Goal: Transaction & Acquisition: Obtain resource

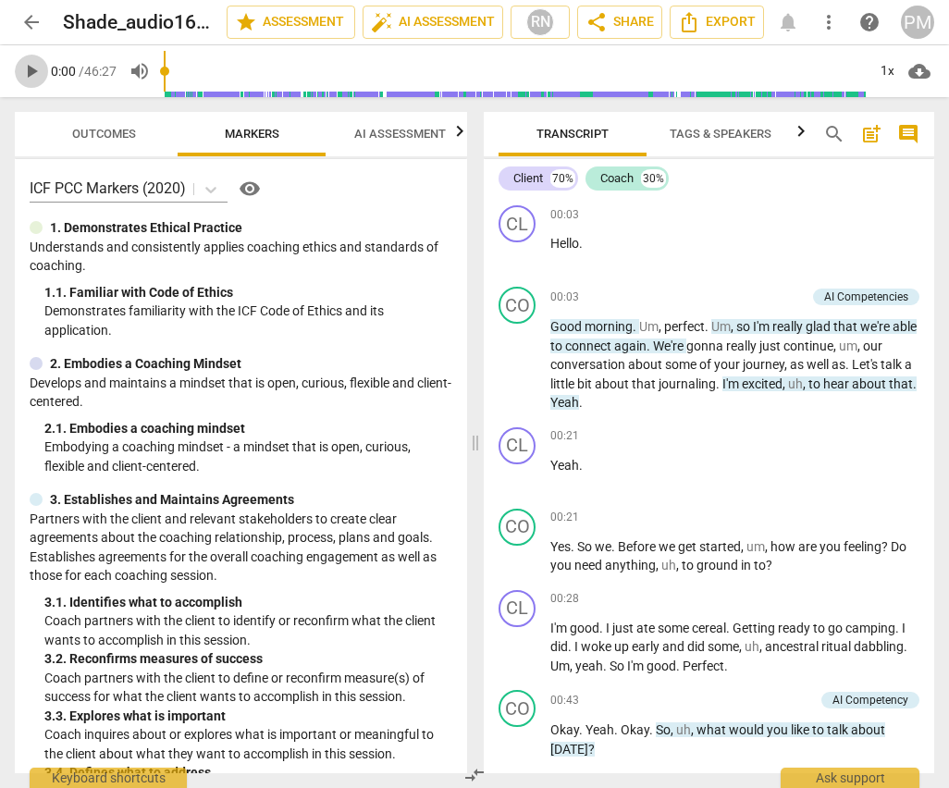
click at [32, 74] on span "play_arrow" at bounding box center [31, 71] width 22 height 22
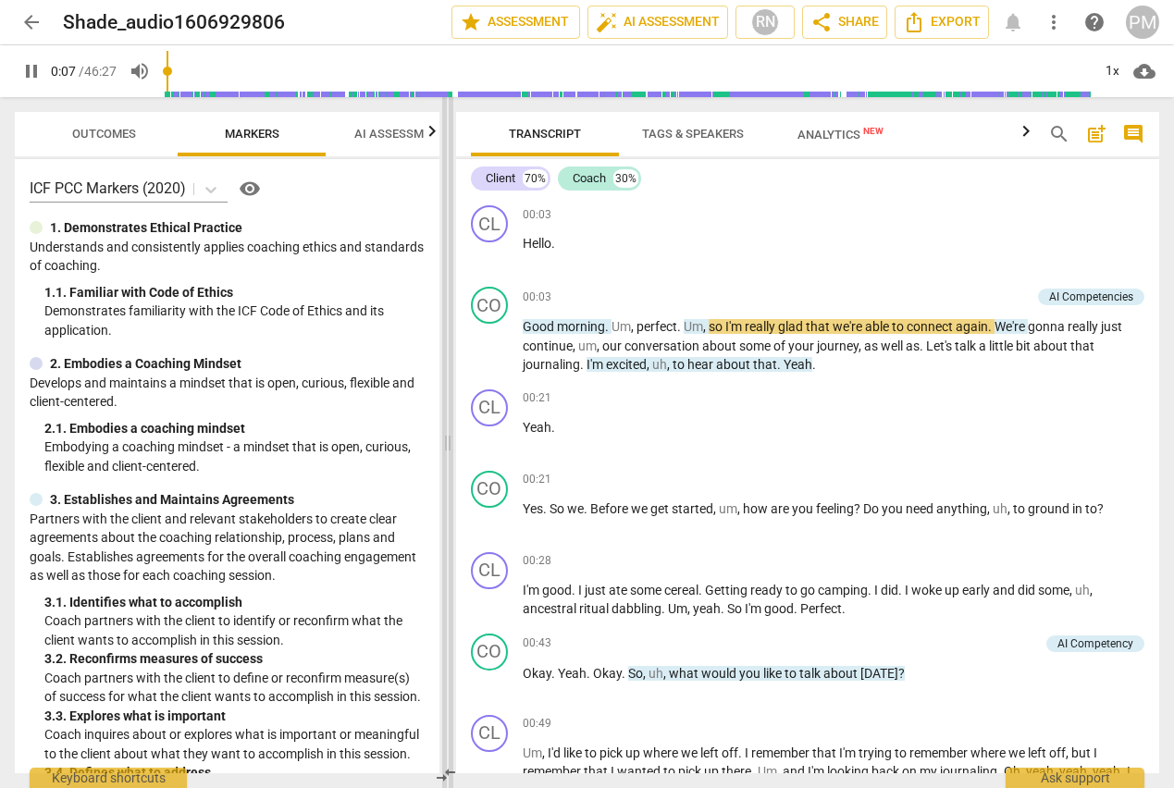
drag, startPoint x: 590, startPoint y: 439, endPoint x: 450, endPoint y: 434, distance: 140.7
click at [450, 434] on span at bounding box center [447, 442] width 11 height 691
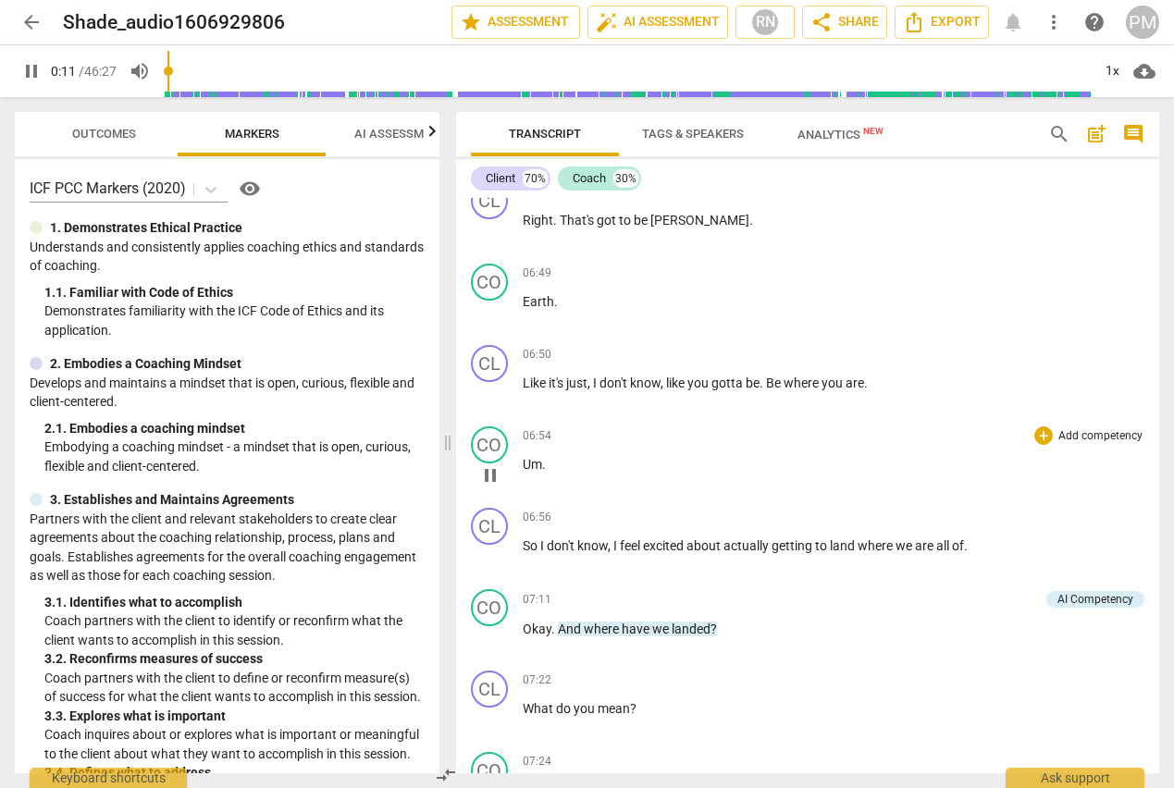
scroll to position [3146, 0]
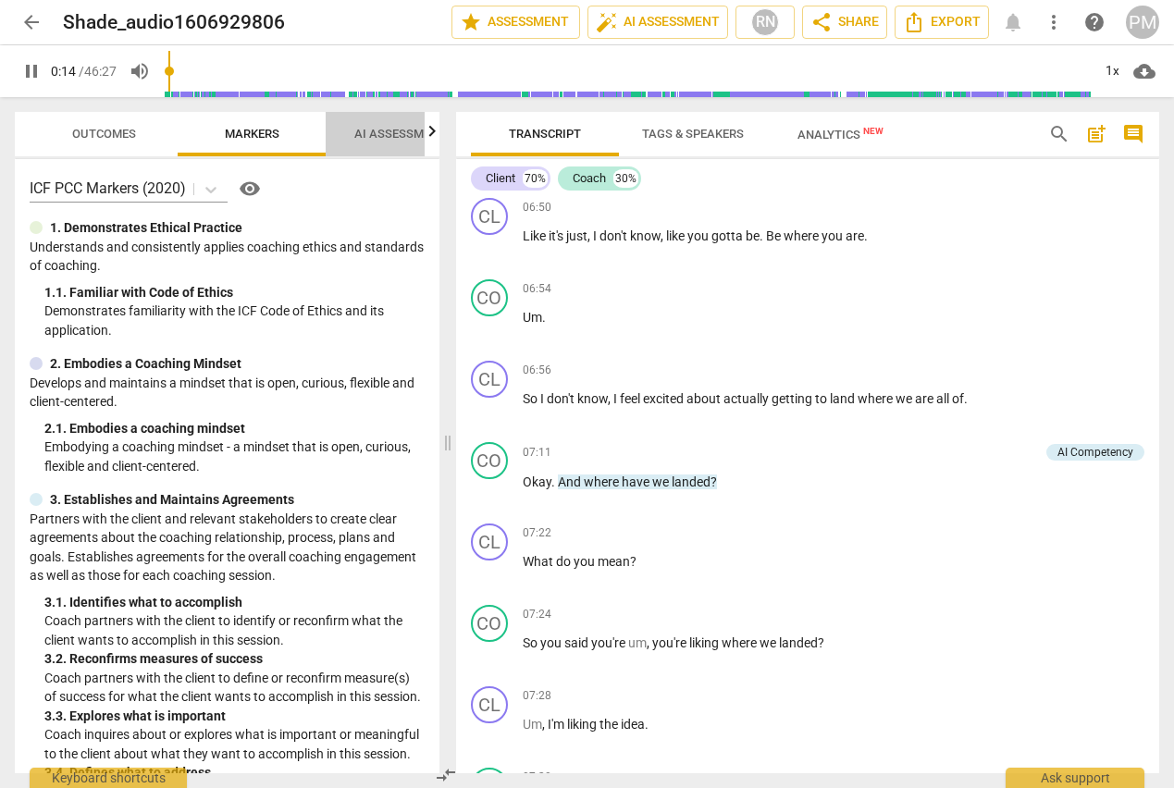
click at [376, 138] on span "AI Assessment" at bounding box center [400, 134] width 92 height 14
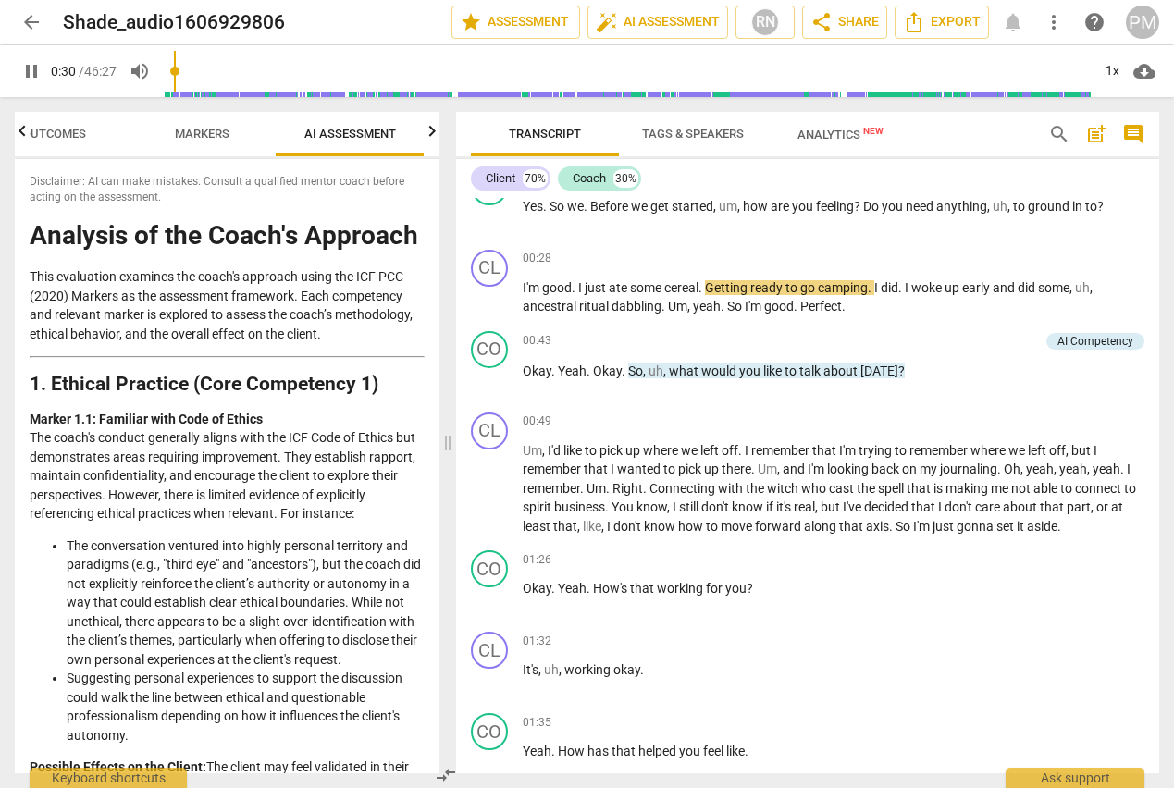
scroll to position [93, 0]
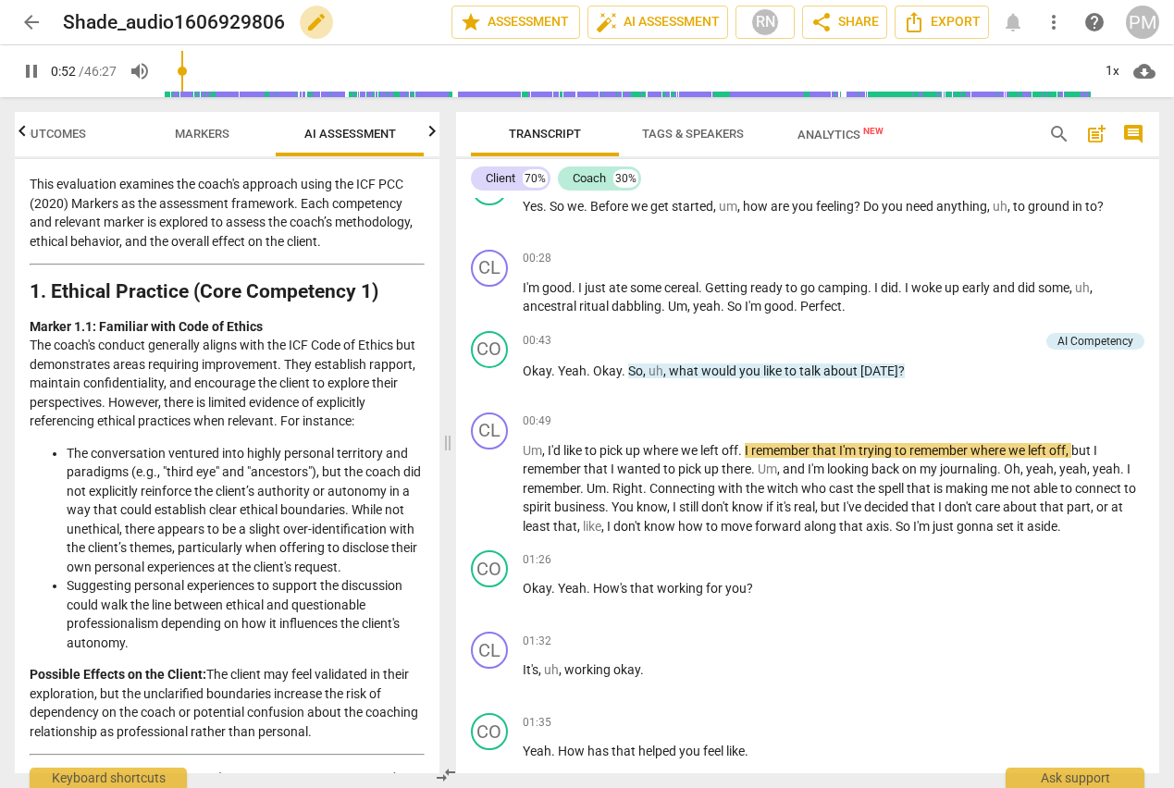
click at [325, 19] on span "edit" at bounding box center [316, 22] width 22 height 22
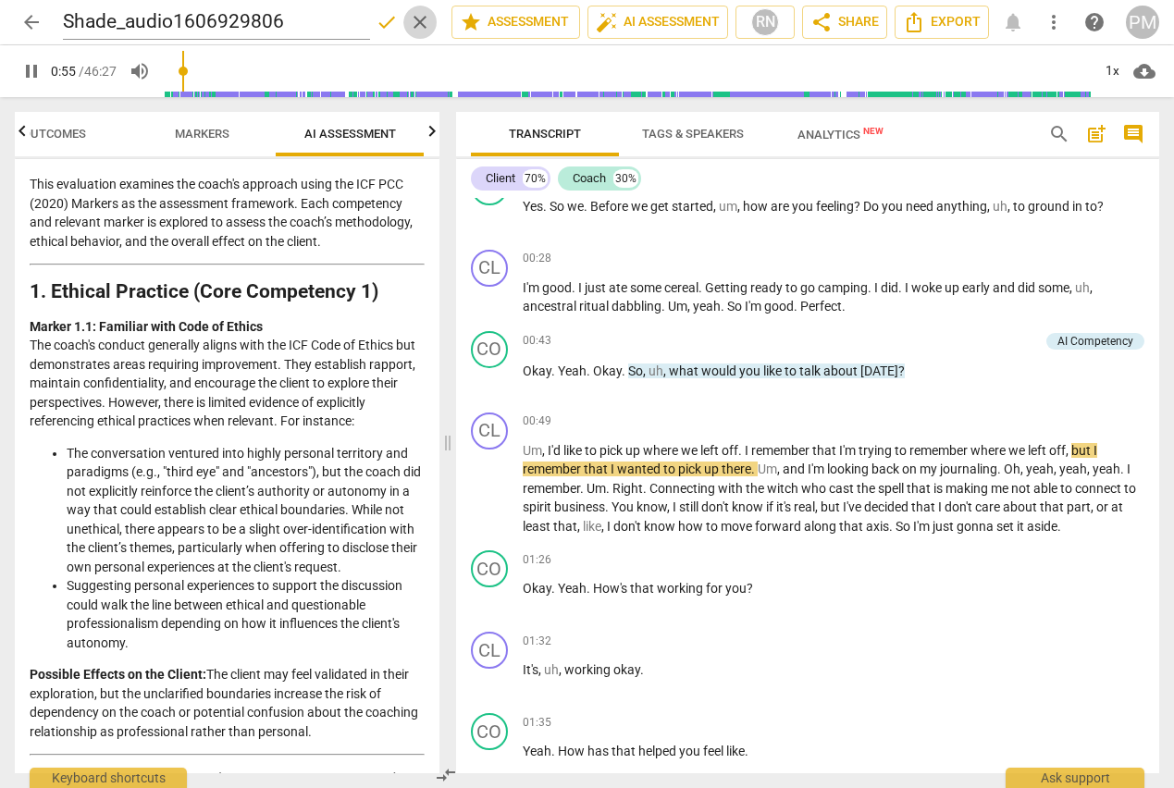
click at [414, 20] on span "clear" at bounding box center [420, 22] width 22 height 22
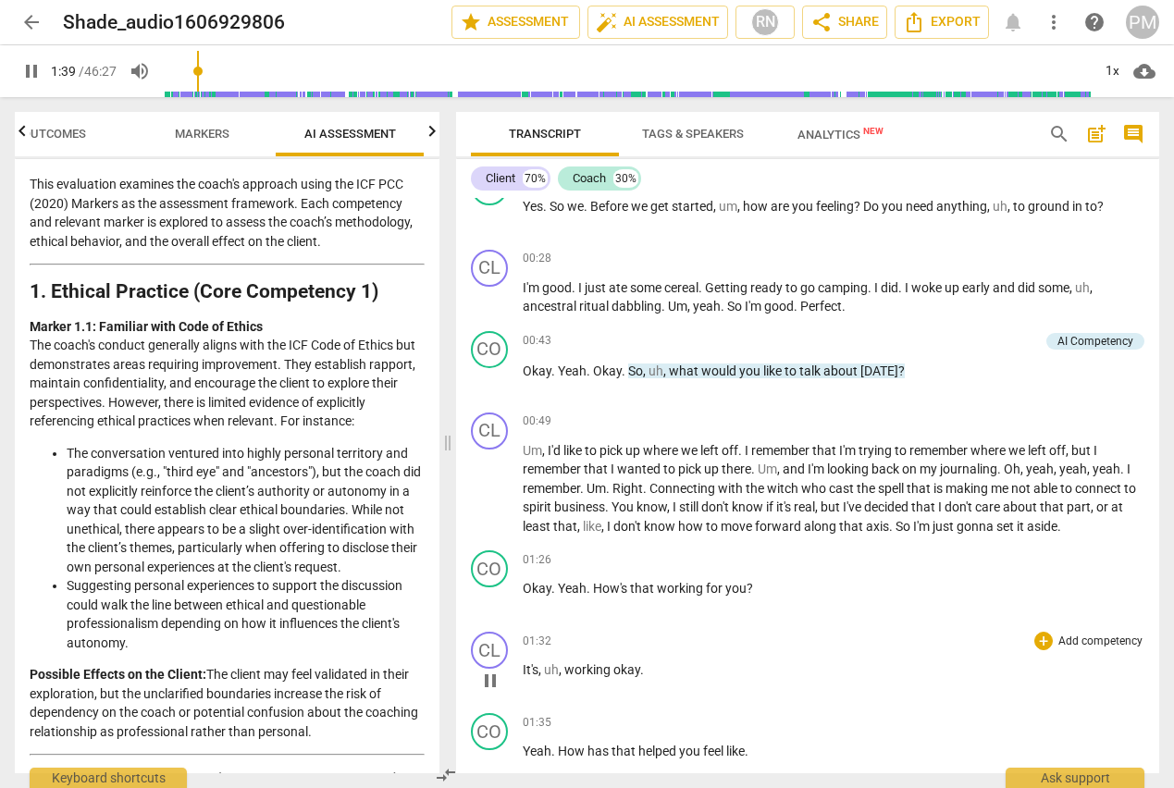
scroll to position [929, 0]
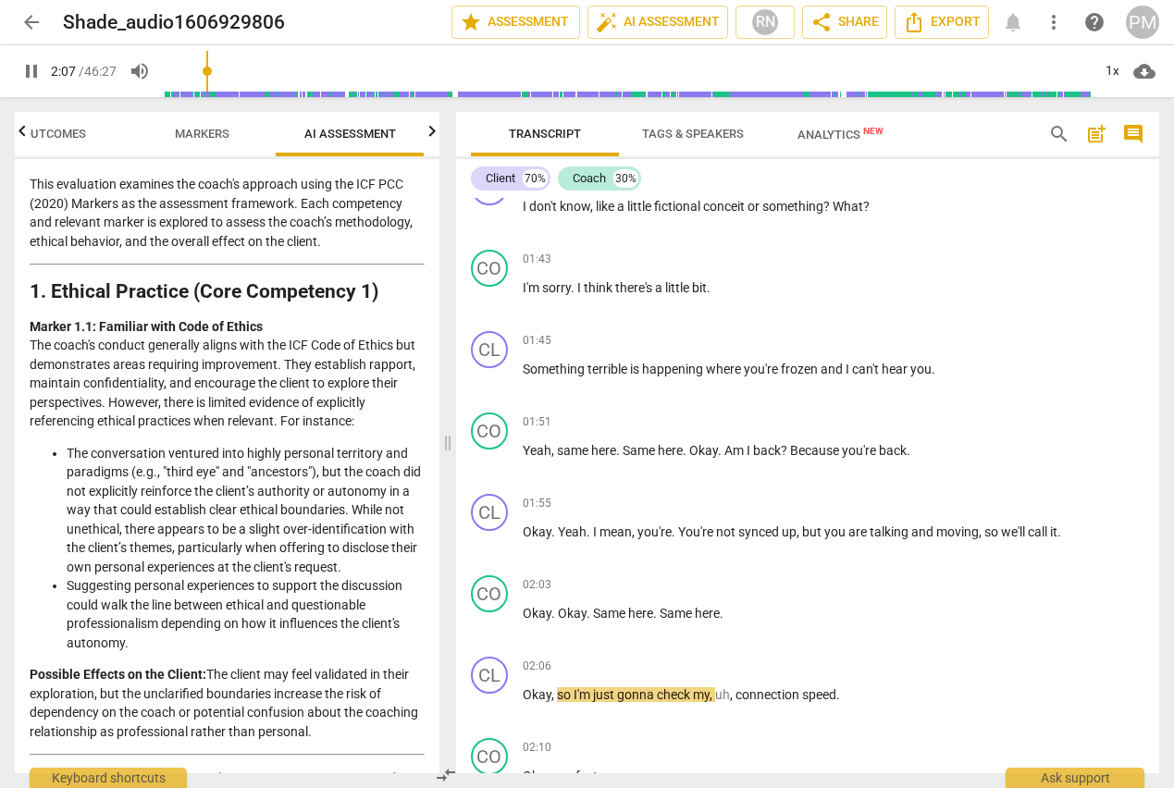
click at [31, 73] on span "pause" at bounding box center [31, 71] width 22 height 22
type input "128"
click at [948, 48] on div "play_arrow 2:07 / 46:27 volume_up 1x cloud_download" at bounding box center [587, 71] width 1144 height 52
click at [842, 20] on span "share Share" at bounding box center [844, 22] width 68 height 22
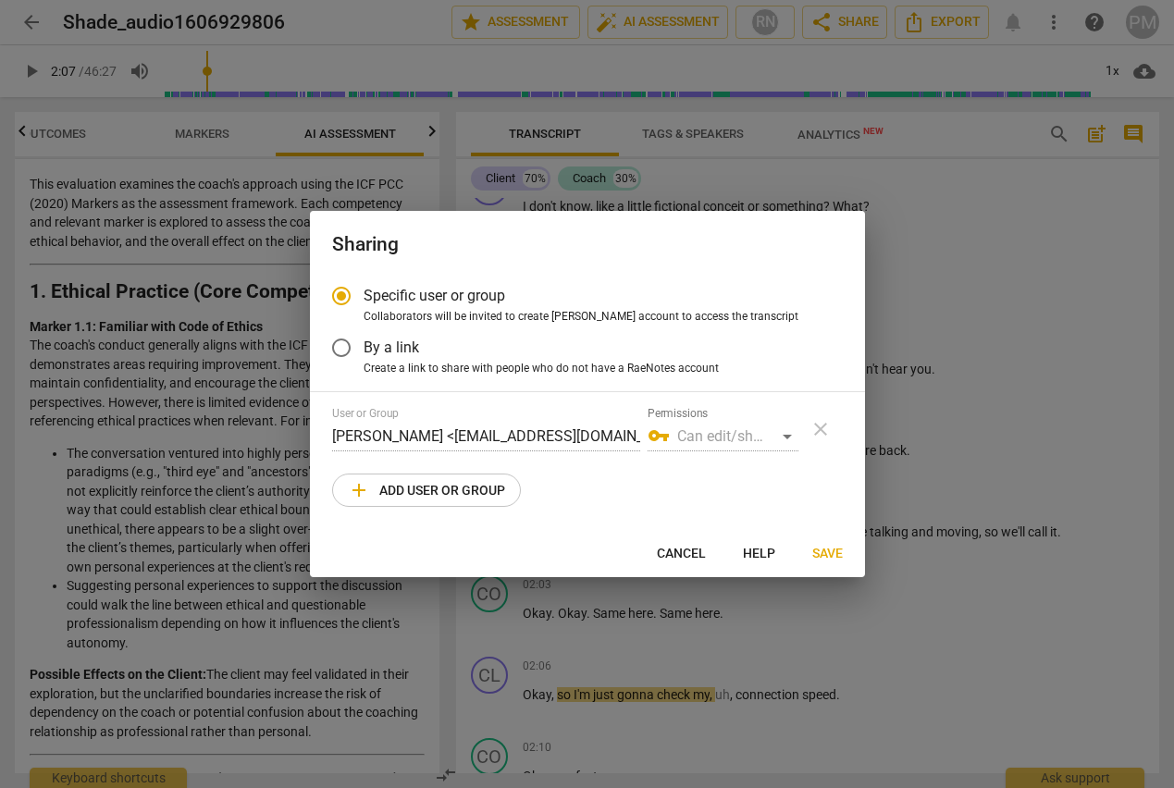
click at [410, 495] on span "add Add user or group" at bounding box center [426, 490] width 157 height 22
radio input "false"
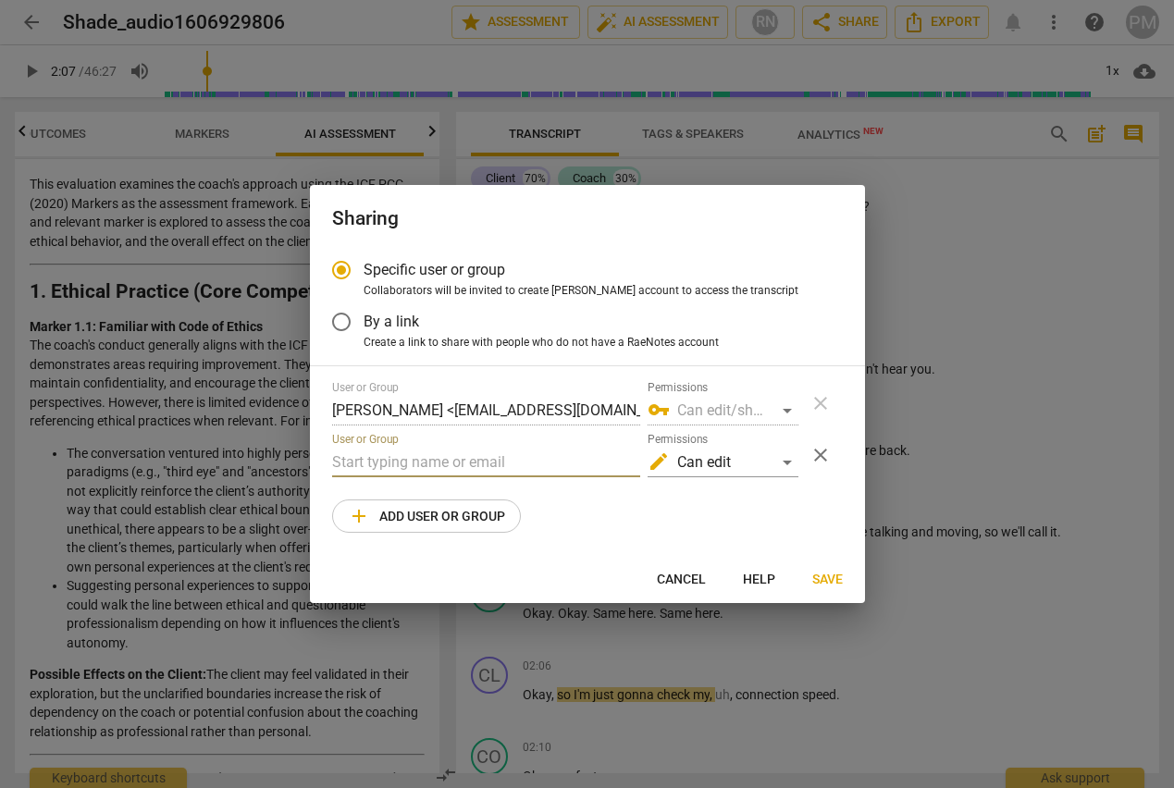
paste input ""[EMAIL_ADDRESS][DOMAIN_NAME]" <[EMAIL_ADDRESS][DOMAIN_NAME]>"
drag, startPoint x: 418, startPoint y: 464, endPoint x: 144, endPoint y: 451, distance: 274.1
click at [144, 451] on div "Sharing Specific user or group Collaborators will be invited to create RaeNotes…" at bounding box center [587, 394] width 1174 height 788
click at [571, 459] on input "[EMAIL_ADDRESS][DOMAIN_NAME]>" at bounding box center [486, 463] width 308 height 30
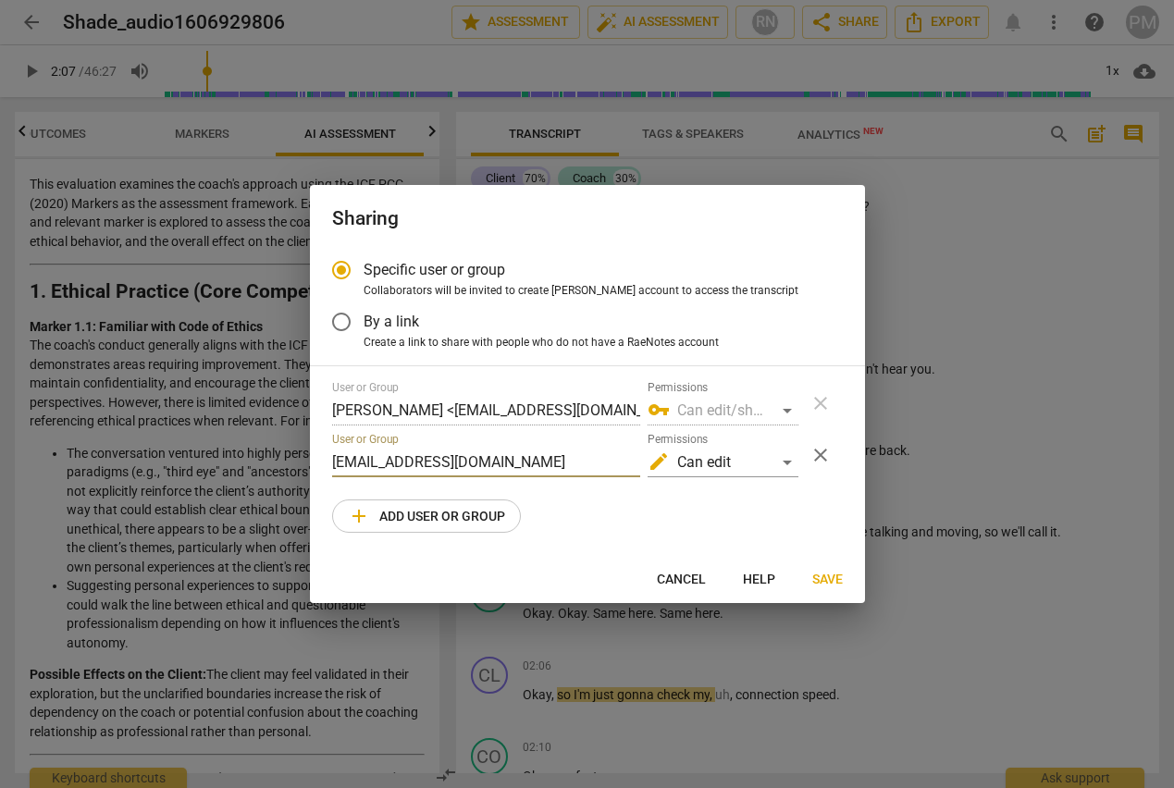
type input "[EMAIL_ADDRESS][DOMAIN_NAME]"
click at [841, 577] on span "Save" at bounding box center [827, 580] width 31 height 19
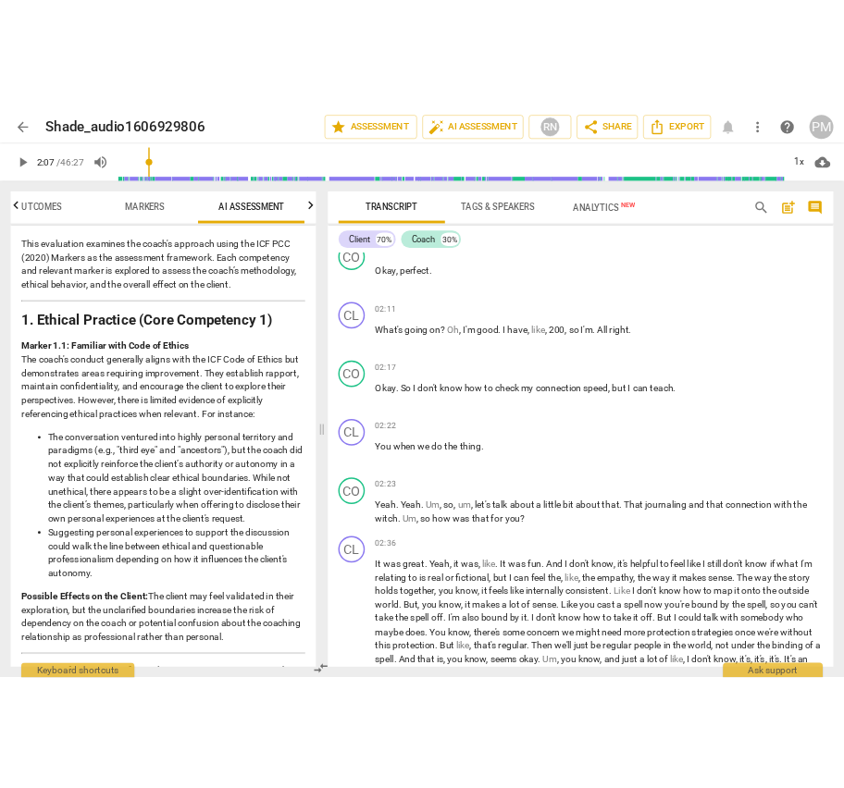
scroll to position [1484, 0]
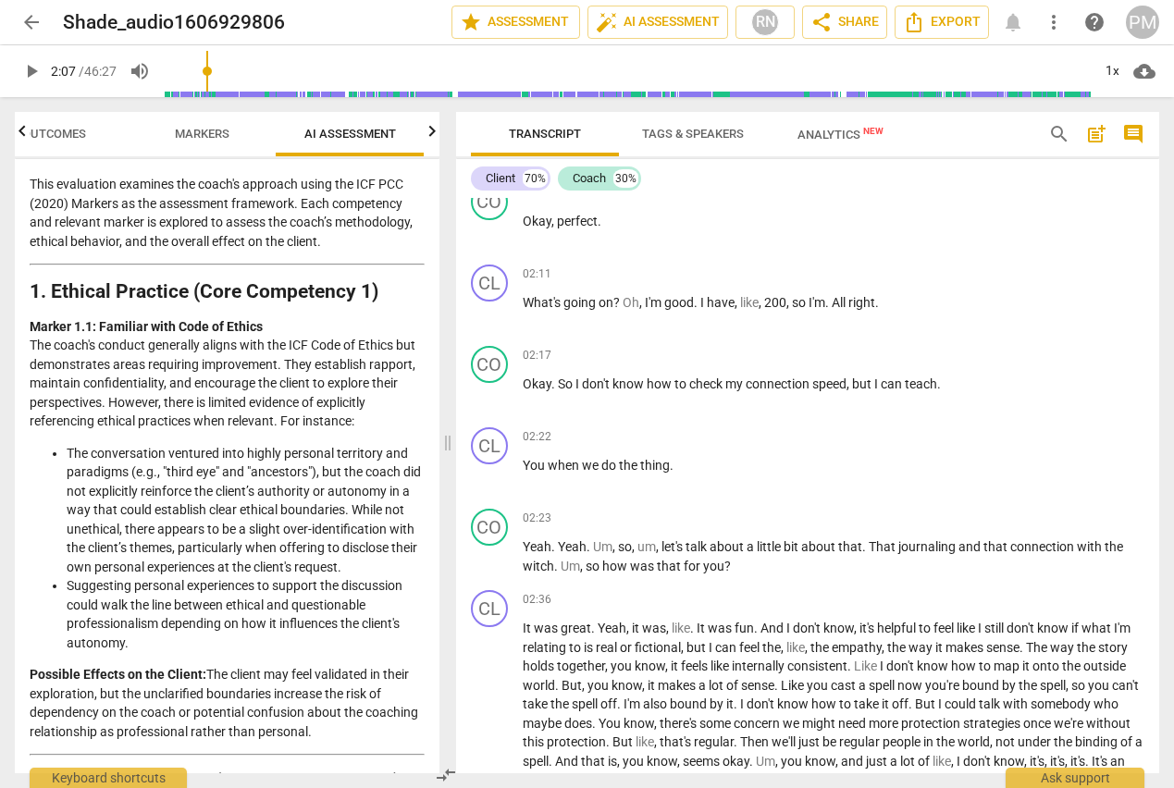
click at [142, 523] on li "The conversation ventured into highly personal territory and paradigms (e.g., "…" at bounding box center [246, 510] width 358 height 133
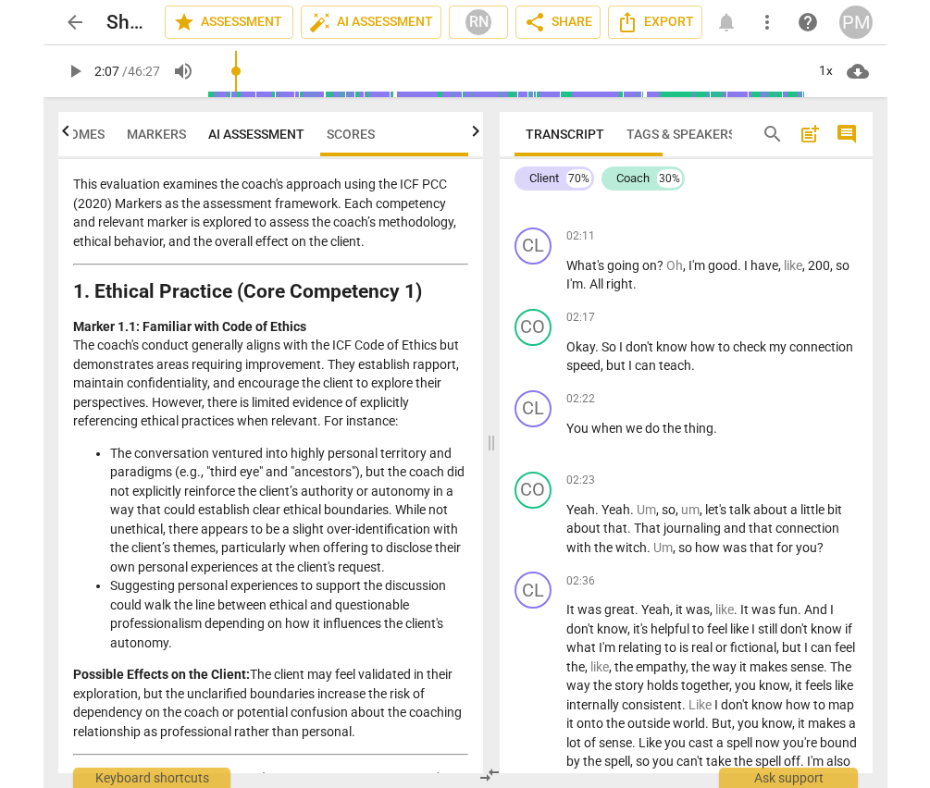
scroll to position [1618, 0]
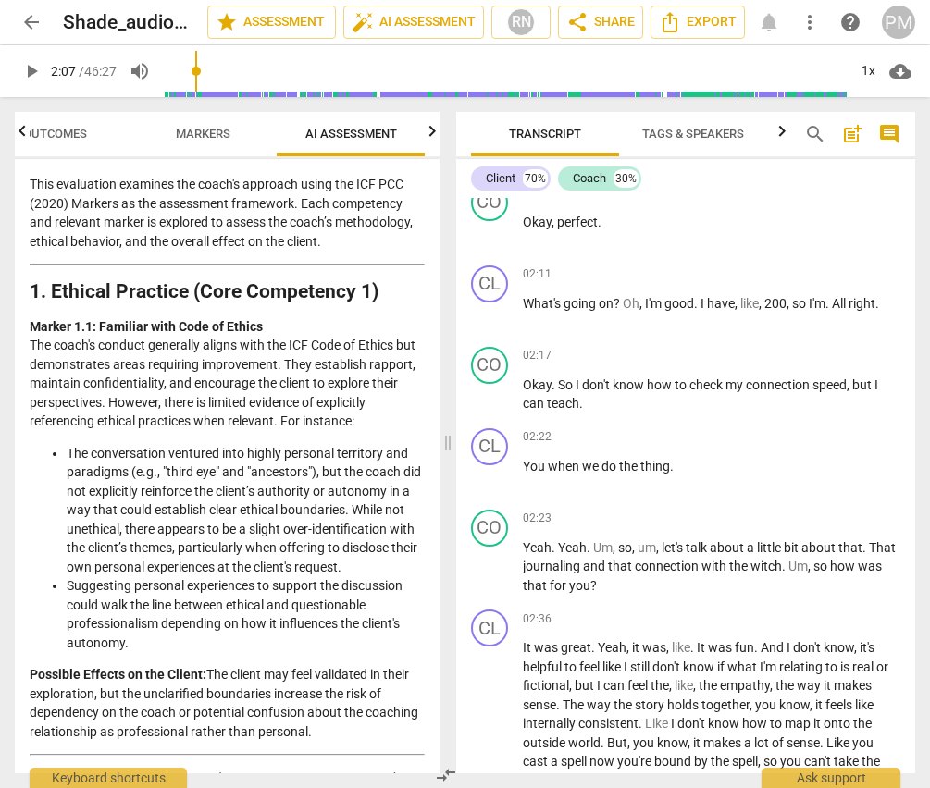
click at [34, 131] on span "Outcomes" at bounding box center [55, 134] width 64 height 14
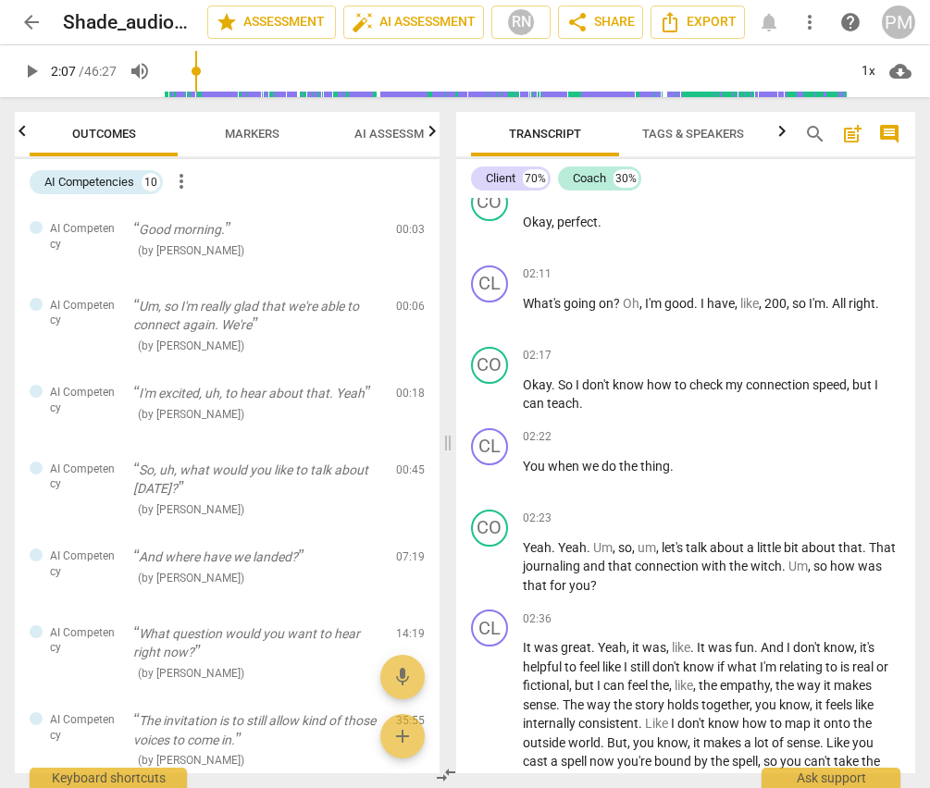
scroll to position [0, 0]
click at [246, 132] on span "Markers" at bounding box center [252, 134] width 55 height 14
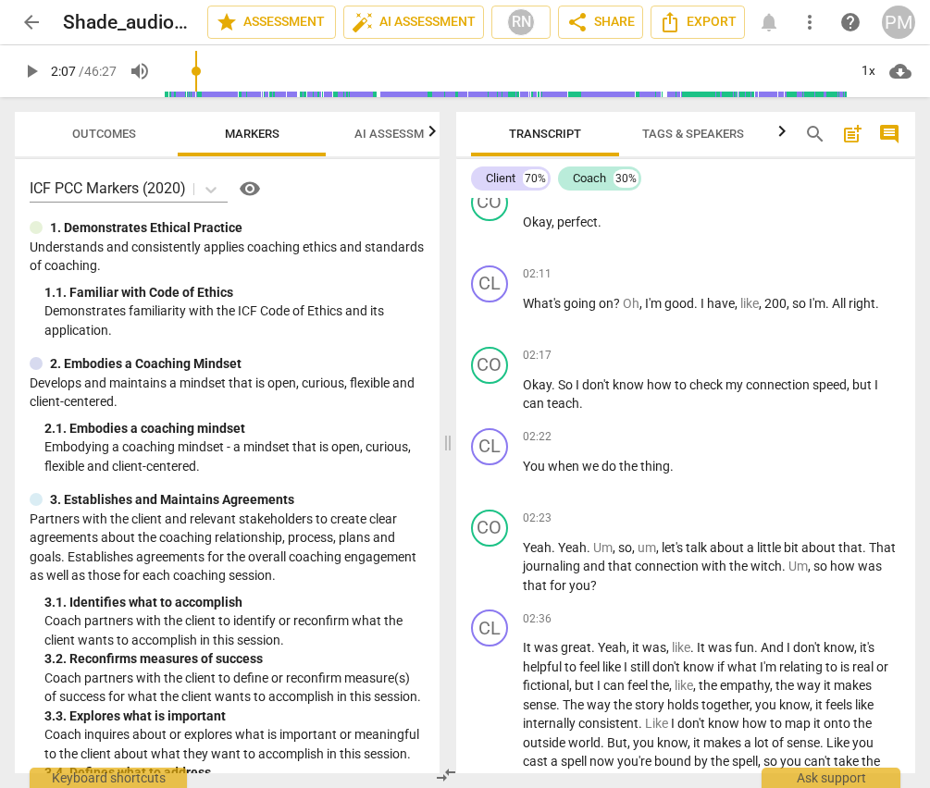
click at [391, 130] on span "AI Assessment" at bounding box center [400, 134] width 92 height 14
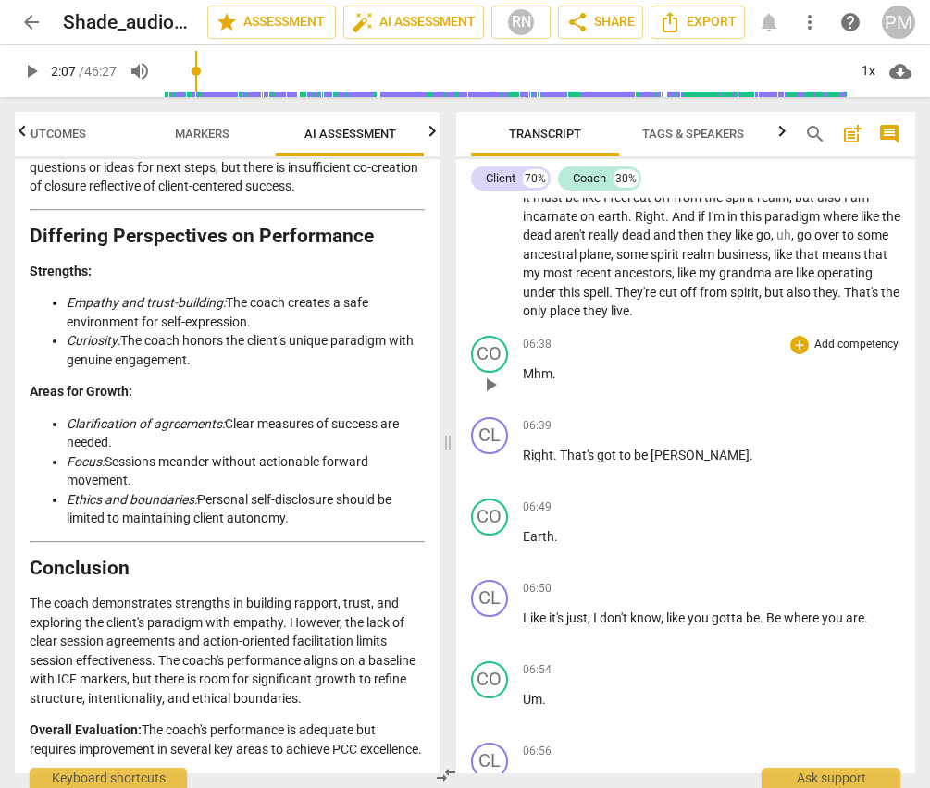
scroll to position [3283, 0]
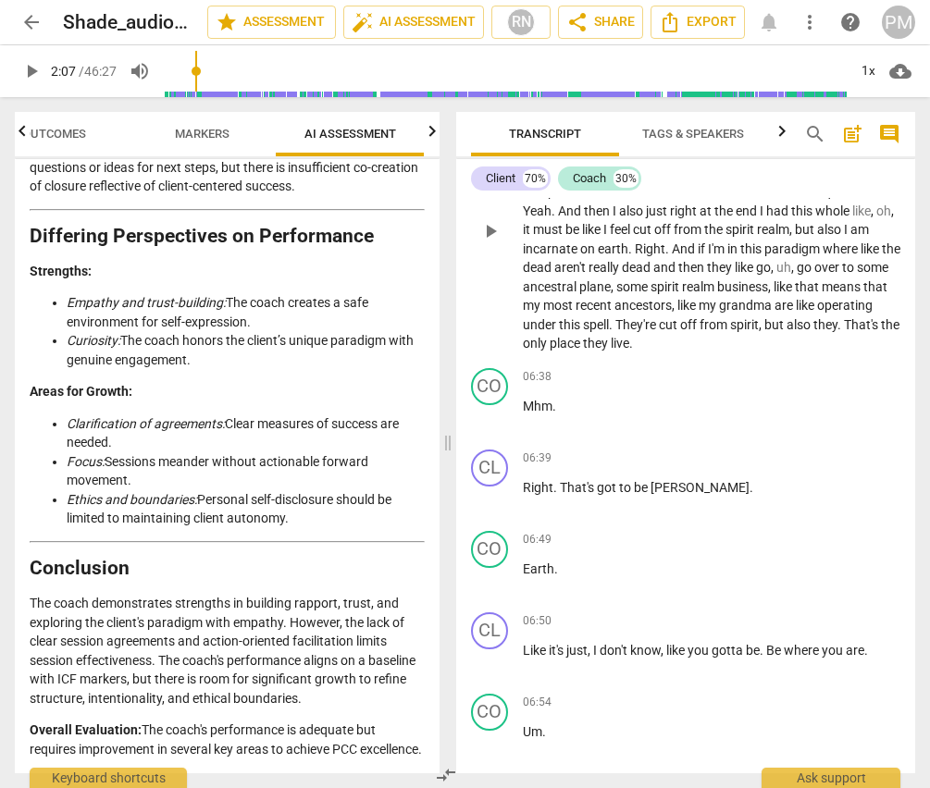
click at [609, 317] on span "spell" at bounding box center [596, 324] width 26 height 15
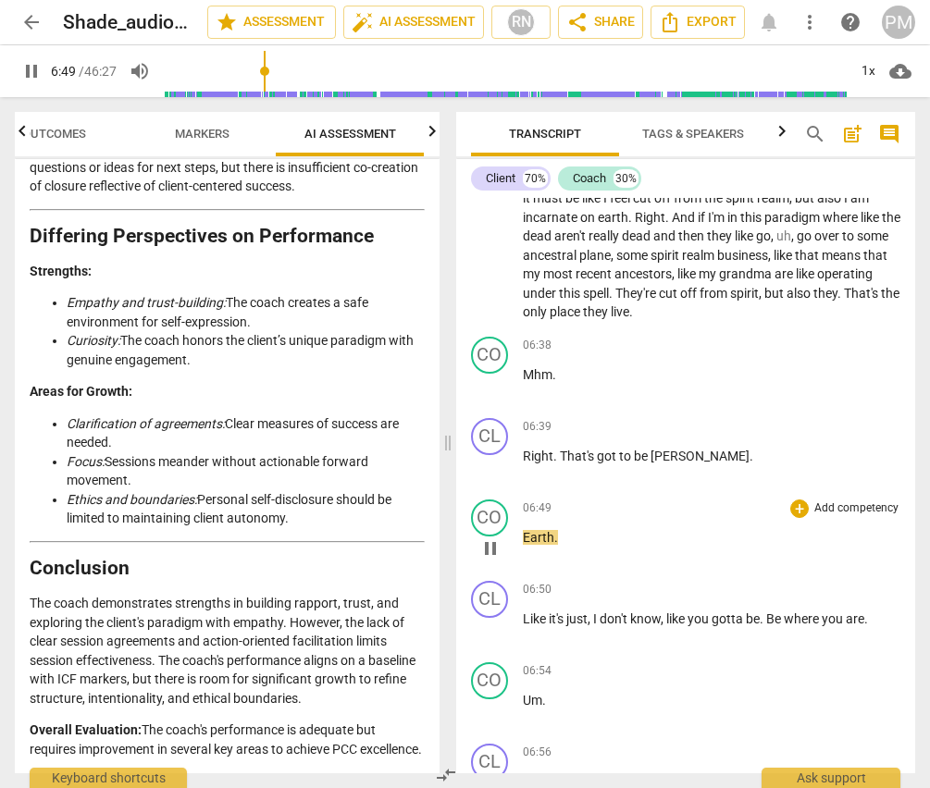
scroll to position [3468, 0]
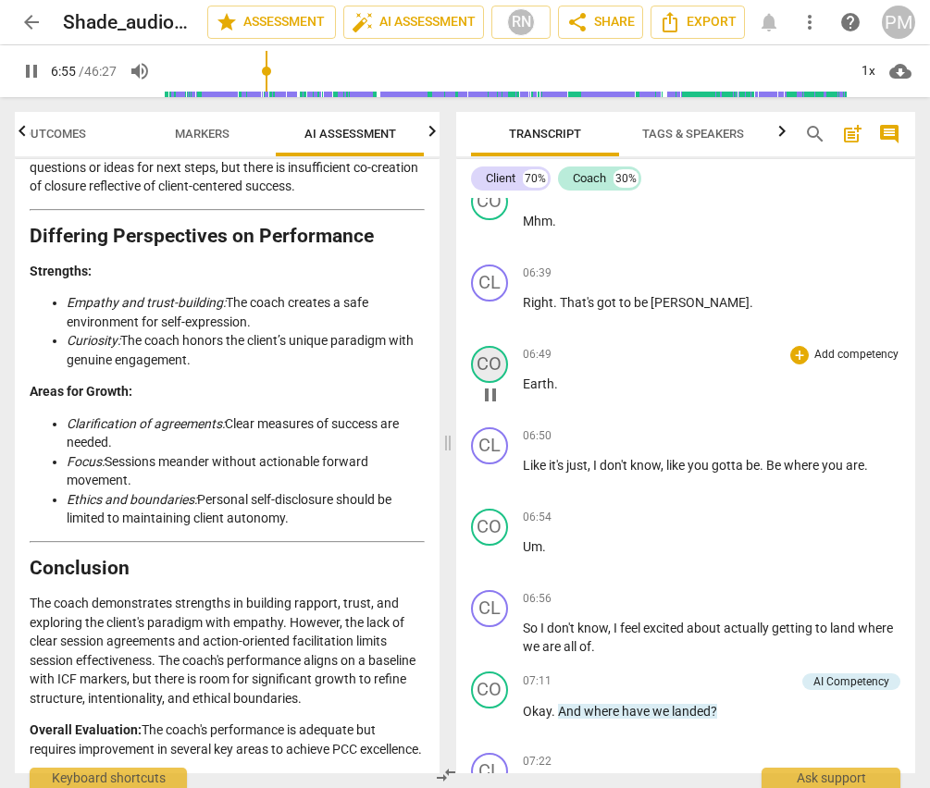
click at [484, 346] on div "CO" at bounding box center [489, 364] width 37 height 37
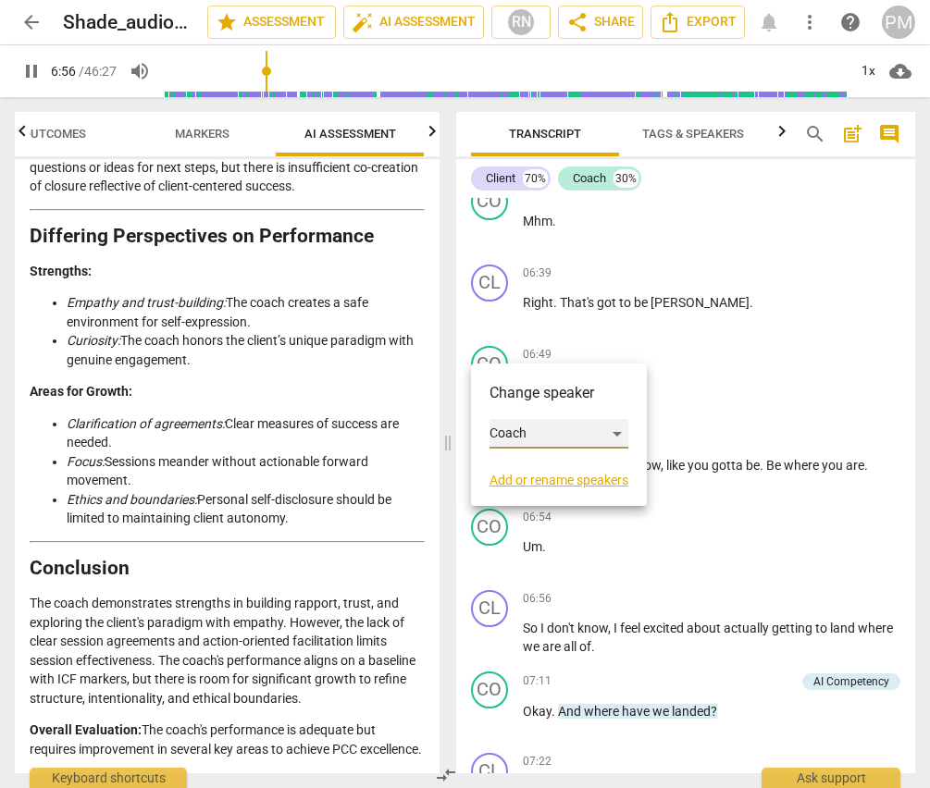
click at [541, 427] on div "Coach" at bounding box center [558, 434] width 139 height 30
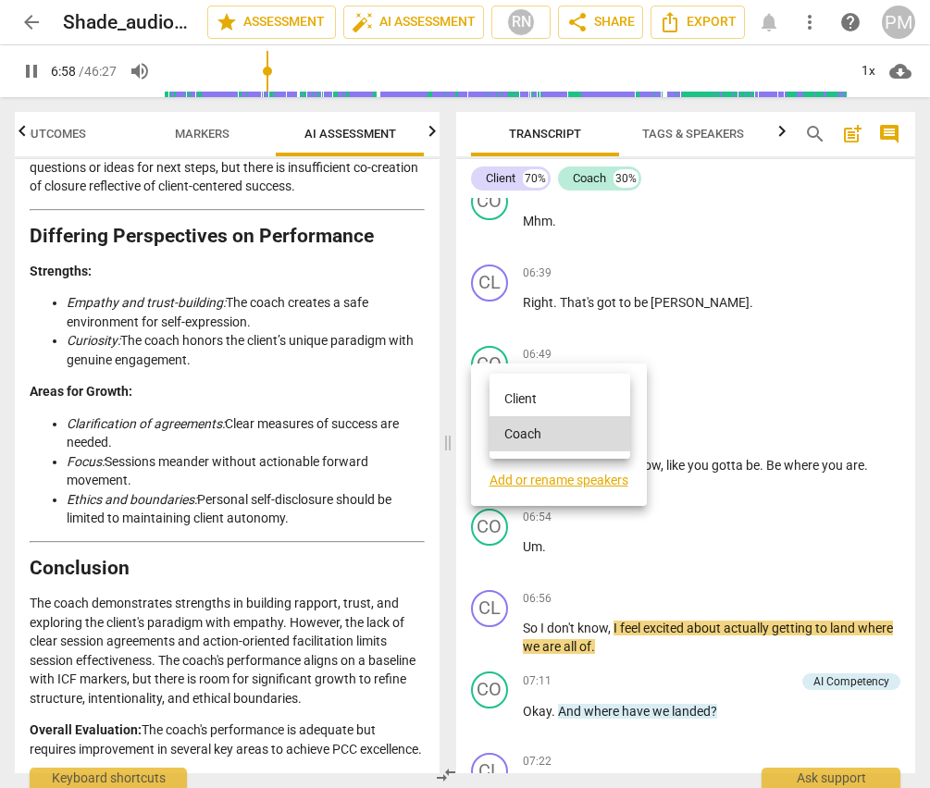
click at [520, 392] on li "Client" at bounding box center [559, 398] width 141 height 35
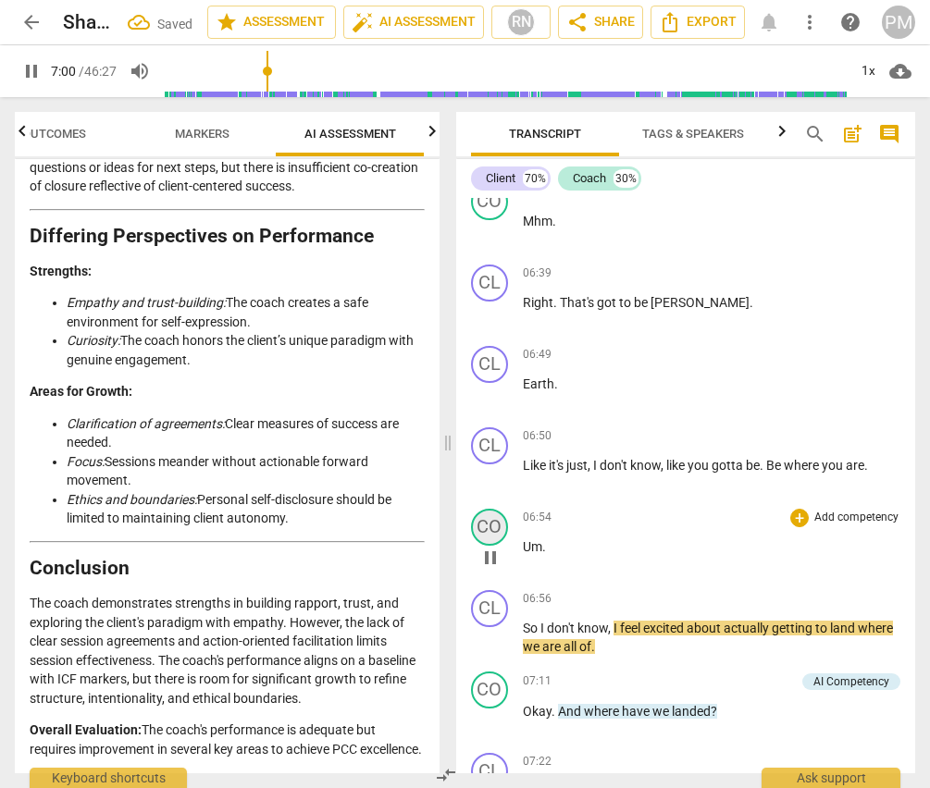
click at [480, 509] on div "CO" at bounding box center [489, 527] width 37 height 37
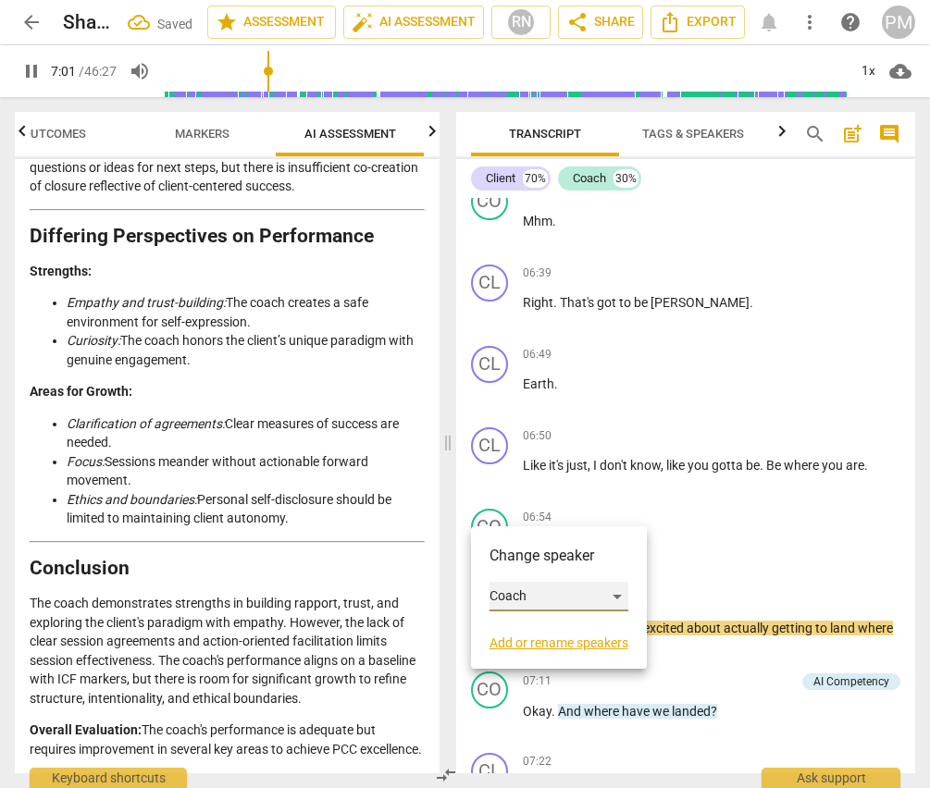
click at [531, 599] on div "Coach" at bounding box center [558, 597] width 139 height 30
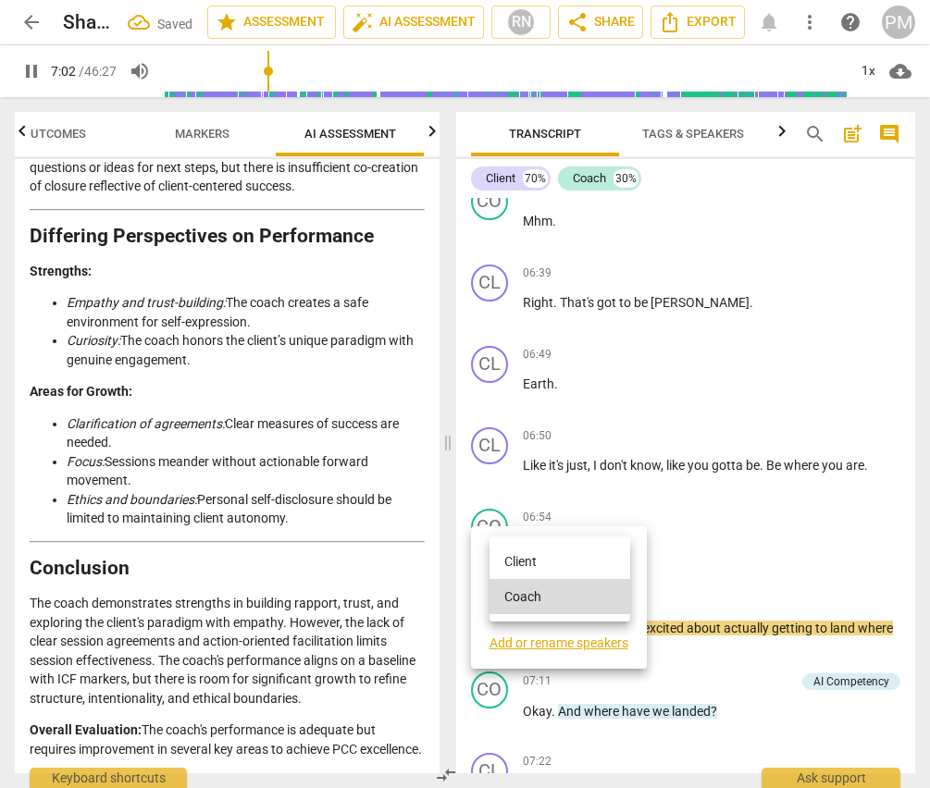
click at [527, 554] on li "Client" at bounding box center [559, 561] width 141 height 35
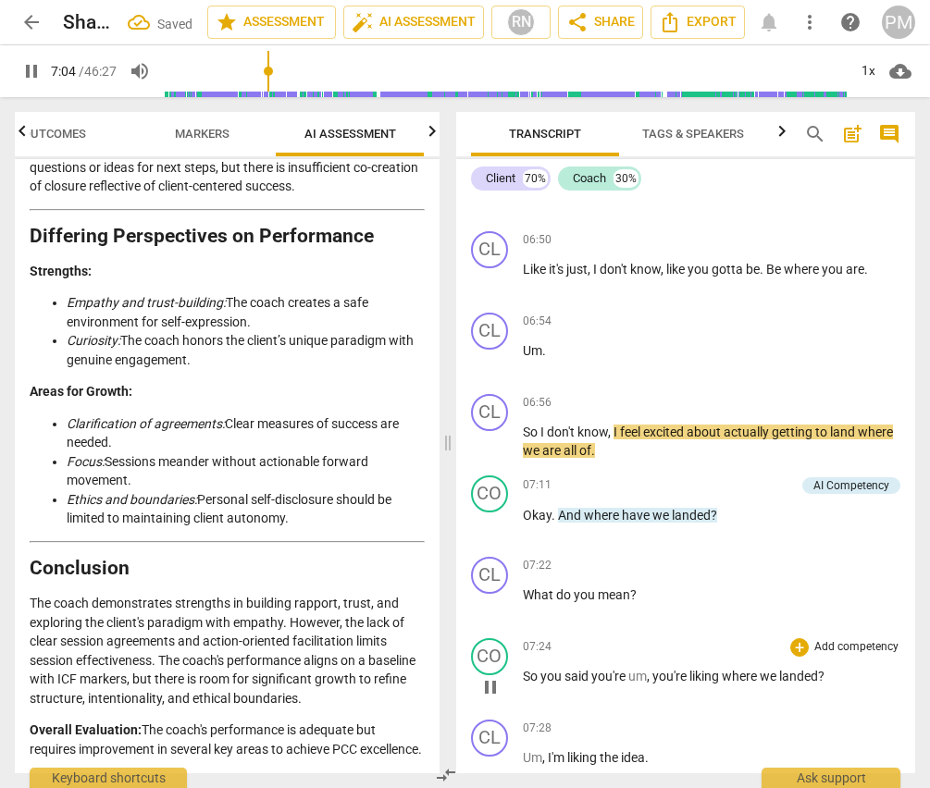
scroll to position [3746, 0]
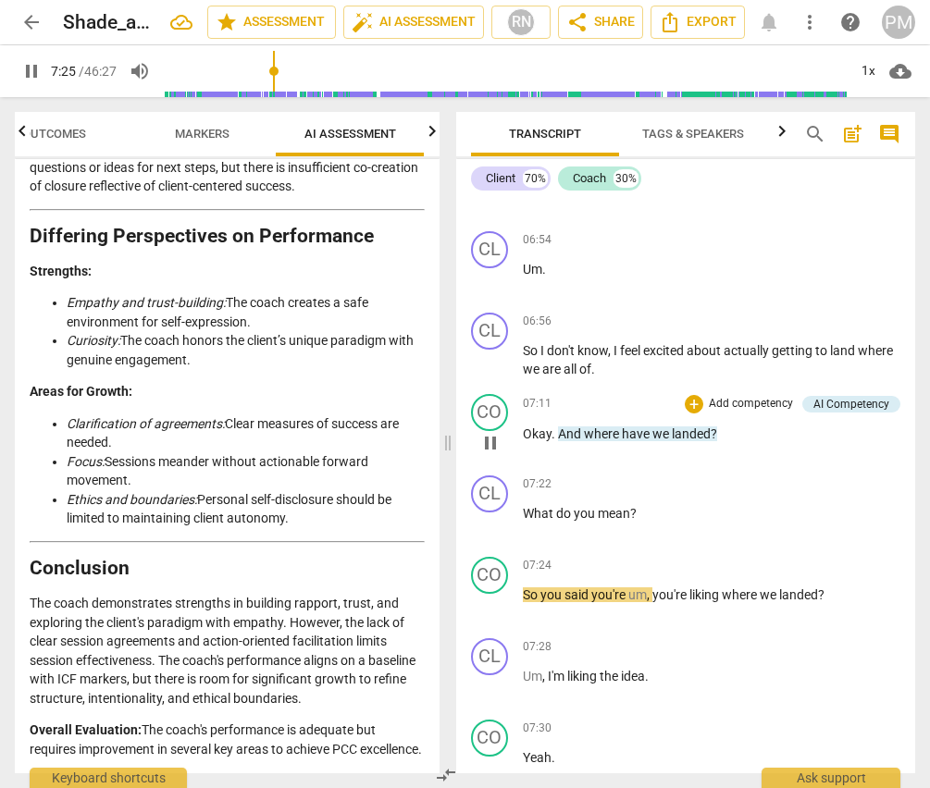
click at [491, 432] on span "pause" at bounding box center [490, 443] width 22 height 22
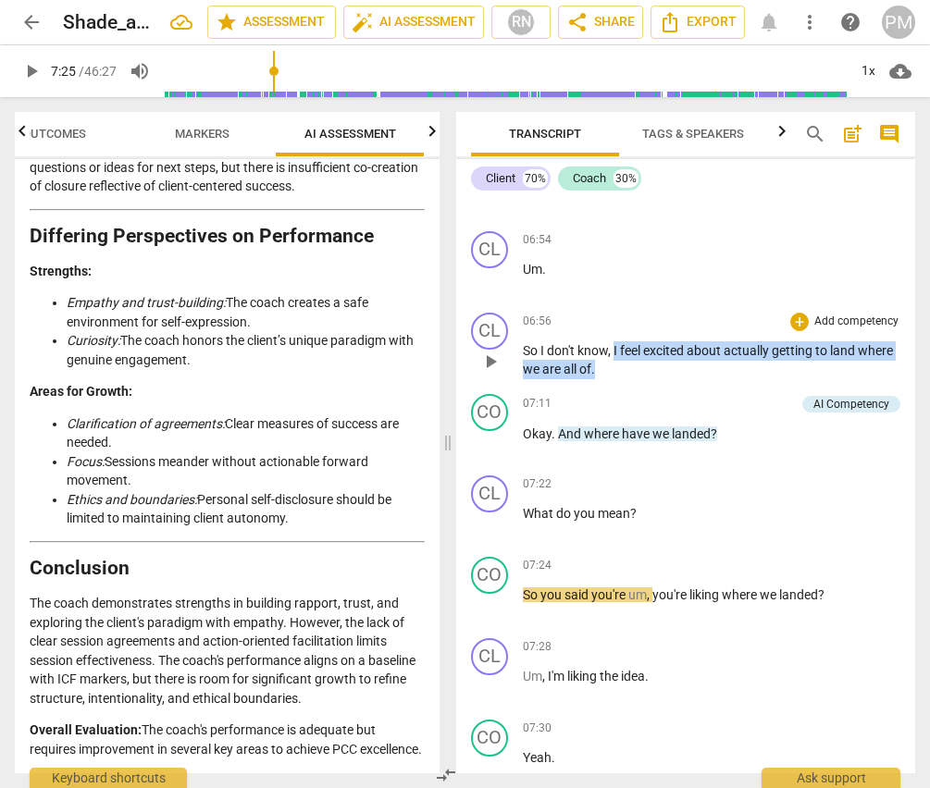
drag, startPoint x: 614, startPoint y: 331, endPoint x: 769, endPoint y: 354, distance: 156.2
click at [769, 354] on p "So I don't know , I feel excited about actually getting to land where we are al…" at bounding box center [712, 360] width 378 height 38
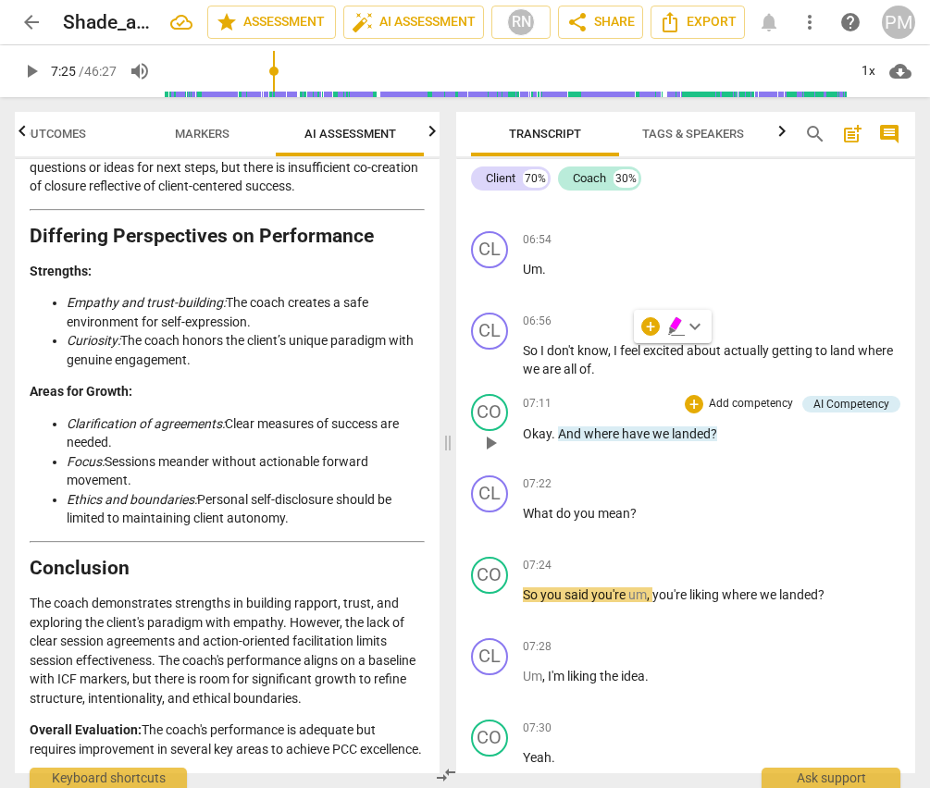
click at [747, 425] on p "Okay . And where have we landed ?" at bounding box center [712, 434] width 378 height 19
click at [489, 513] on span "play_arrow" at bounding box center [490, 524] width 22 height 22
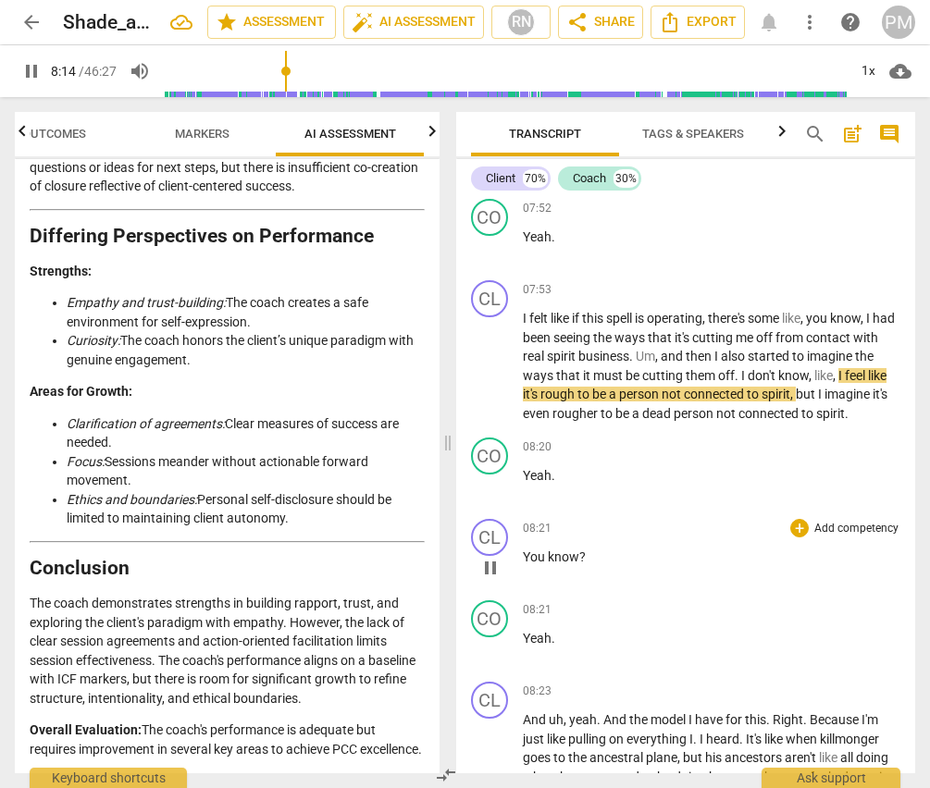
scroll to position [4579, 0]
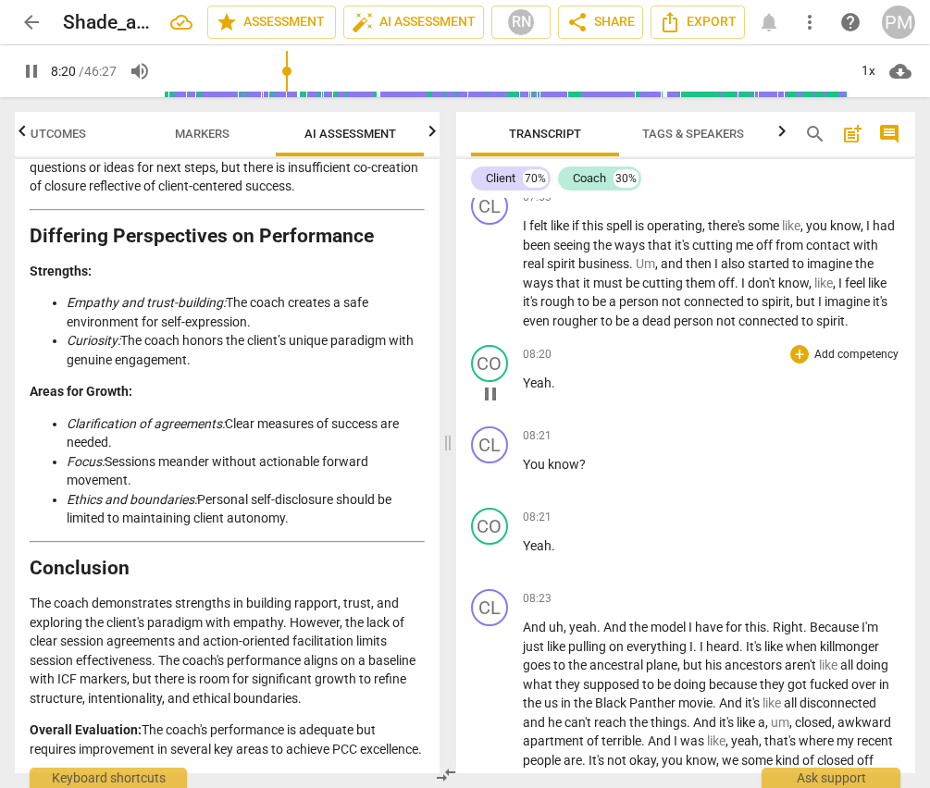
click at [494, 405] on span "pause" at bounding box center [490, 394] width 22 height 22
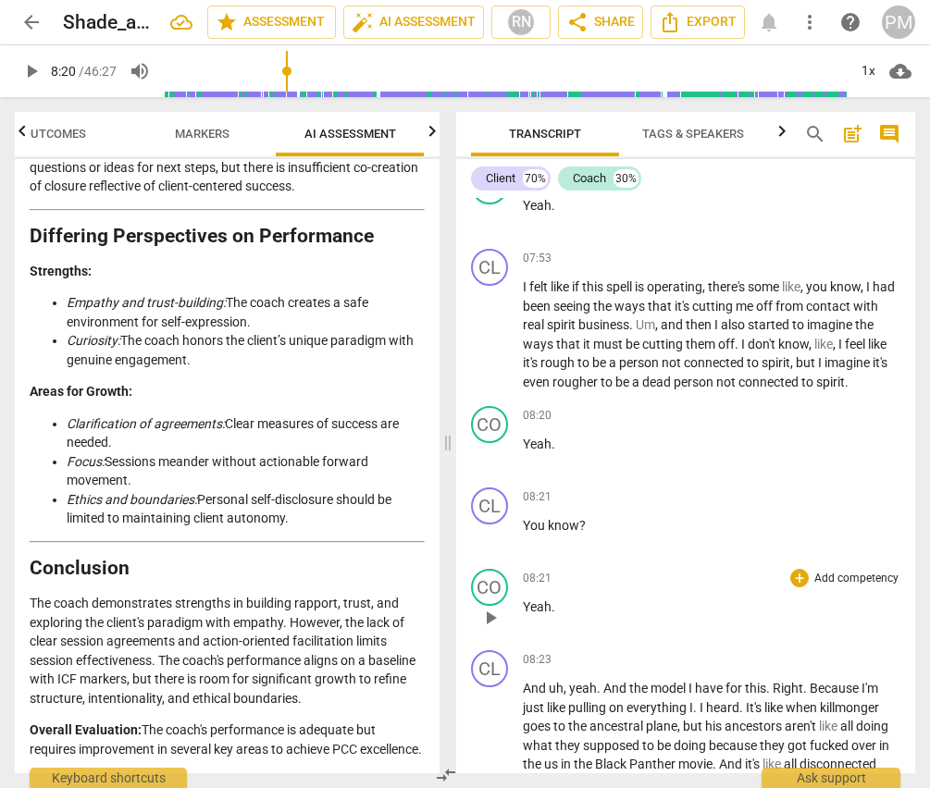
scroll to position [4486, 0]
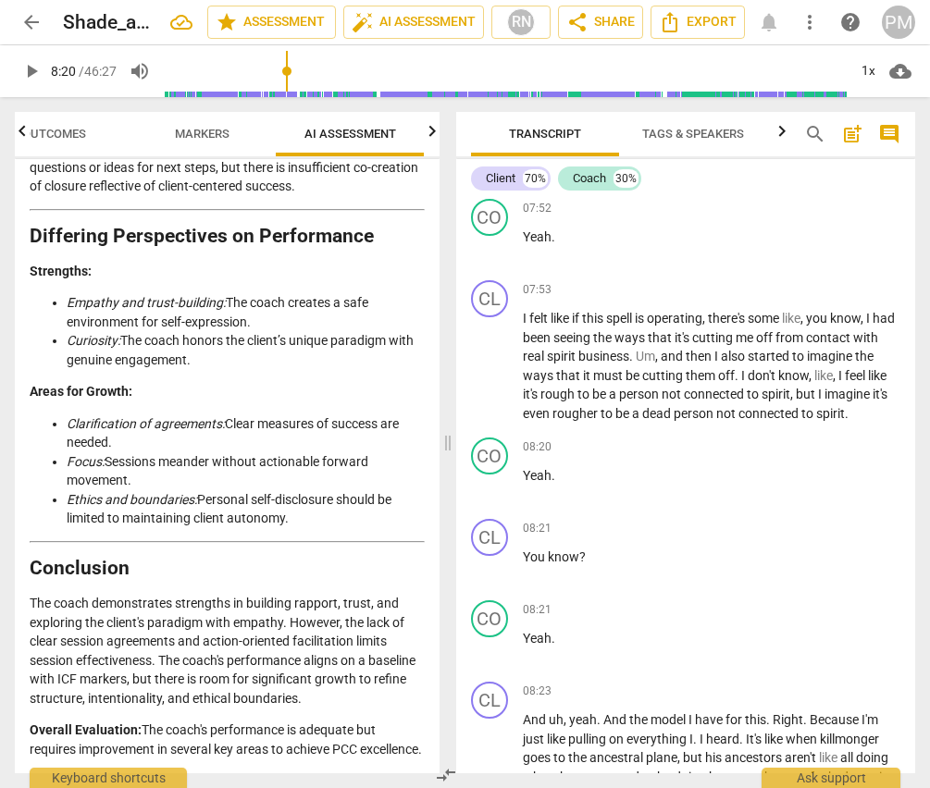
click at [63, 138] on span "Outcomes" at bounding box center [54, 134] width 64 height 14
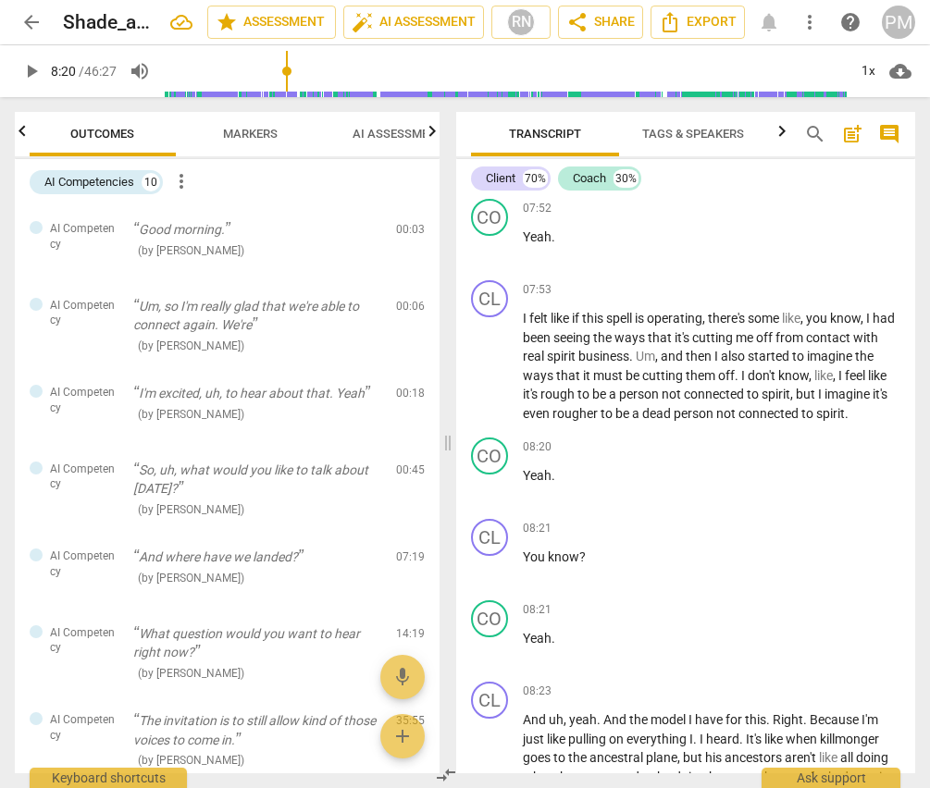
scroll to position [0, 0]
click at [289, 142] on span "Markers" at bounding box center [252, 134] width 99 height 25
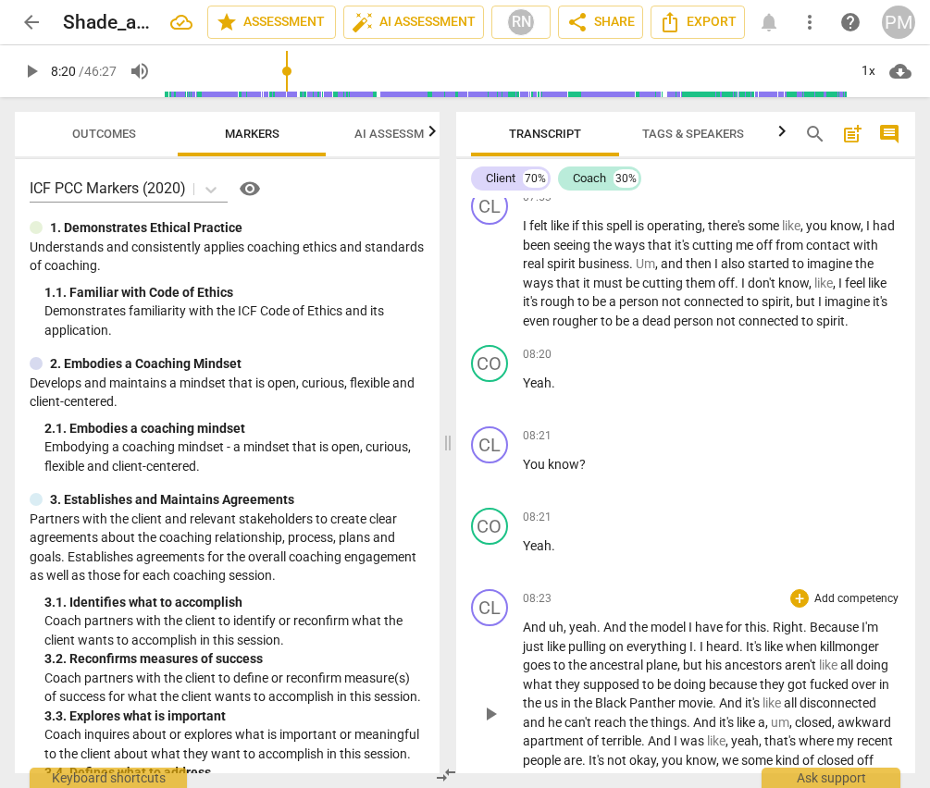
scroll to position [4486, 0]
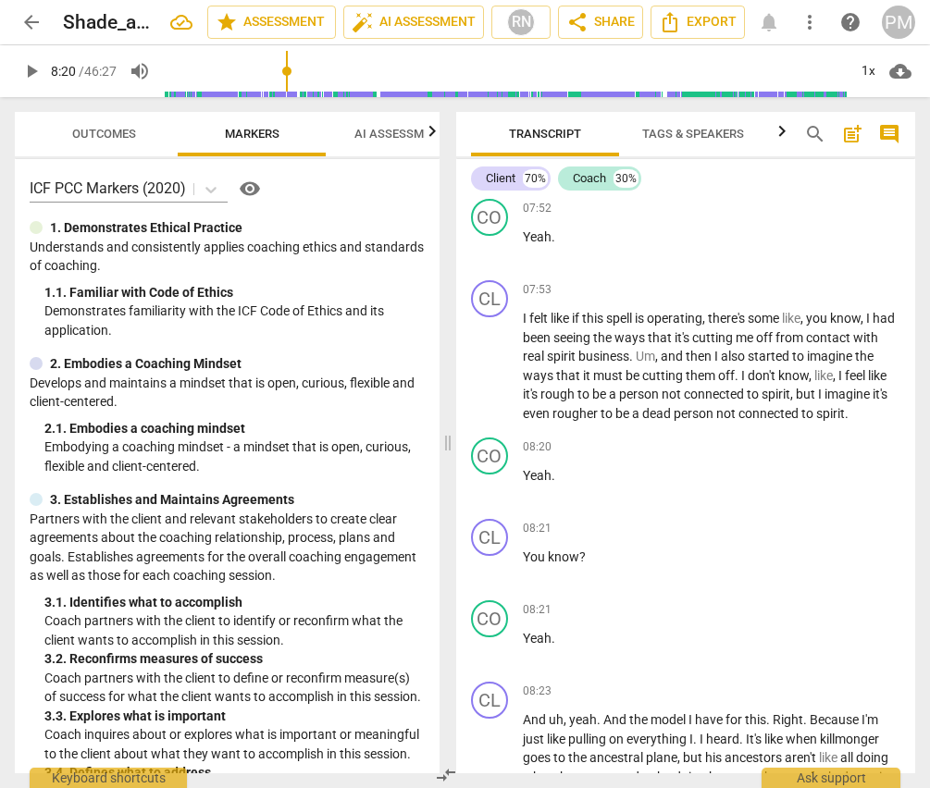
click at [23, 80] on span "play_arrow" at bounding box center [31, 71] width 22 height 22
click at [26, 78] on span "pause" at bounding box center [31, 71] width 22 height 22
click at [31, 74] on span "play_arrow" at bounding box center [31, 71] width 22 height 22
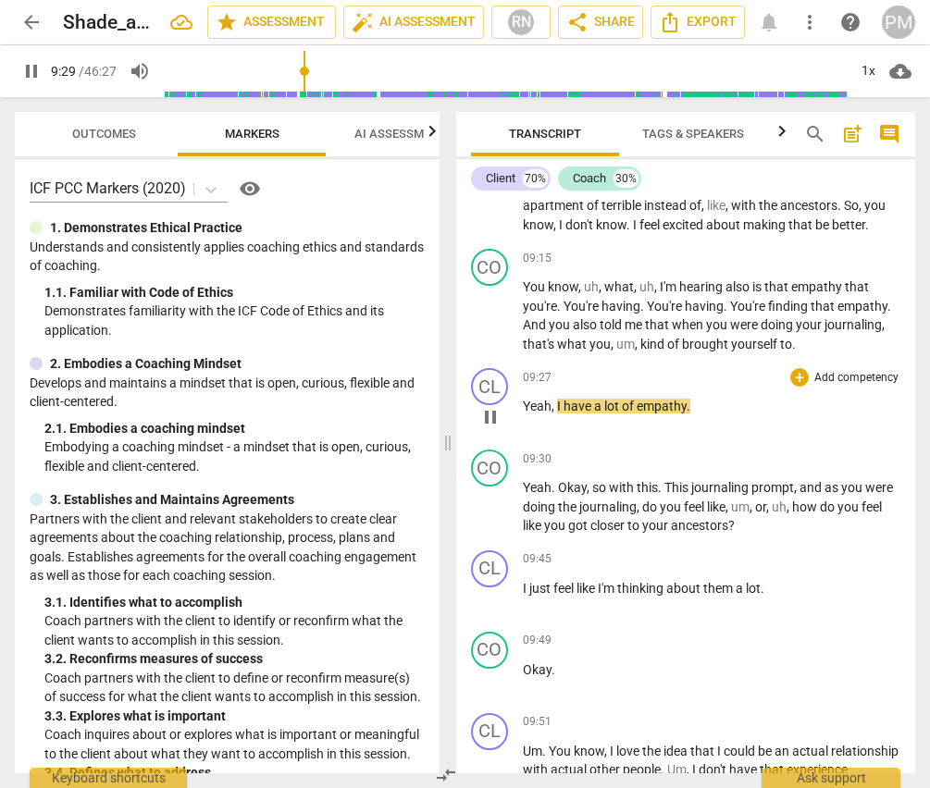
scroll to position [5134, 0]
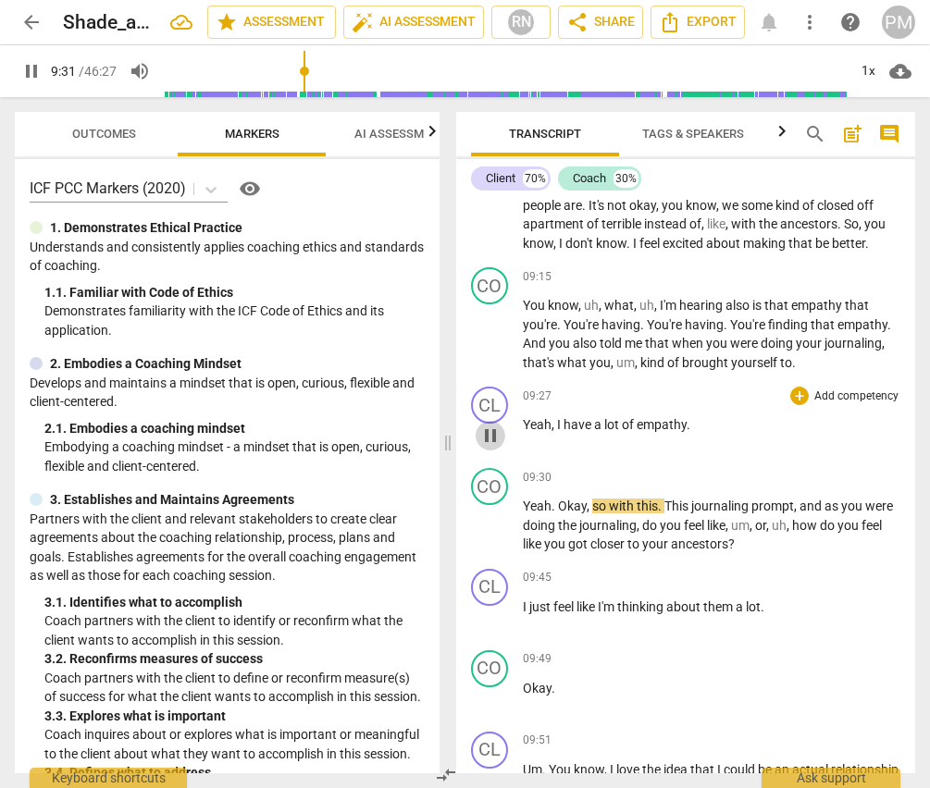
click at [488, 447] on span "pause" at bounding box center [490, 436] width 22 height 22
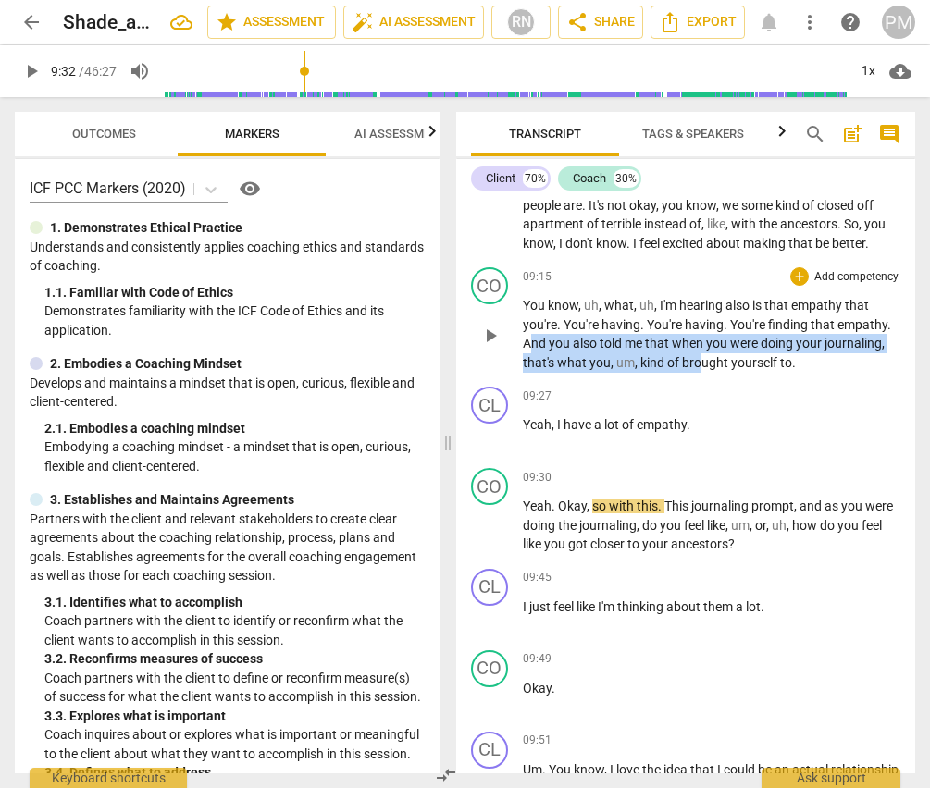
drag, startPoint x: 701, startPoint y: 418, endPoint x: 861, endPoint y: 413, distance: 160.2
click at [847, 418] on div "CL play_arrow pause 00:03 + Add competency keyboard_arrow_right Hello . CO play…" at bounding box center [686, 485] width 460 height 575
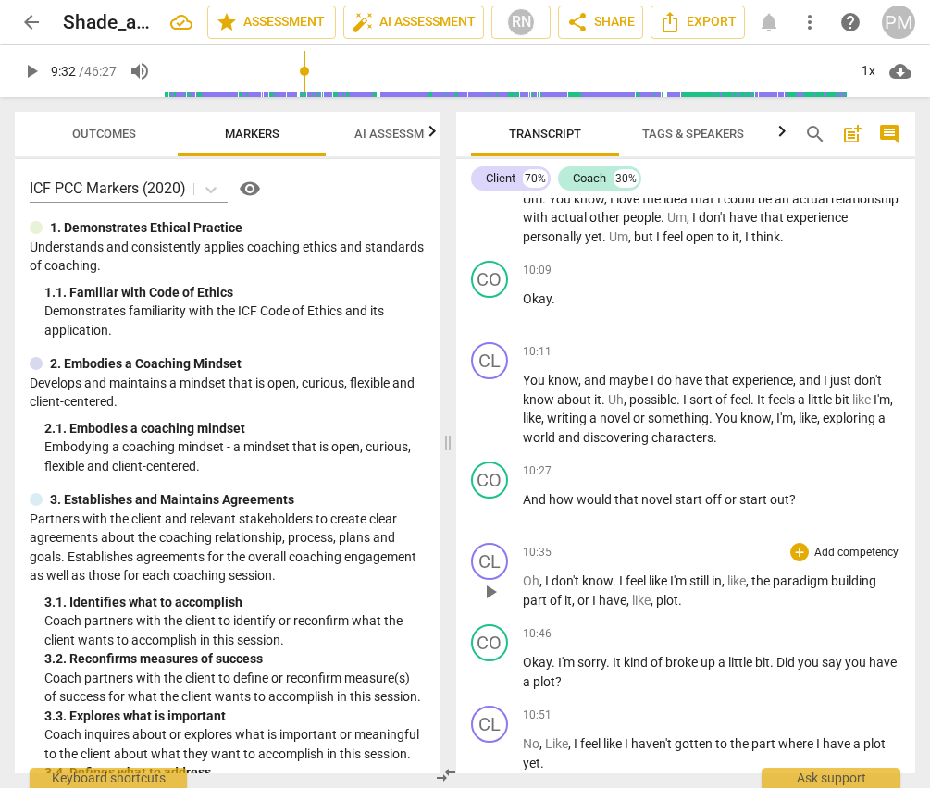
scroll to position [5781, 0]
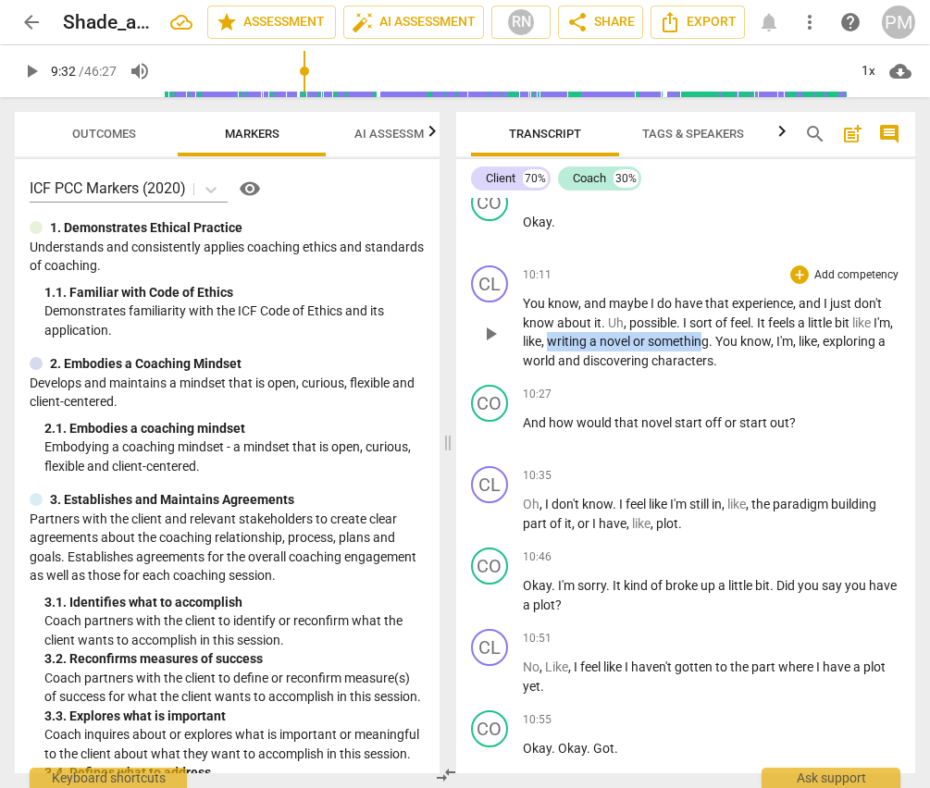
drag, startPoint x: 569, startPoint y: 377, endPoint x: 727, endPoint y: 380, distance: 158.2
click at [727, 370] on p "You know , and maybe I do have that experience , and I just don't know about it…" at bounding box center [712, 332] width 378 height 76
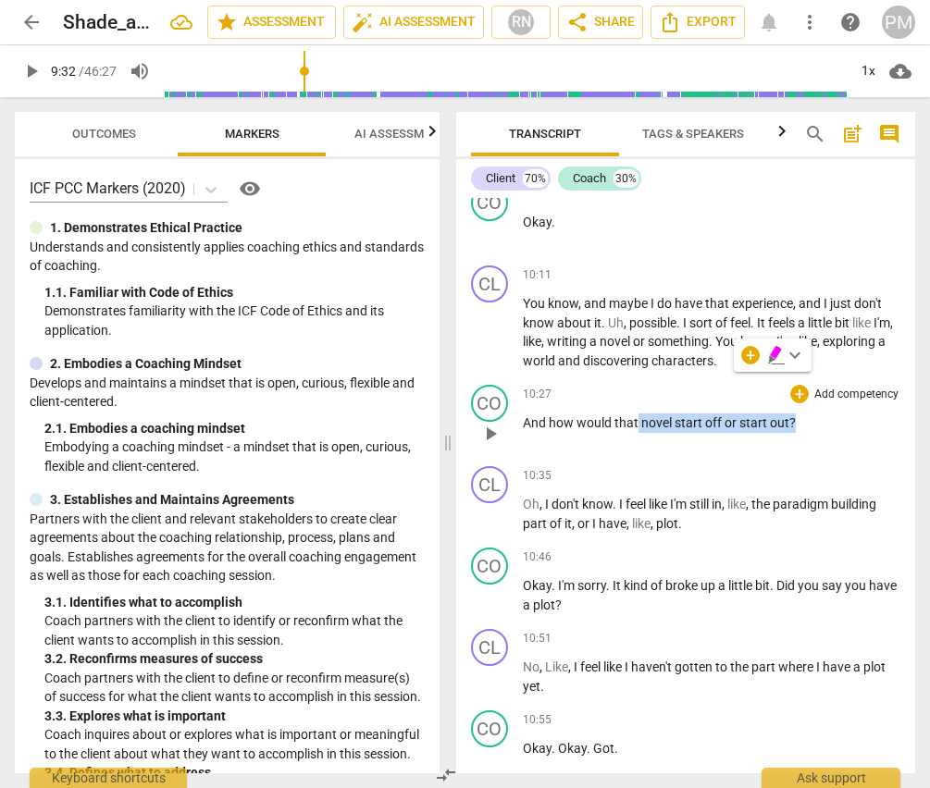
drag, startPoint x: 636, startPoint y: 461, endPoint x: 793, endPoint y: 458, distance: 157.3
click at [793, 433] on p "And how would that novel start off or start out ?" at bounding box center [712, 423] width 378 height 19
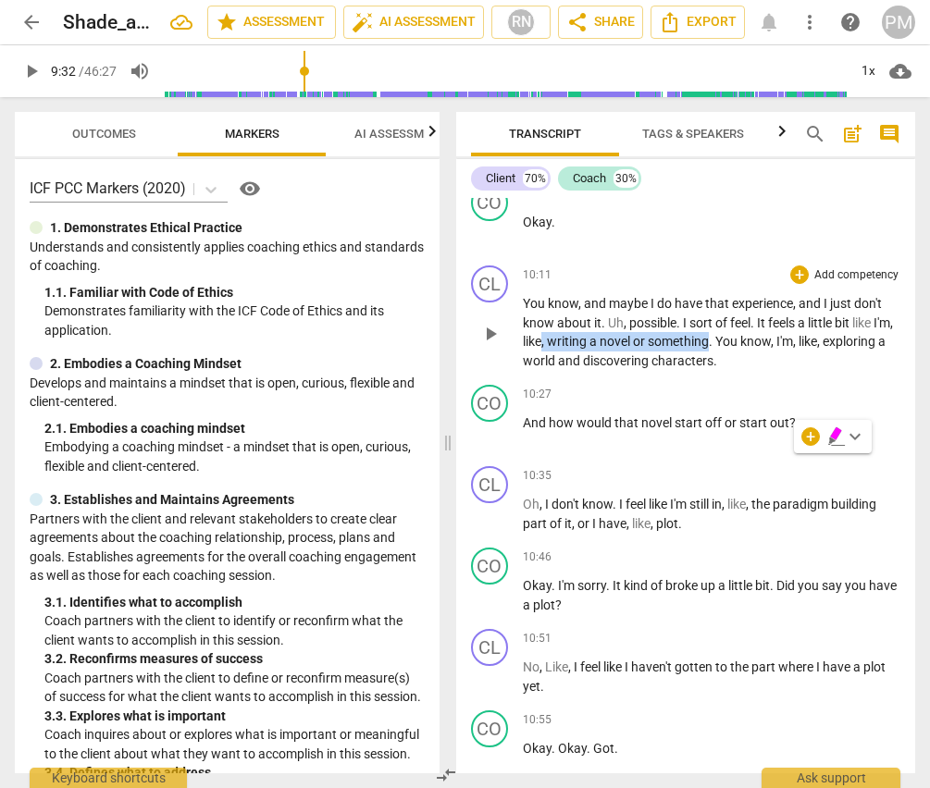
drag, startPoint x: 565, startPoint y: 378, endPoint x: 735, endPoint y: 374, distance: 169.4
click at [735, 370] on p "You know , and maybe I do have that experience , and I just don't know about it…" at bounding box center [712, 332] width 378 height 76
click at [520, 365] on div "play_arrow pause" at bounding box center [499, 334] width 47 height 62
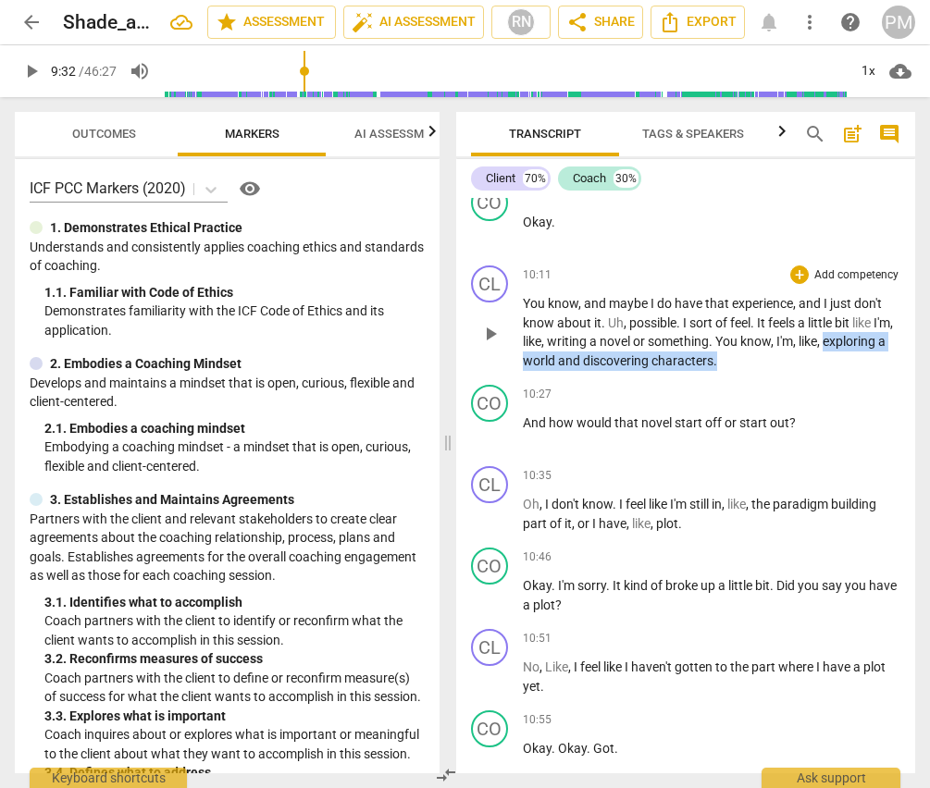
drag, startPoint x: 525, startPoint y: 398, endPoint x: 811, endPoint y: 405, distance: 286.9
click at [811, 370] on p "You know , and maybe I do have that experience , and I just don't know about it…" at bounding box center [712, 332] width 378 height 76
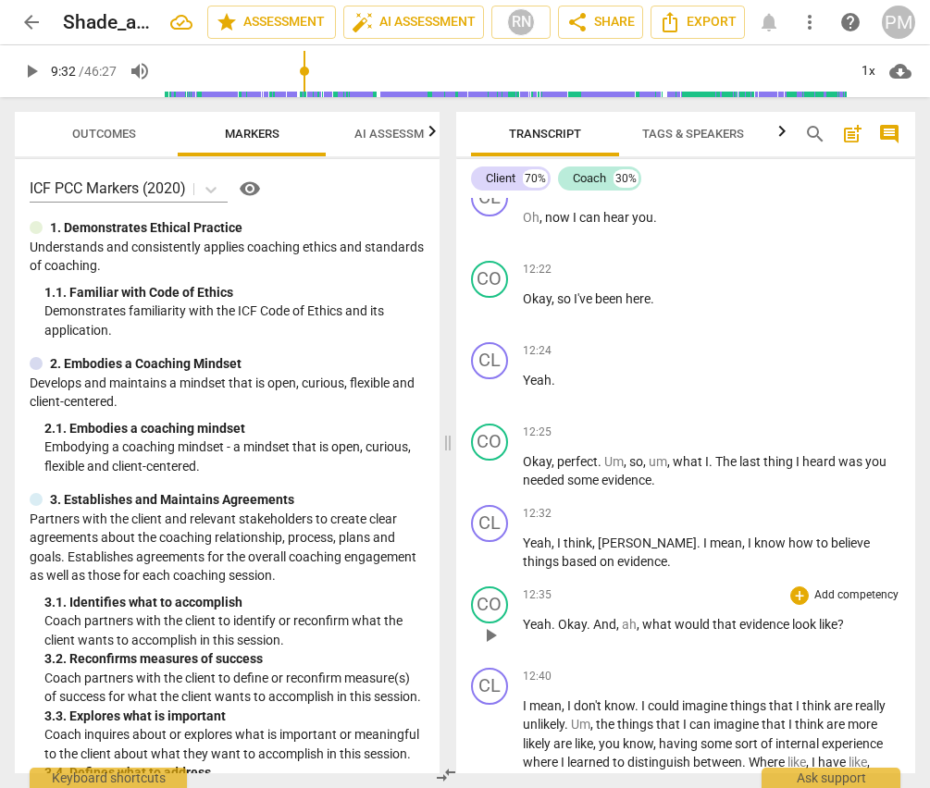
scroll to position [7447, 0]
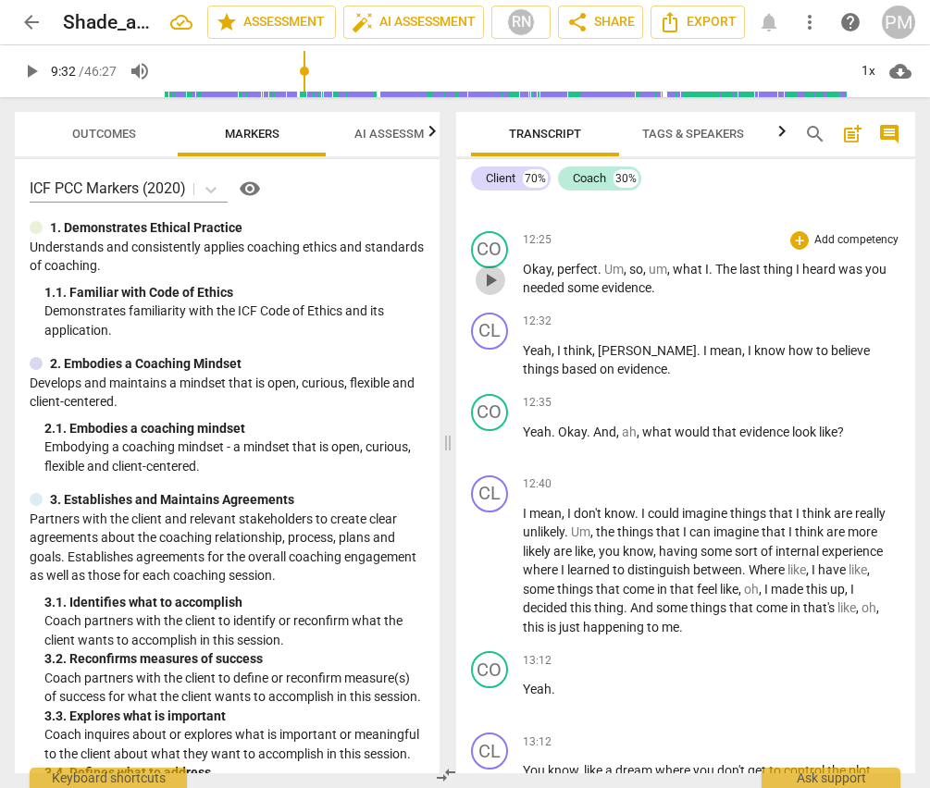
click at [490, 291] on span "play_arrow" at bounding box center [490, 280] width 22 height 22
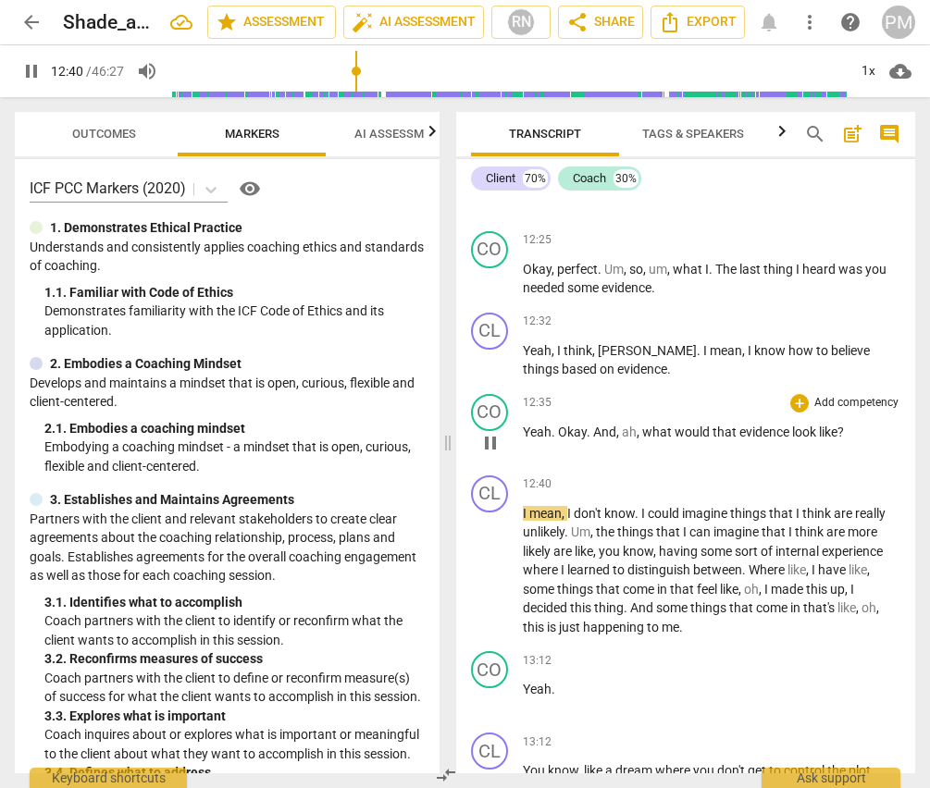
click at [486, 454] on span "pause" at bounding box center [490, 443] width 22 height 22
drag, startPoint x: 641, startPoint y: 464, endPoint x: 832, endPoint y: 471, distance: 190.7
click at [832, 442] on p "Yeah . Okay . And , ah , what would that evidence look like ?" at bounding box center [712, 432] width 378 height 19
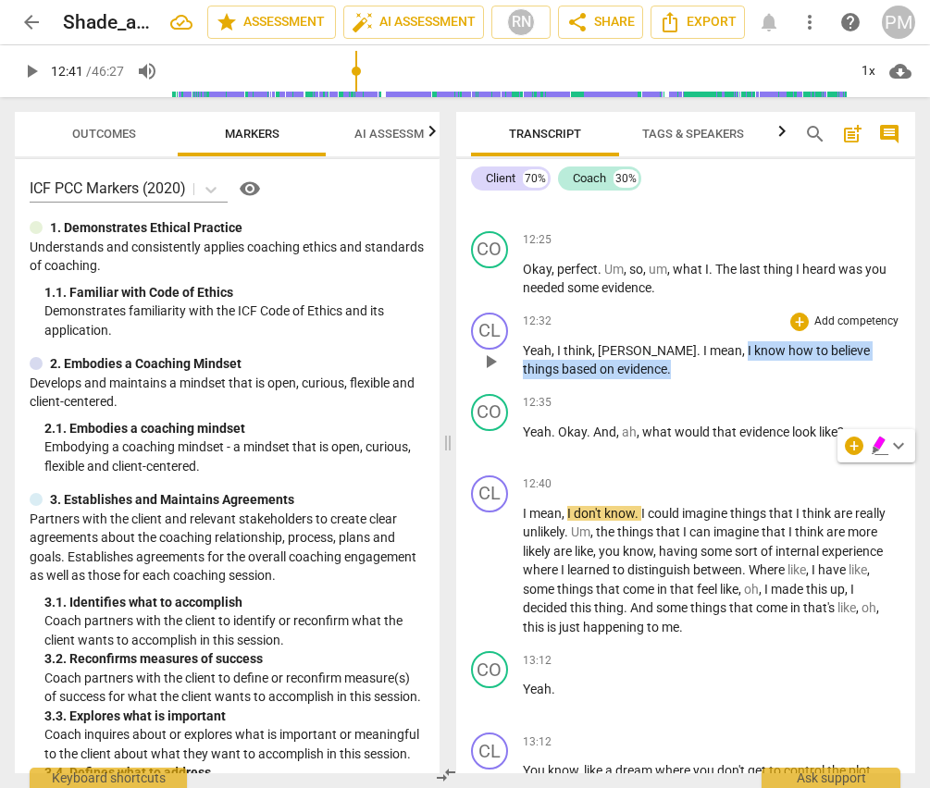
drag, startPoint x: 675, startPoint y: 386, endPoint x: 667, endPoint y: 411, distance: 26.3
click at [667, 379] on p "Yeah , I think , [PERSON_NAME] . I mean , I know how to believe things based on…" at bounding box center [712, 360] width 378 height 38
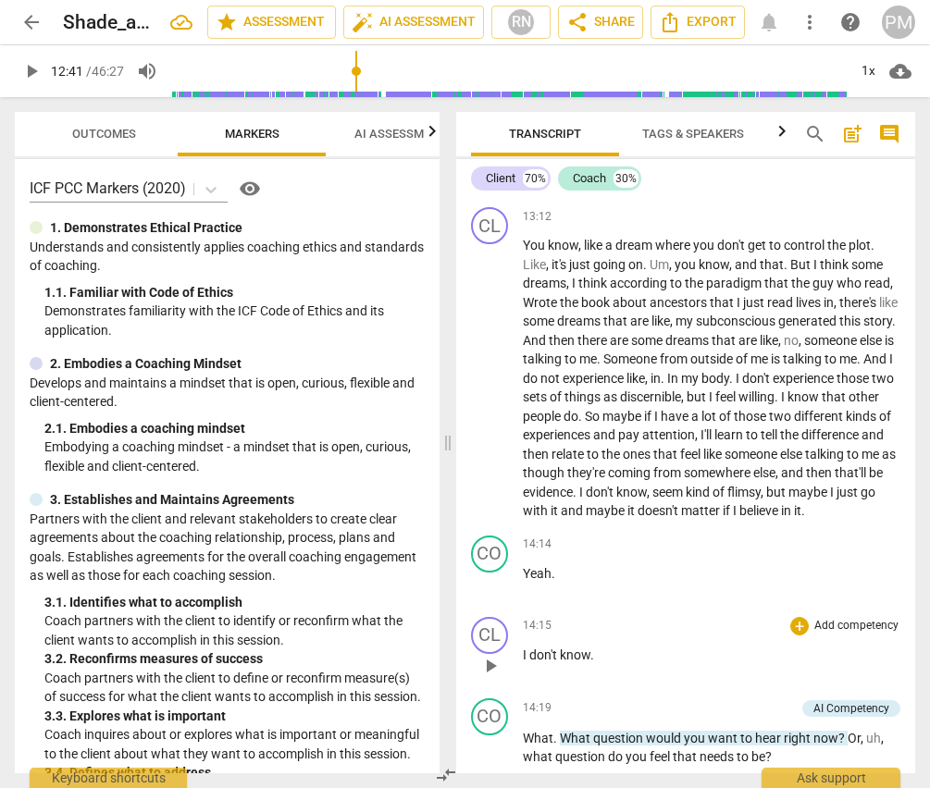
scroll to position [8002, 0]
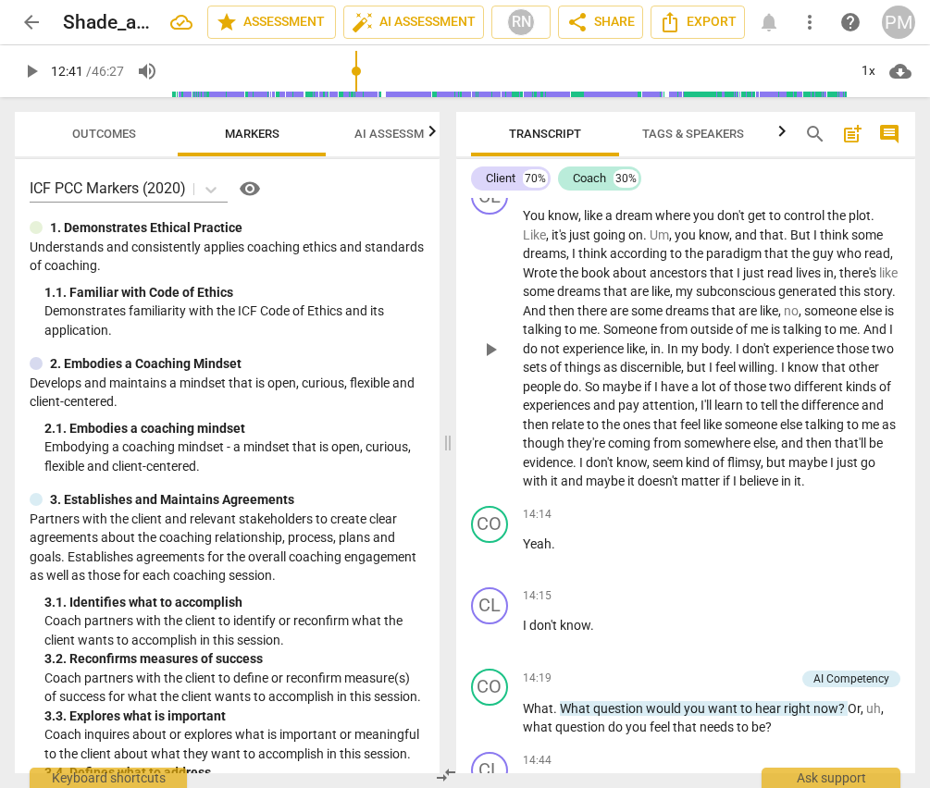
click at [563, 491] on p "You know , like a dream where you don't get to control the plot . Like , it's j…" at bounding box center [712, 348] width 378 height 285
click at [492, 361] on span "play_arrow" at bounding box center [490, 350] width 22 height 22
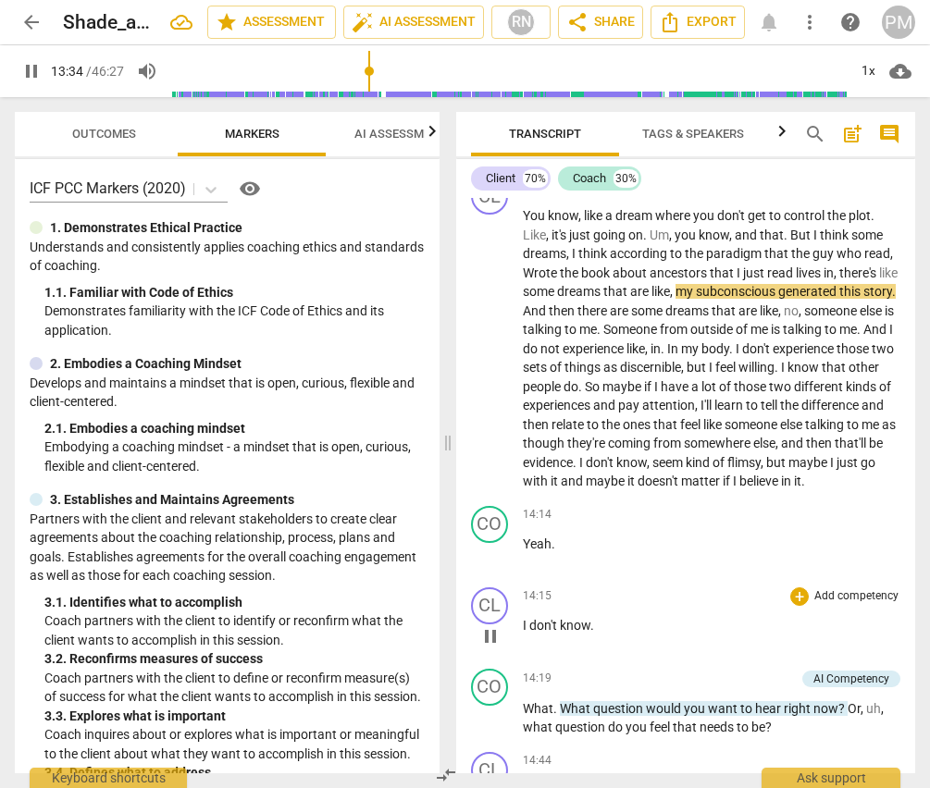
scroll to position [8094, 0]
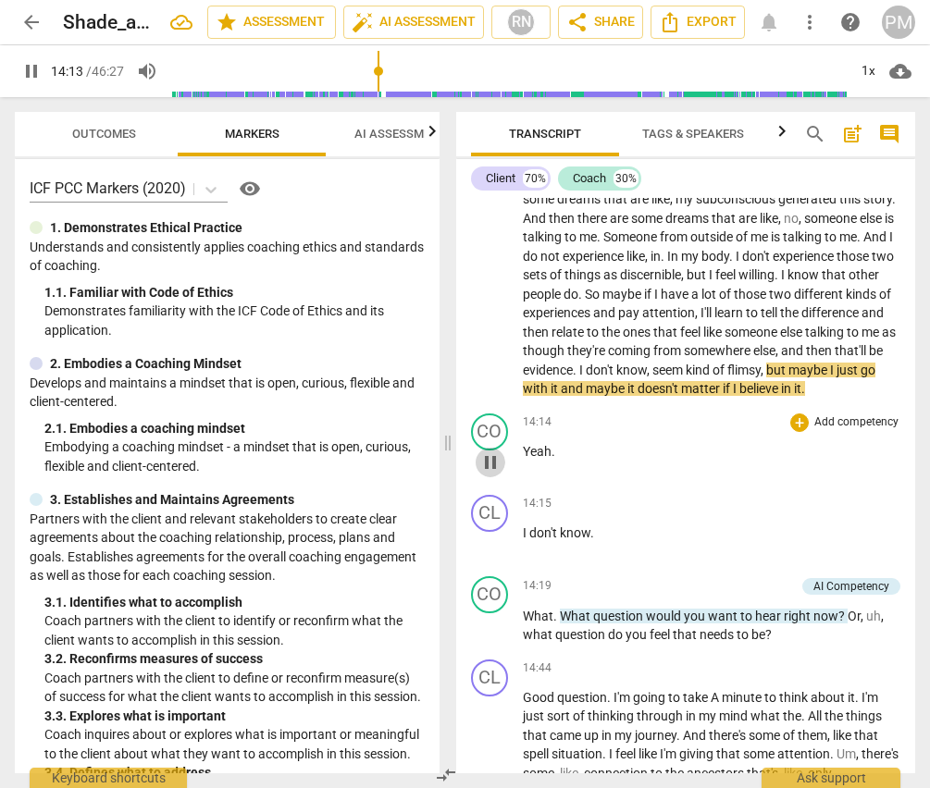
click at [494, 474] on span "pause" at bounding box center [490, 462] width 22 height 22
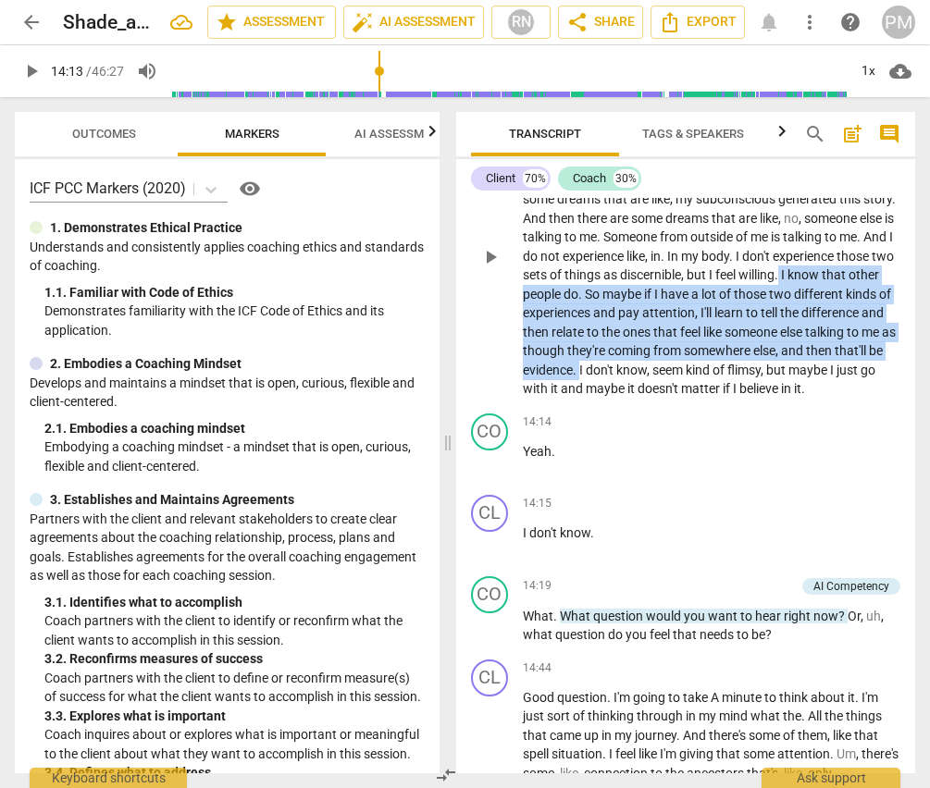
drag, startPoint x: 563, startPoint y: 334, endPoint x: 785, endPoint y: 402, distance: 232.1
click at [785, 399] on p "You know , like a dream where you don't get to control the plot . Like , it's j…" at bounding box center [712, 256] width 378 height 285
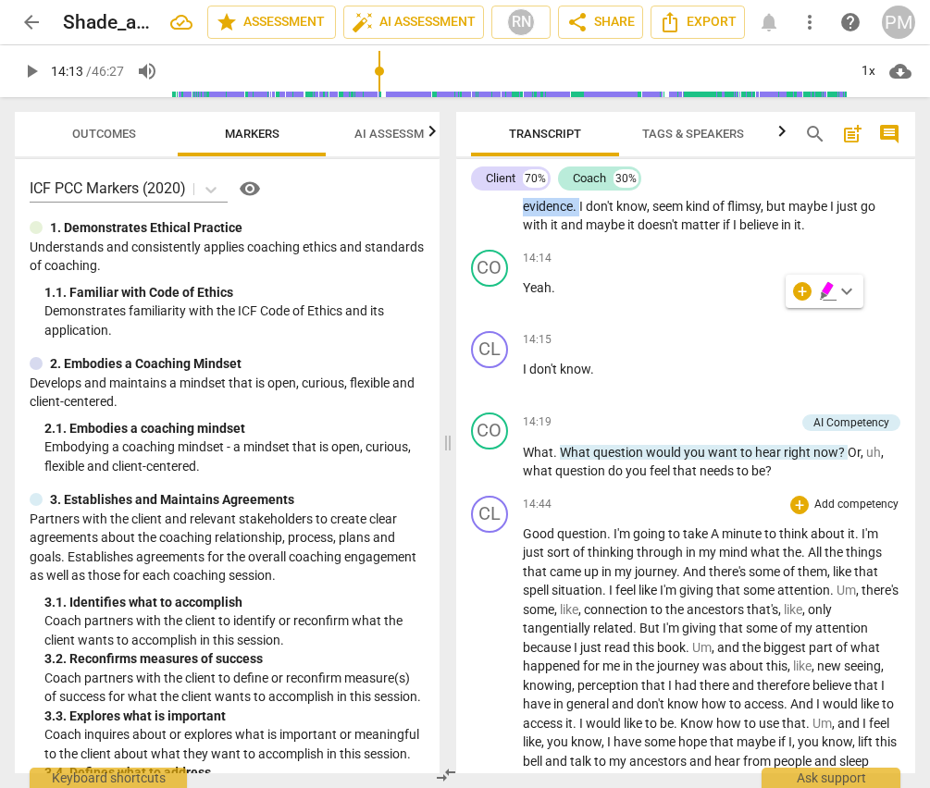
scroll to position [8187, 0]
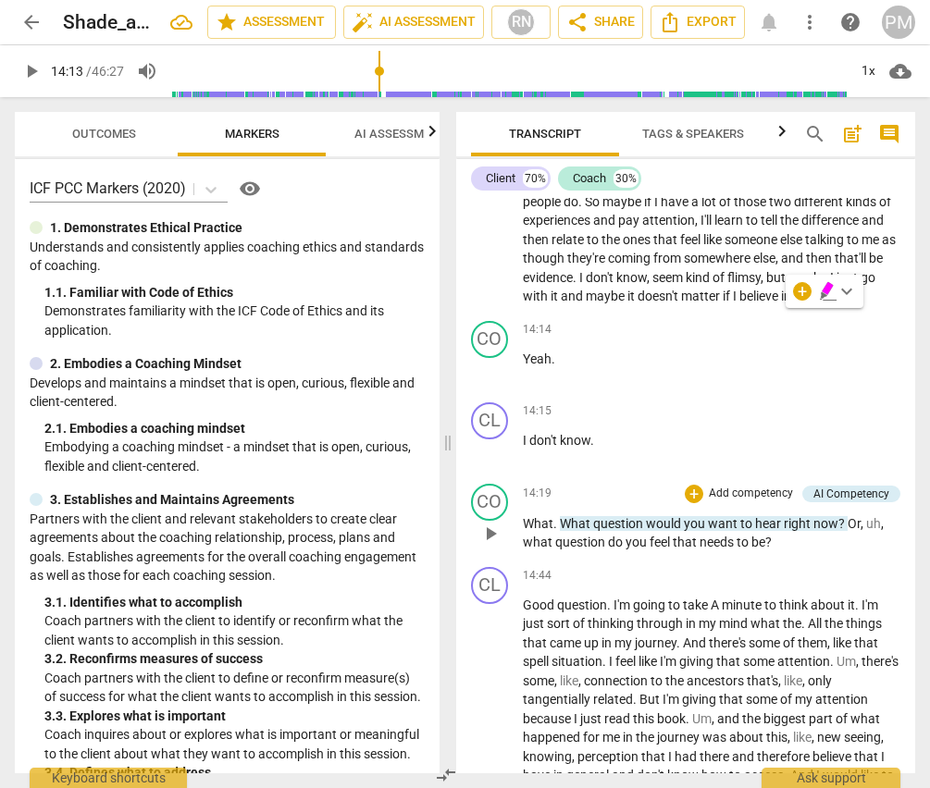
click at [587, 550] on span "question" at bounding box center [581, 542] width 53 height 15
drag, startPoint x: 519, startPoint y: 580, endPoint x: 810, endPoint y: 577, distance: 291.4
click at [810, 560] on div "CO play_arrow pause 14:19 + Add competency AI Competency keyboard_arrow_right W…" at bounding box center [686, 517] width 460 height 83
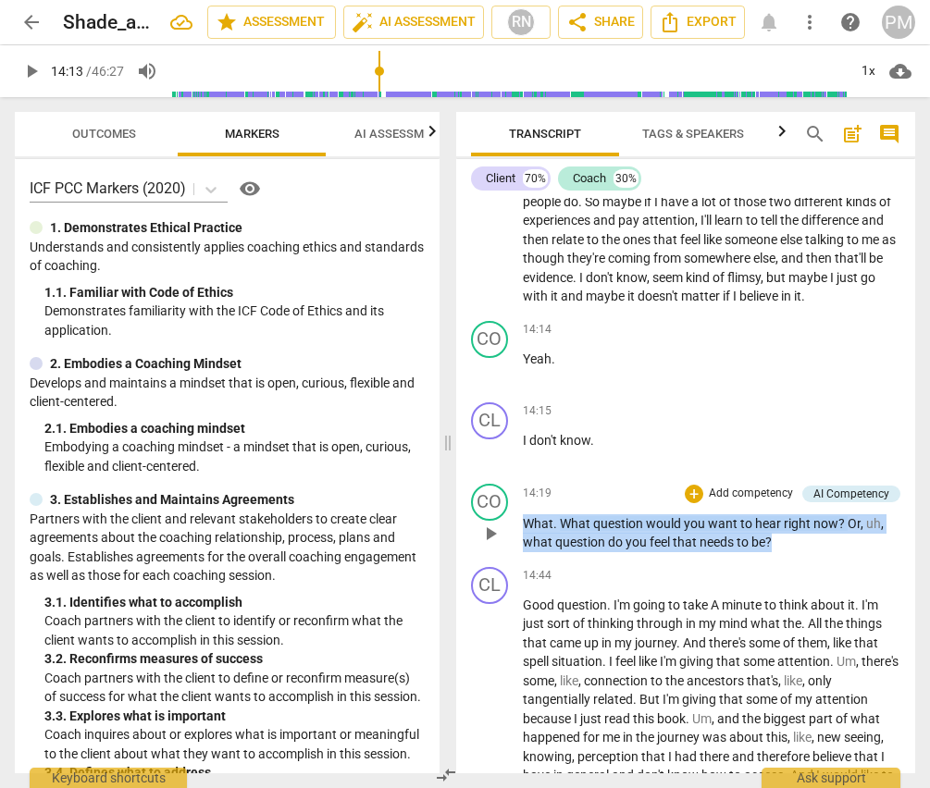
drag, startPoint x: 525, startPoint y: 578, endPoint x: 840, endPoint y: 602, distance: 316.4
click at [840, 552] on p "What . What question would you want to hear right now ? Or , uh , what question…" at bounding box center [712, 533] width 378 height 38
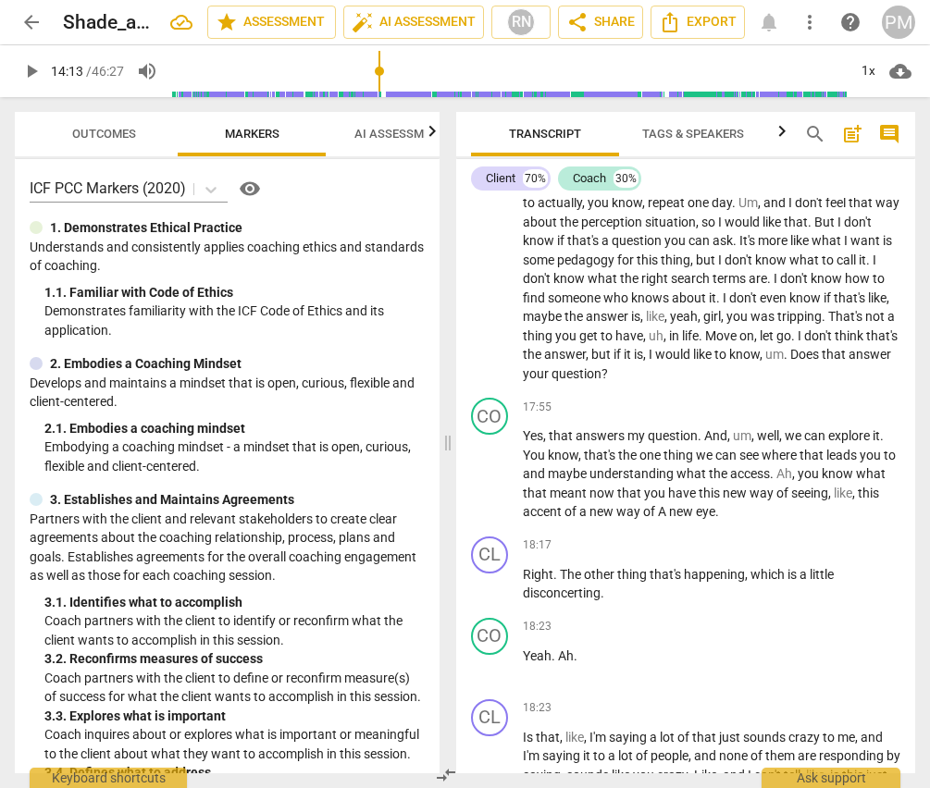
scroll to position [9020, 0]
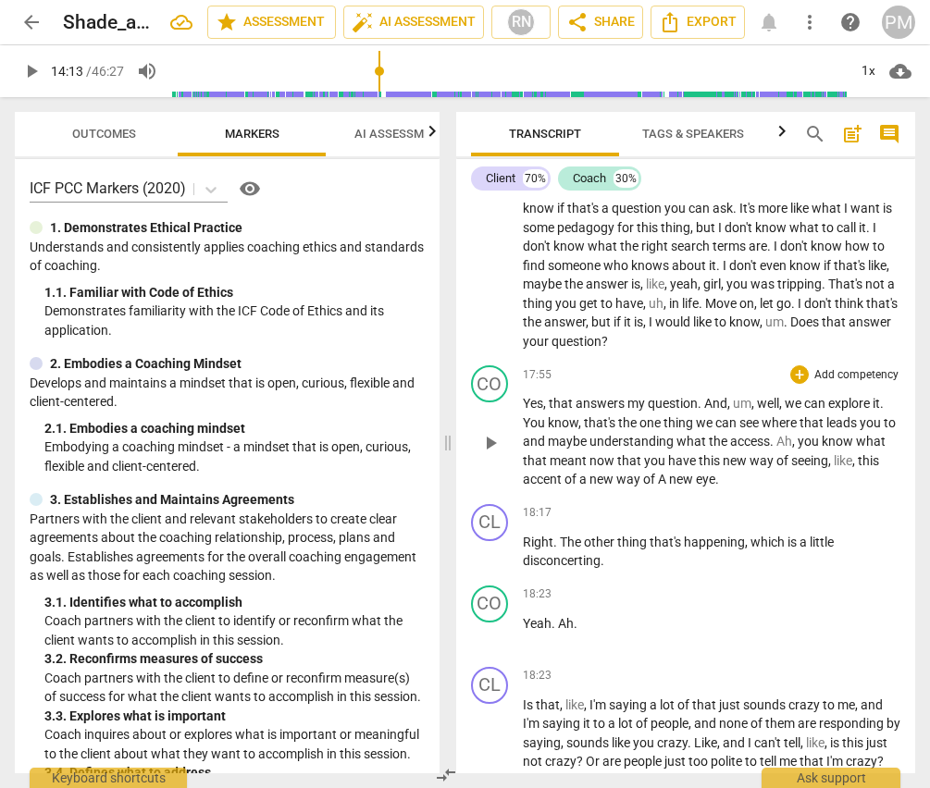
click at [521, 460] on div "play_arrow pause" at bounding box center [499, 442] width 47 height 81
drag, startPoint x: 522, startPoint y: 459, endPoint x: 885, endPoint y: 458, distance: 363.6
click at [885, 458] on p "Yes , that answers my question . And , um , well , we can explore it . You know…" at bounding box center [712, 441] width 378 height 95
click at [837, 197] on span "I" at bounding box center [840, 189] width 6 height 15
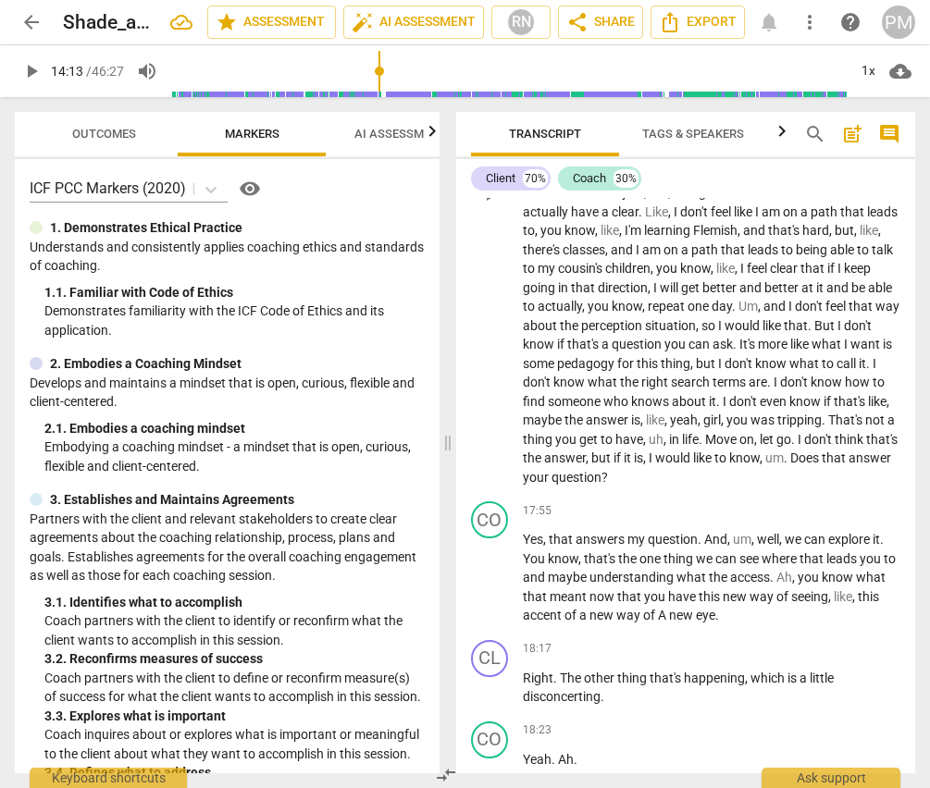
scroll to position [8927, 0]
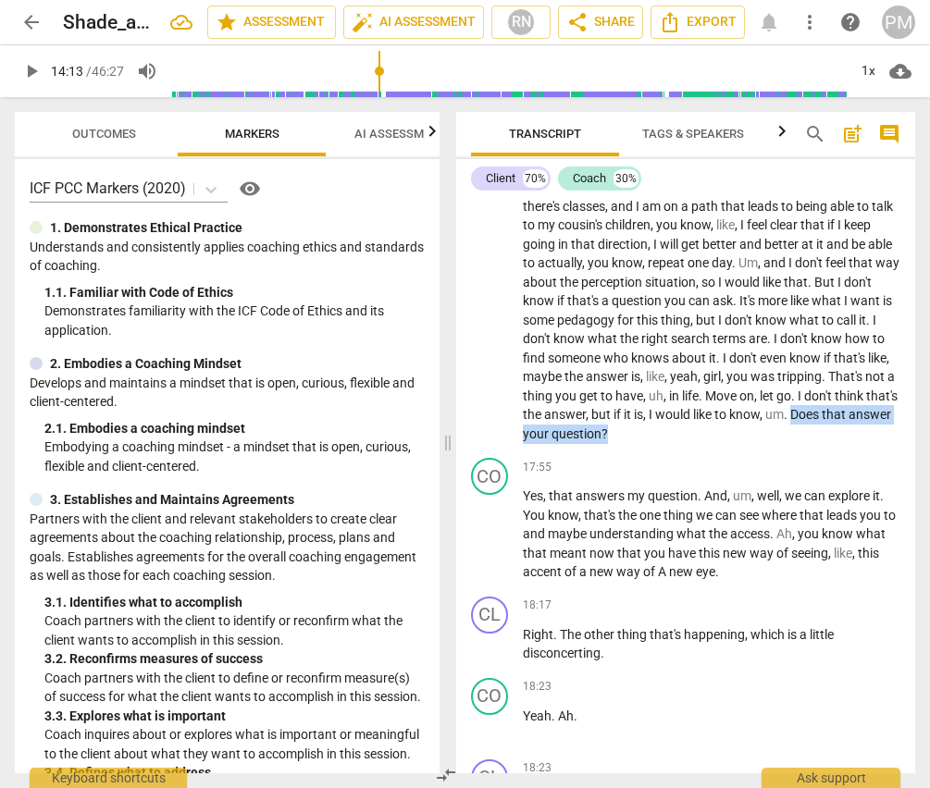
drag, startPoint x: 585, startPoint y: 488, endPoint x: 784, endPoint y: 487, distance: 198.9
click at [784, 444] on p "Good question . I'm going to take A minute to think about it . I'm just sort of…" at bounding box center [712, 150] width 378 height 588
click at [579, 308] on p "Good question . I'm going to take A minute to think about it . I'm just sort of…" at bounding box center [712, 150] width 378 height 588
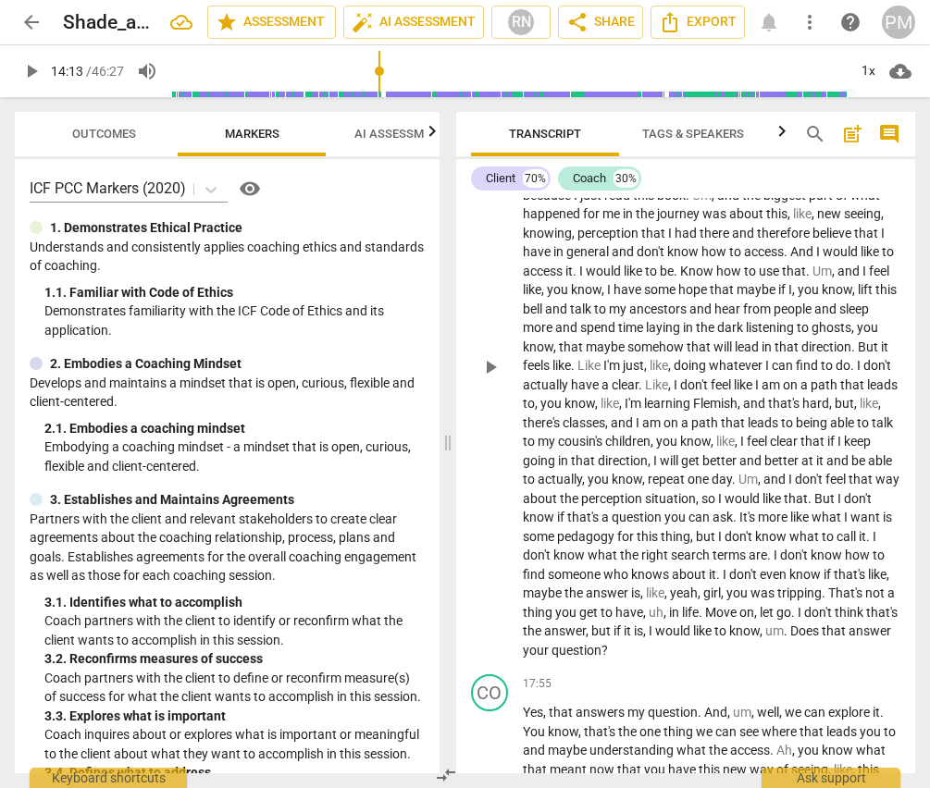
scroll to position [8742, 0]
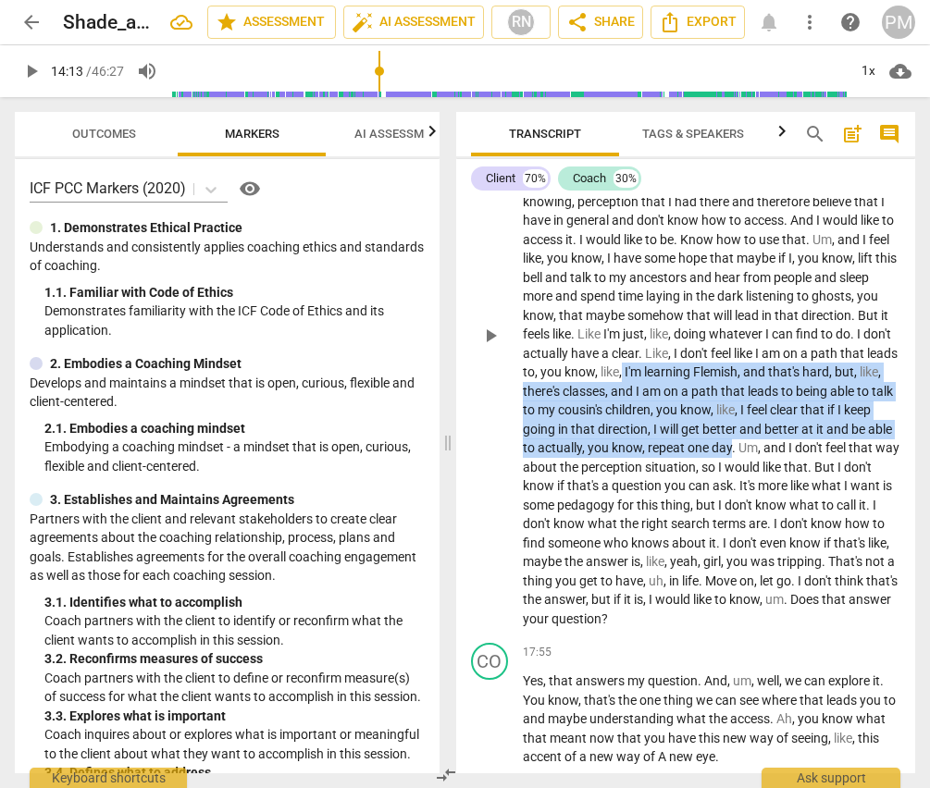
drag, startPoint x: 683, startPoint y: 429, endPoint x: 812, endPoint y: 499, distance: 146.9
click at [812, 499] on p "Good question . I'm going to take A minute to think about it . I'm just sort of…" at bounding box center [712, 335] width 378 height 588
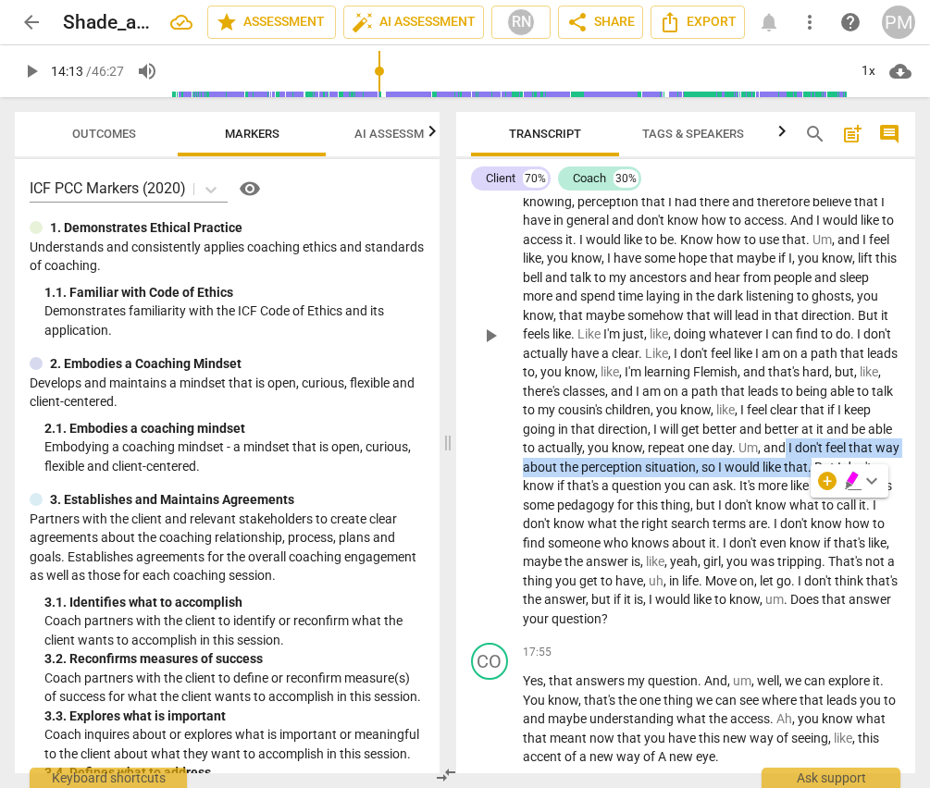
drag, startPoint x: 864, startPoint y: 501, endPoint x: 548, endPoint y: 539, distance: 318.7
click at [548, 539] on p "Good question . I'm going to take A minute to think about it . I'm just sort of…" at bounding box center [712, 335] width 378 height 588
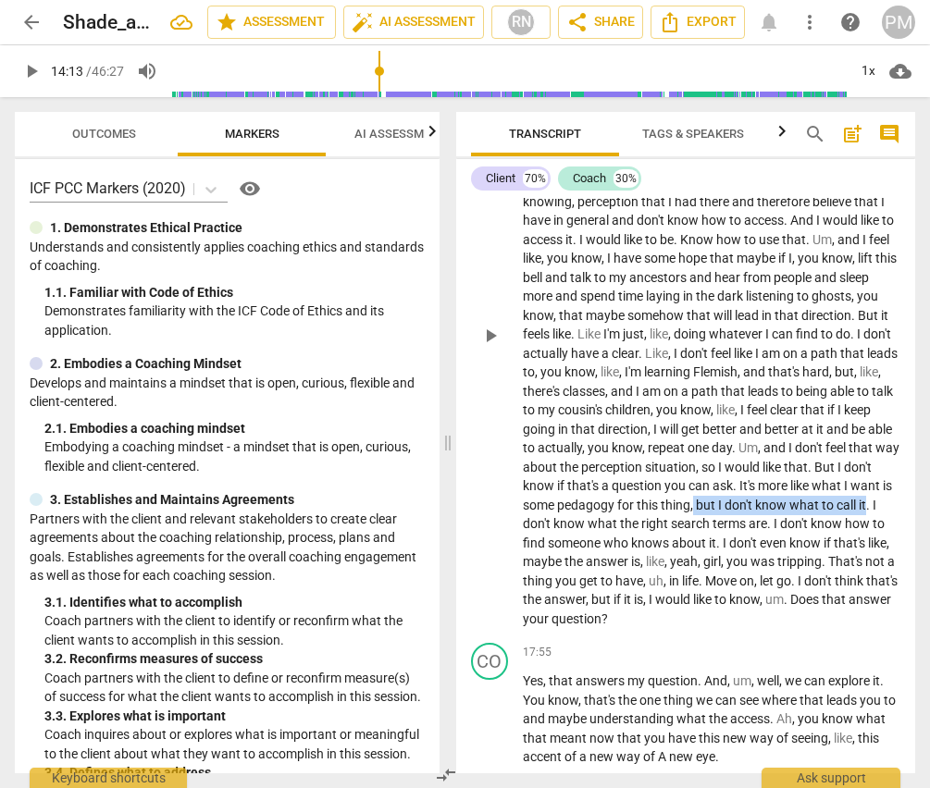
drag, startPoint x: 798, startPoint y: 563, endPoint x: 598, endPoint y: 578, distance: 200.4
click at [598, 578] on p "Good question . I'm going to take A minute to think about it . I'm just sort of…" at bounding box center [712, 335] width 378 height 588
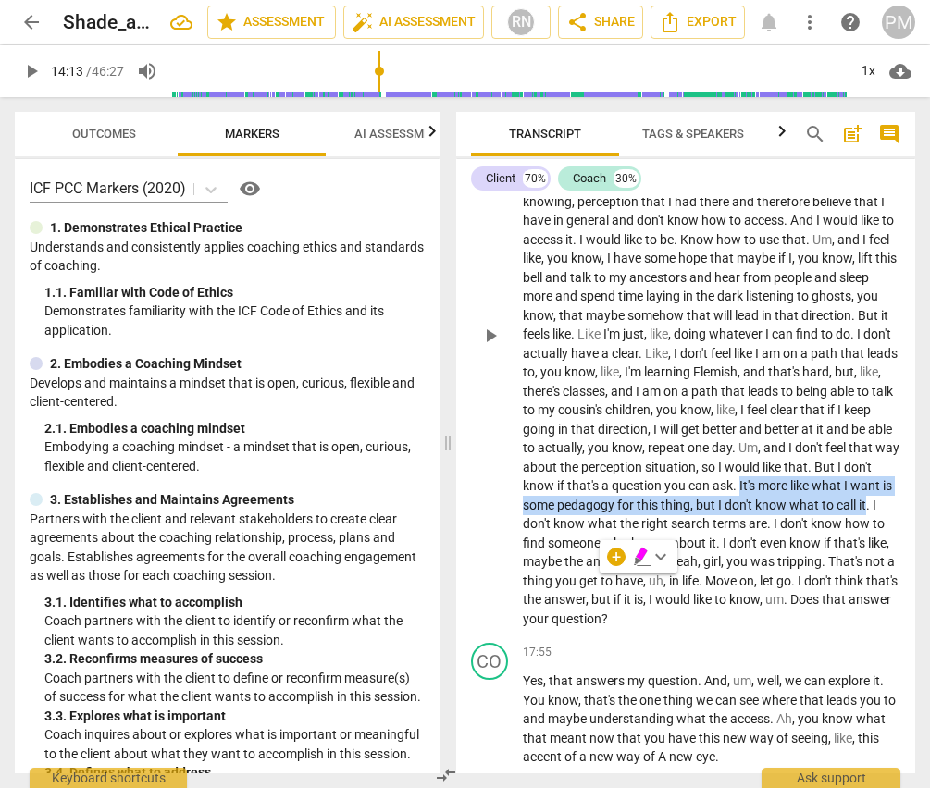
drag, startPoint x: 859, startPoint y: 542, endPoint x: 600, endPoint y: 587, distance: 261.9
click at [600, 587] on p "Good question . I'm going to take A minute to think about it . I'm just sort of…" at bounding box center [712, 335] width 378 height 588
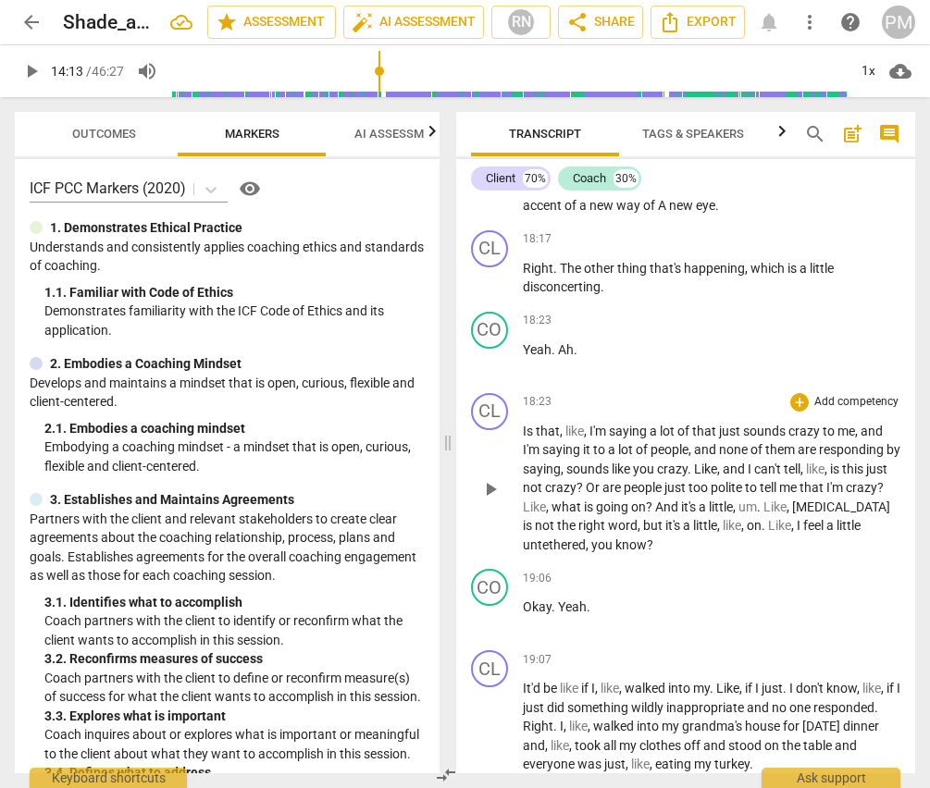
scroll to position [9297, 0]
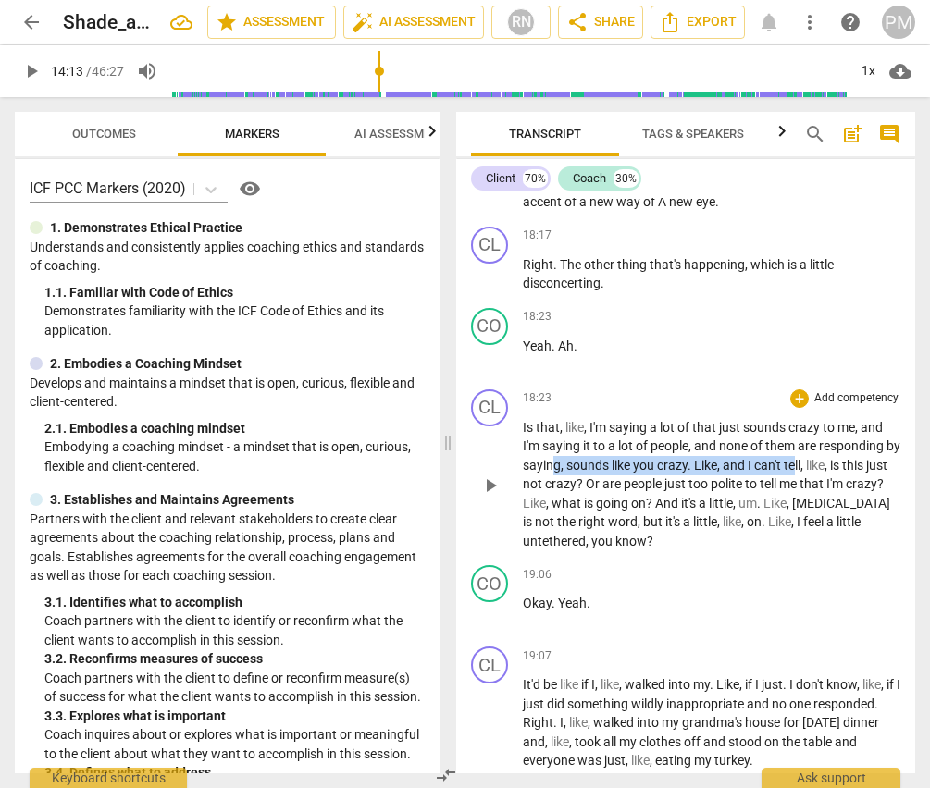
drag, startPoint x: 566, startPoint y: 519, endPoint x: 813, endPoint y: 526, distance: 247.1
click at [813, 526] on p "Is that , like , I'm saying a lot of that just sounds crazy to me , and I'm say…" at bounding box center [712, 484] width 378 height 133
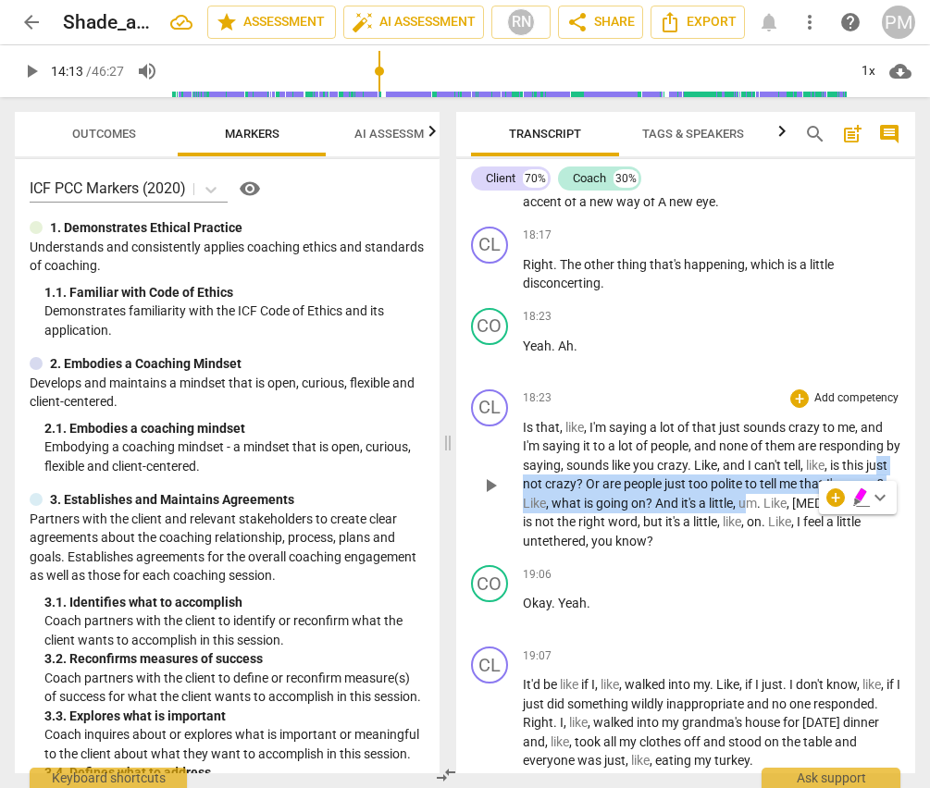
drag, startPoint x: 530, startPoint y: 542, endPoint x: 786, endPoint y: 560, distance: 256.9
click at [786, 551] on p "Is that , like , I'm saying a lot of that just sounds crazy to me , and I'm say…" at bounding box center [712, 484] width 378 height 133
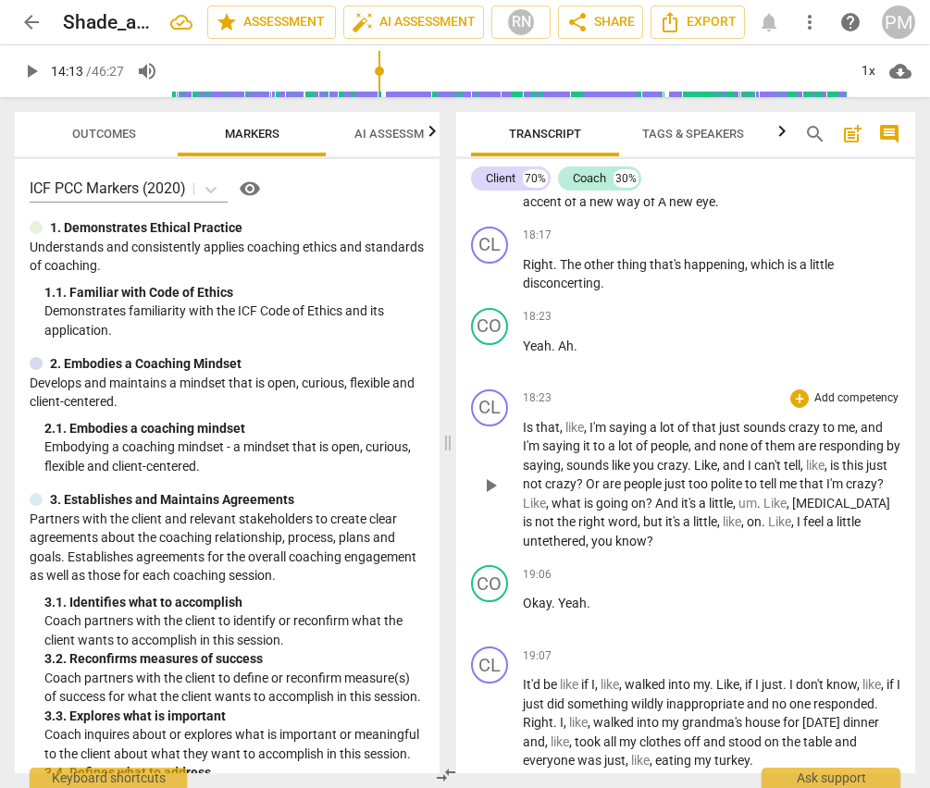
click at [547, 559] on div "CL play_arrow pause 18:23 + Add competency keyboard_arrow_right Is that , like …" at bounding box center [686, 470] width 460 height 177
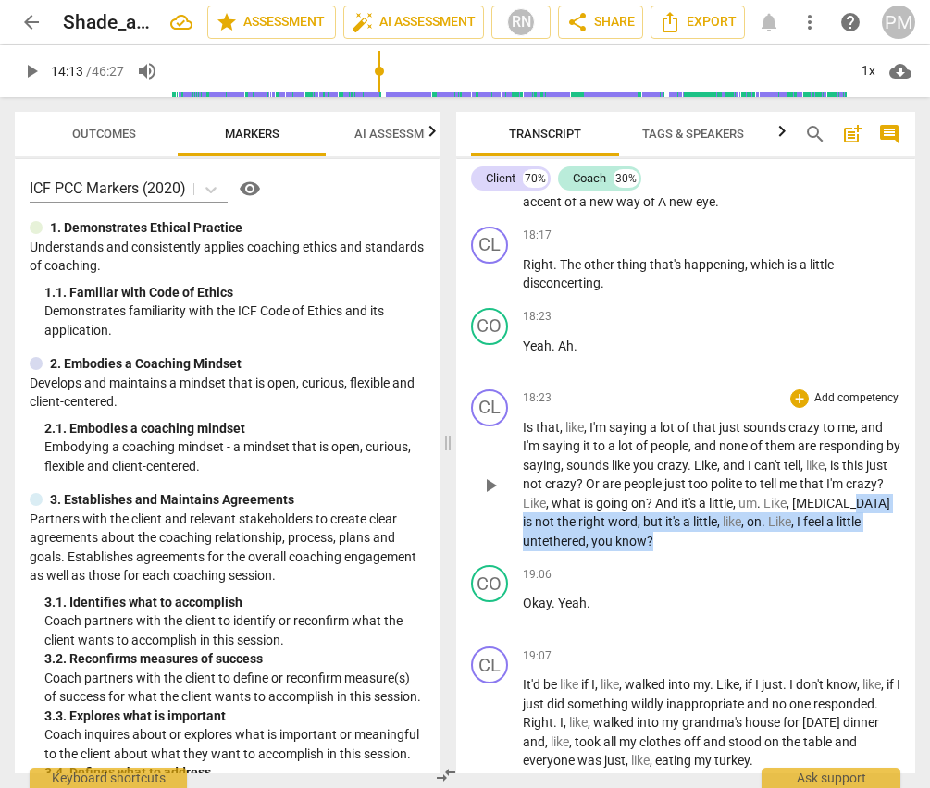
drag, startPoint x: 626, startPoint y: 582, endPoint x: 736, endPoint y: 600, distance: 110.6
click at [736, 551] on p "Is that , like , I'm saying a lot of that just sounds crazy to me , and I'm say…" at bounding box center [712, 484] width 378 height 133
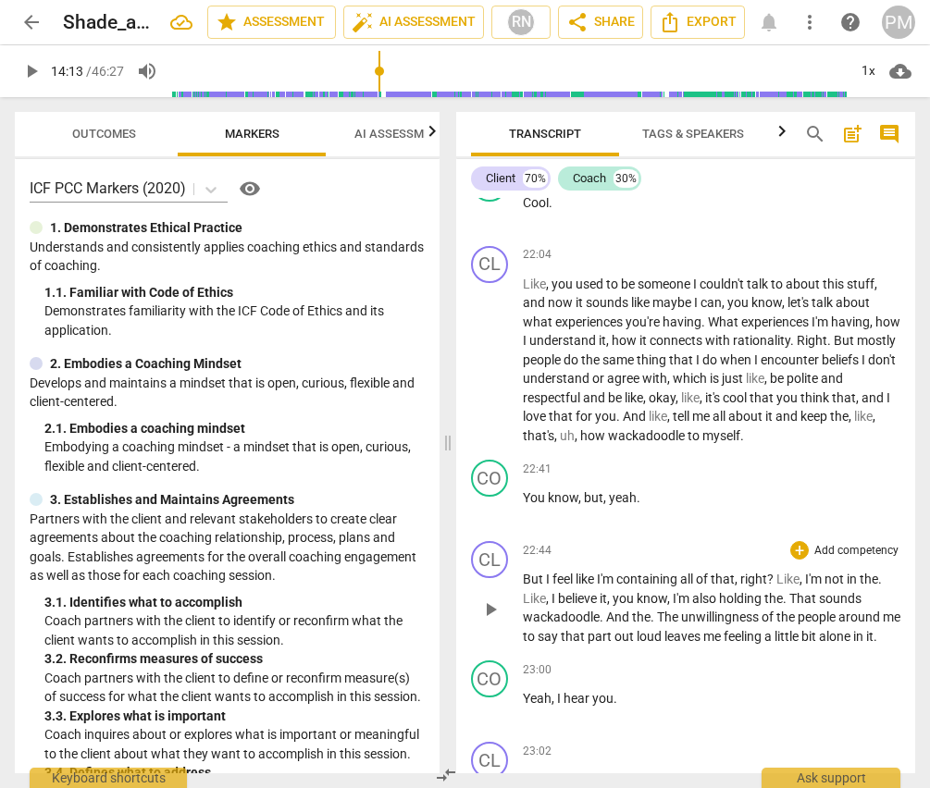
scroll to position [11518, 0]
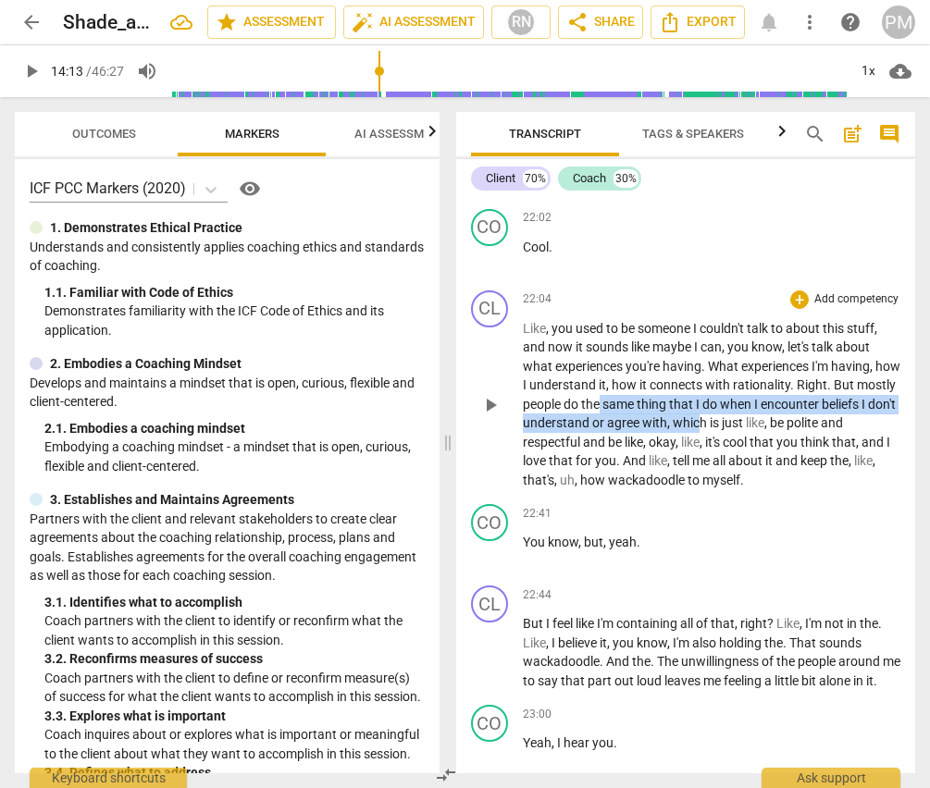
drag, startPoint x: 642, startPoint y: 463, endPoint x: 781, endPoint y: 474, distance: 139.2
click at [781, 474] on p "Like , you used to be someone I couldn't talk to about this stuff , and now it …" at bounding box center [712, 404] width 378 height 171
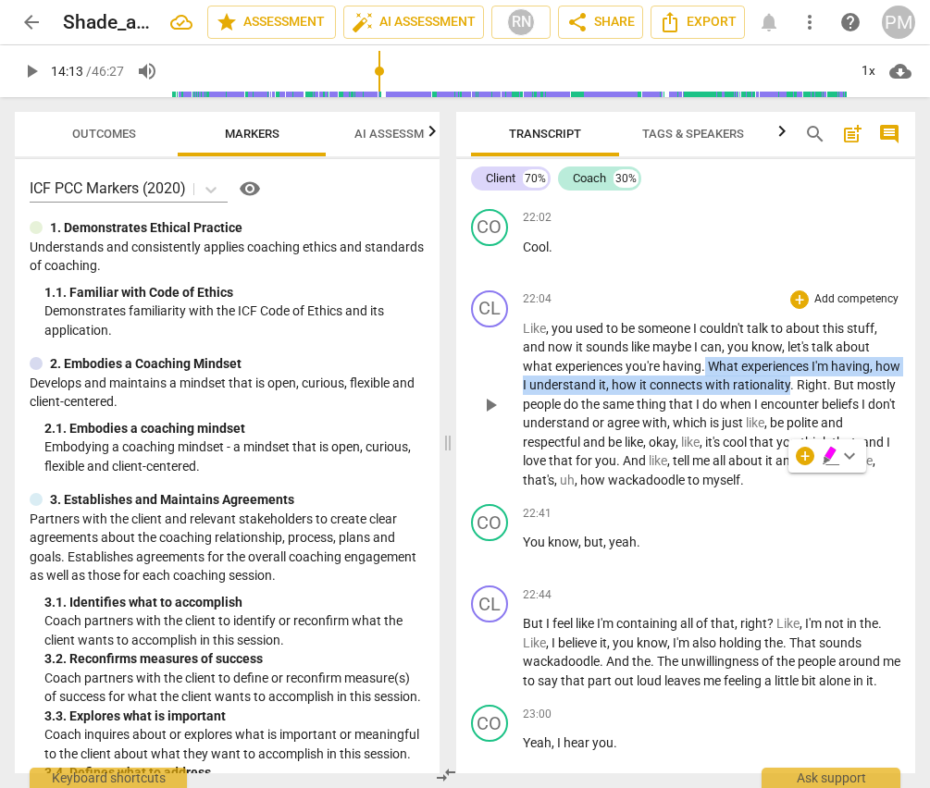
drag, startPoint x: 706, startPoint y: 423, endPoint x: 815, endPoint y: 436, distance: 109.9
click at [815, 436] on p "Like , you used to be someone I couldn't talk to about this stuff , and now it …" at bounding box center [712, 404] width 378 height 171
click at [489, 416] on span "play_arrow" at bounding box center [490, 405] width 22 height 22
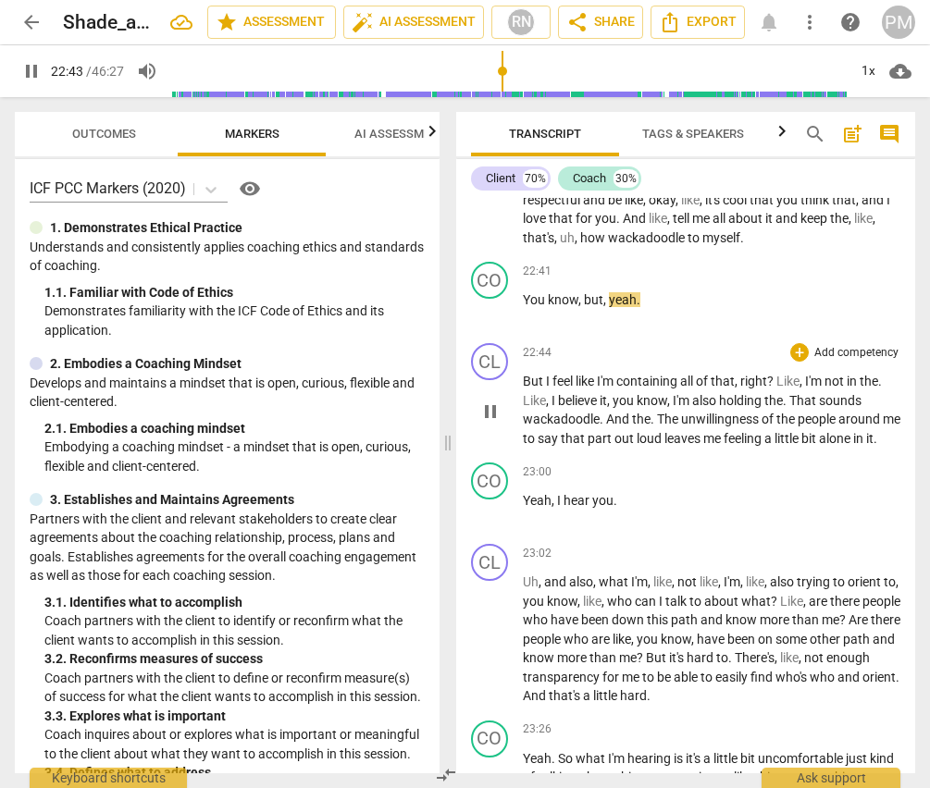
scroll to position [11795, 0]
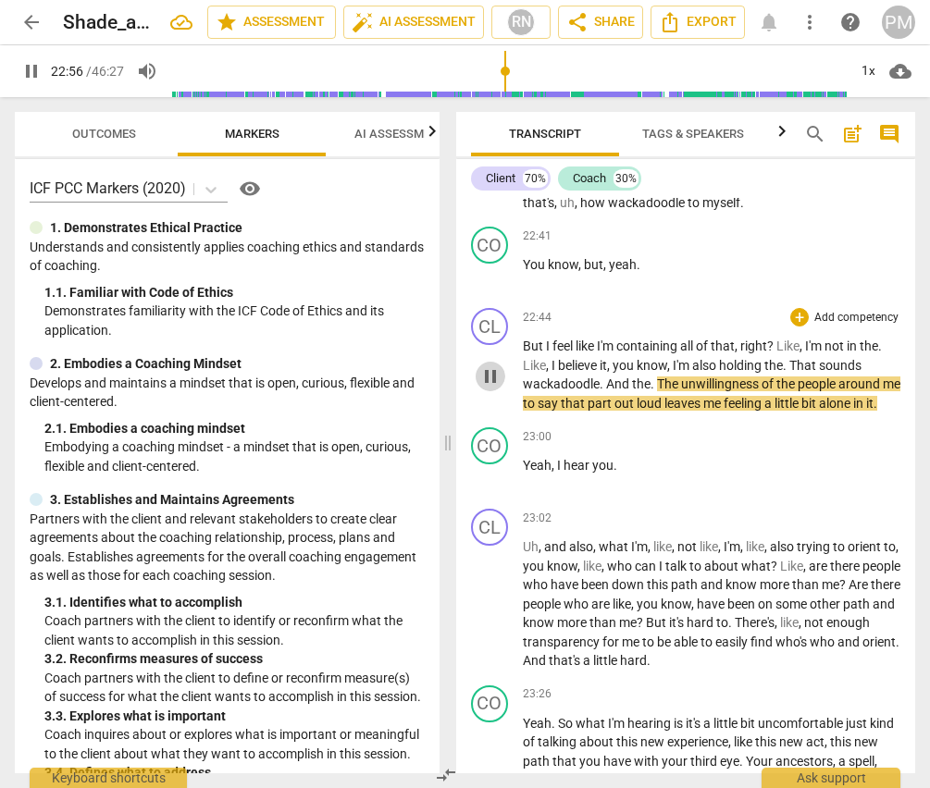
click at [494, 388] on span "pause" at bounding box center [490, 376] width 22 height 22
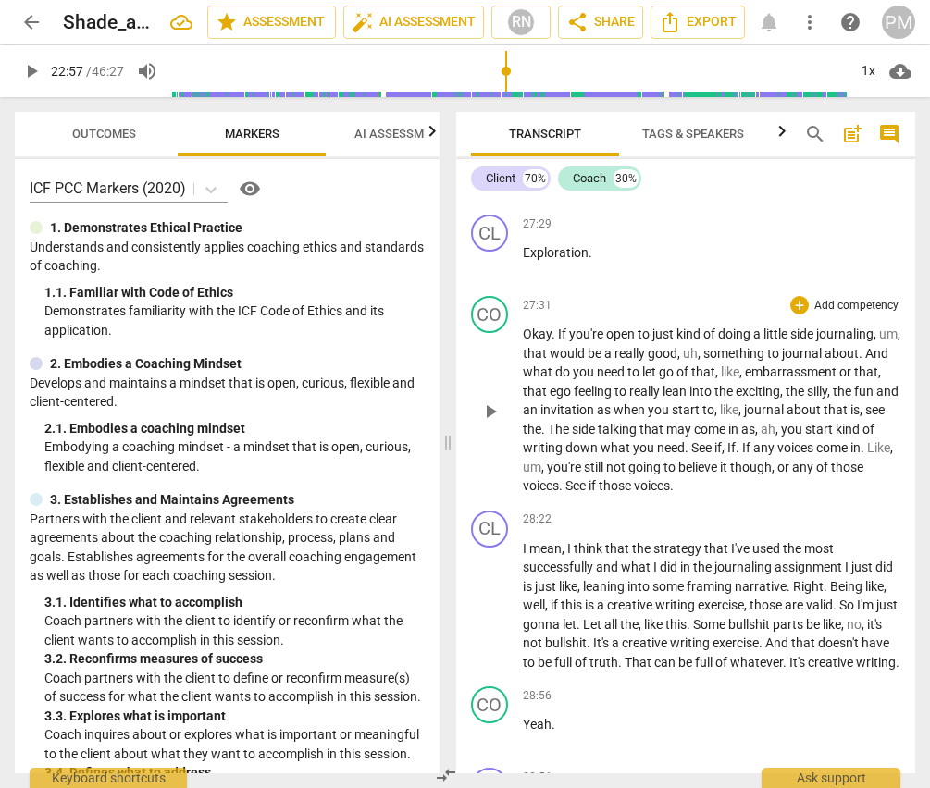
scroll to position [14016, 0]
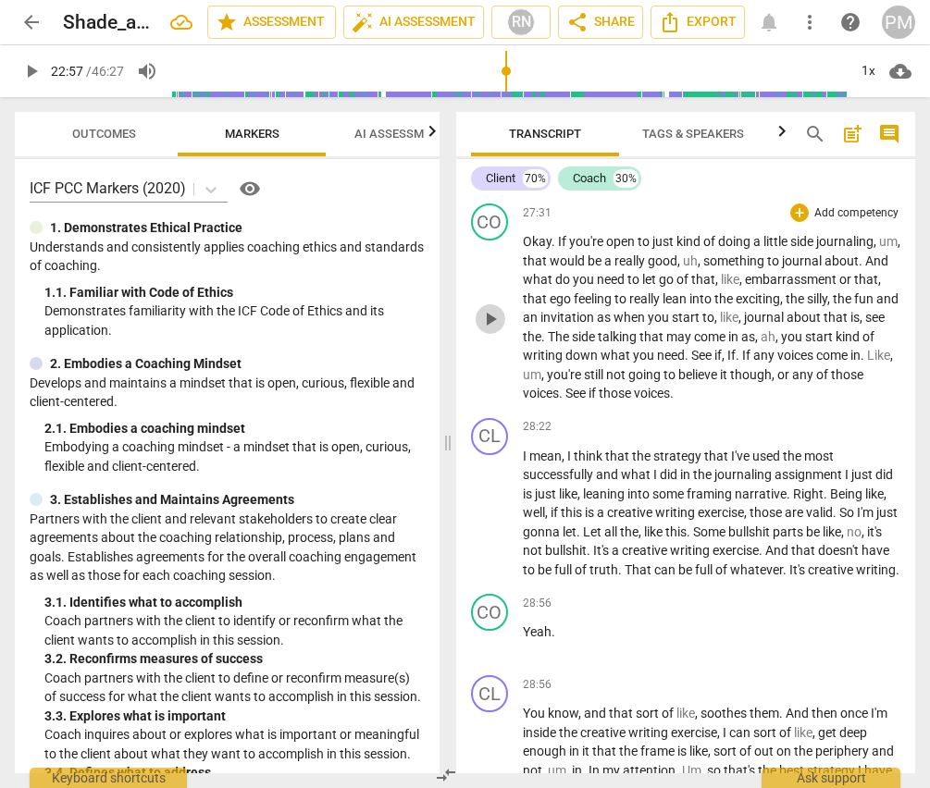
click at [492, 330] on span "play_arrow" at bounding box center [490, 319] width 22 height 22
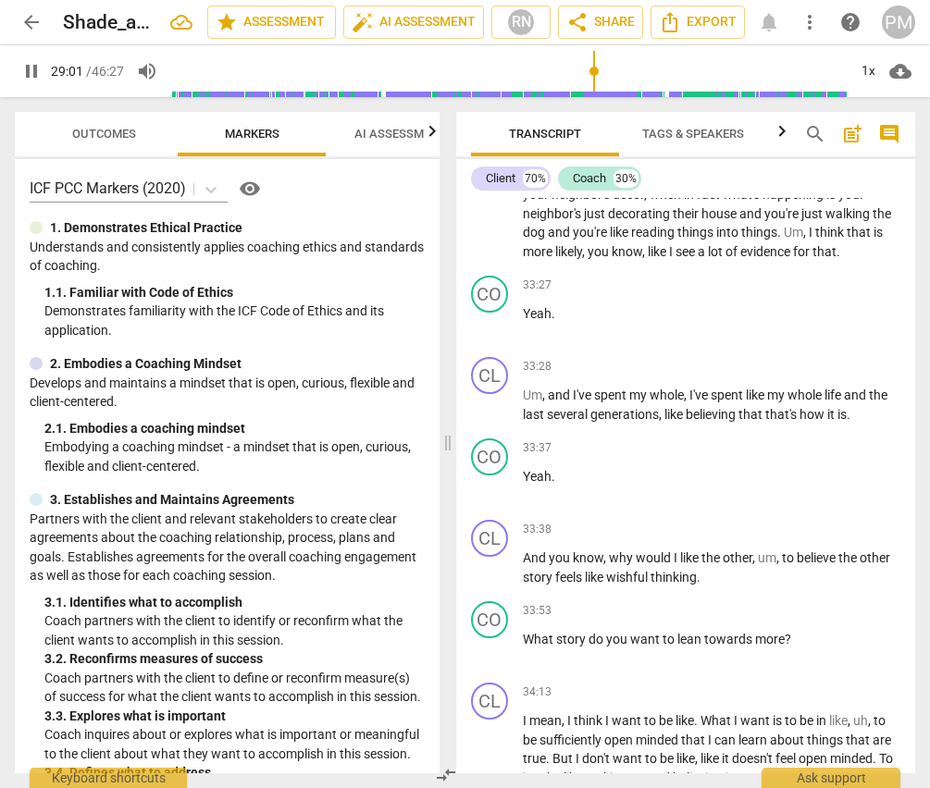
scroll to position [16328, 0]
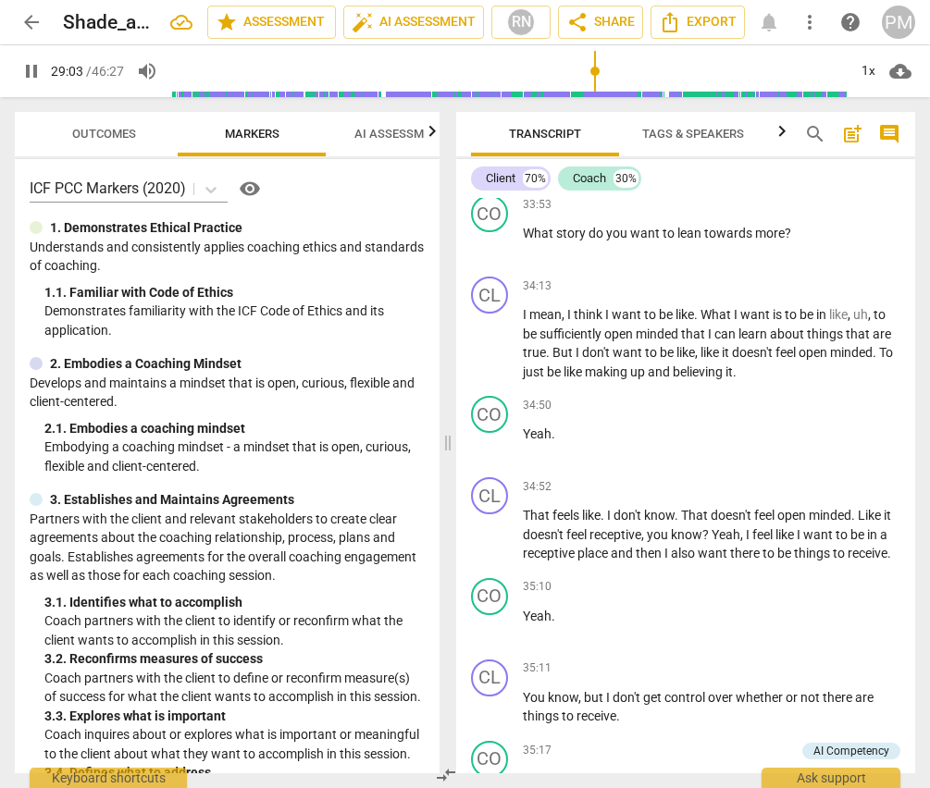
click at [493, 174] on span "pause" at bounding box center [490, 163] width 22 height 22
click at [489, 174] on span "play_arrow" at bounding box center [490, 163] width 22 height 22
click at [486, 255] on span "pause" at bounding box center [490, 244] width 22 height 22
click at [489, 255] on span "play_arrow" at bounding box center [490, 244] width 22 height 22
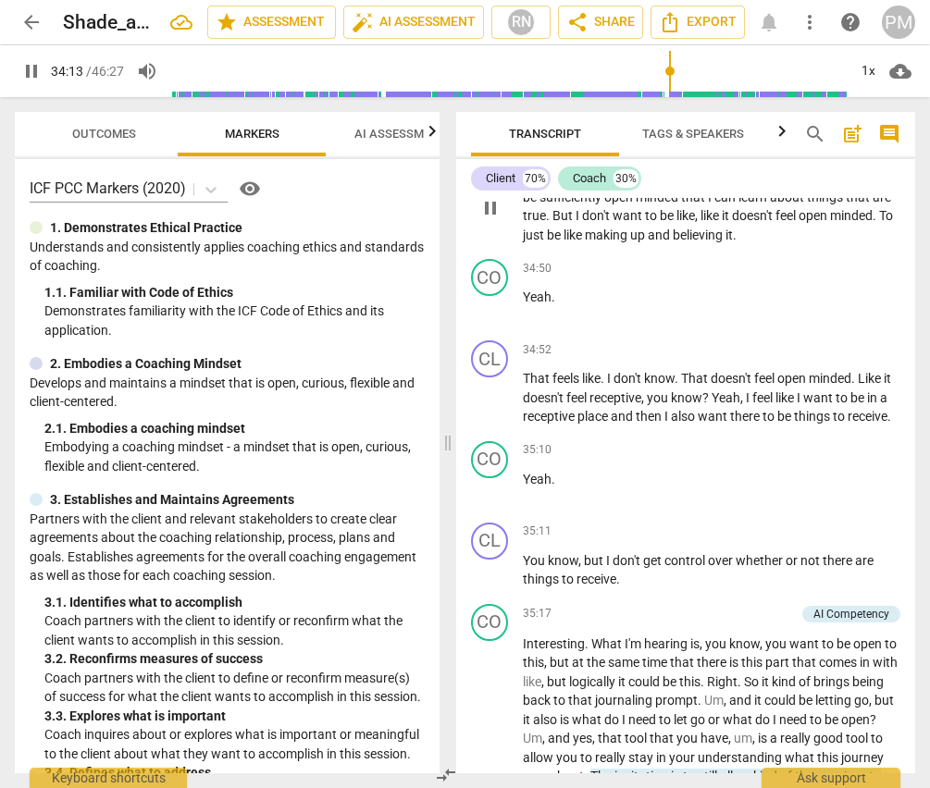
scroll to position [16421, 0]
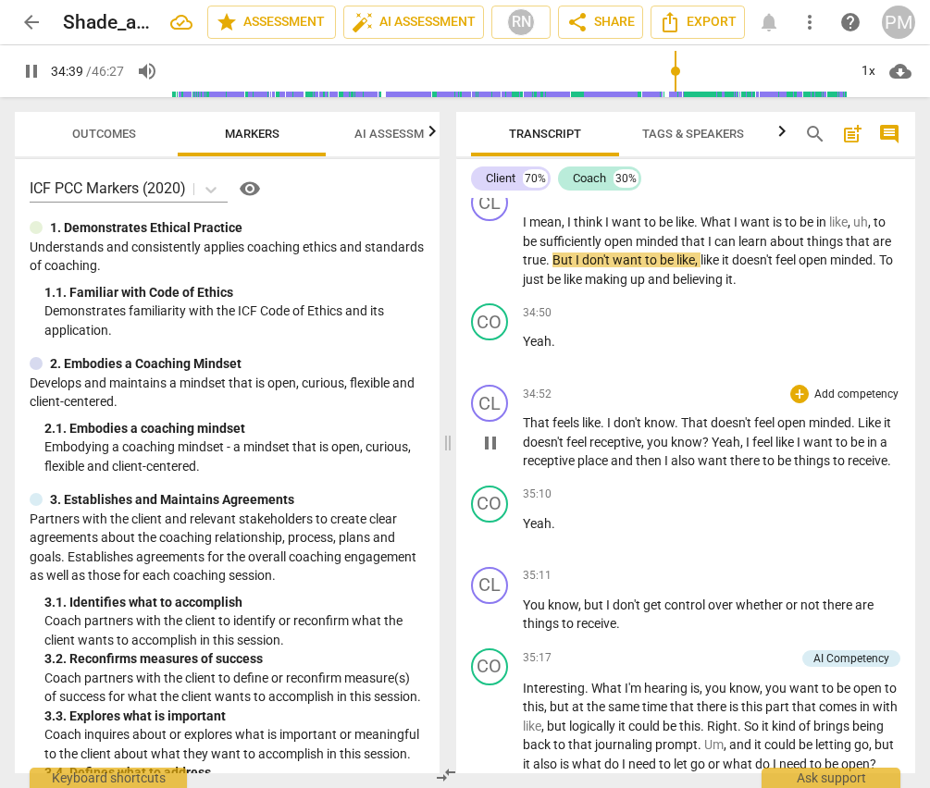
drag, startPoint x: 495, startPoint y: 359, endPoint x: 483, endPoint y: 492, distance: 133.8
click at [483, 492] on div "CL play_arrow pause 00:03 + Add competency keyboard_arrow_right Hello . CO play…" at bounding box center [686, 485] width 460 height 575
click at [501, 364] on span "pause" at bounding box center [491, 352] width 30 height 22
type input "2083"
click at [710, 23] on span "Export" at bounding box center [698, 22] width 78 height 22
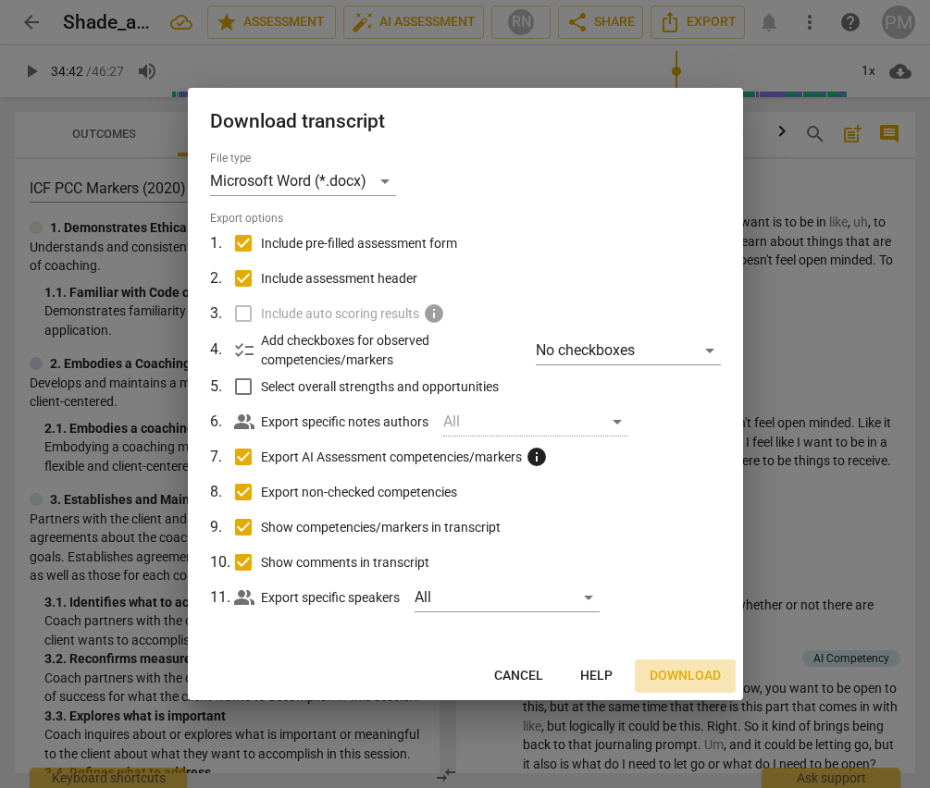
click at [691, 672] on span "Download" at bounding box center [684, 676] width 71 height 19
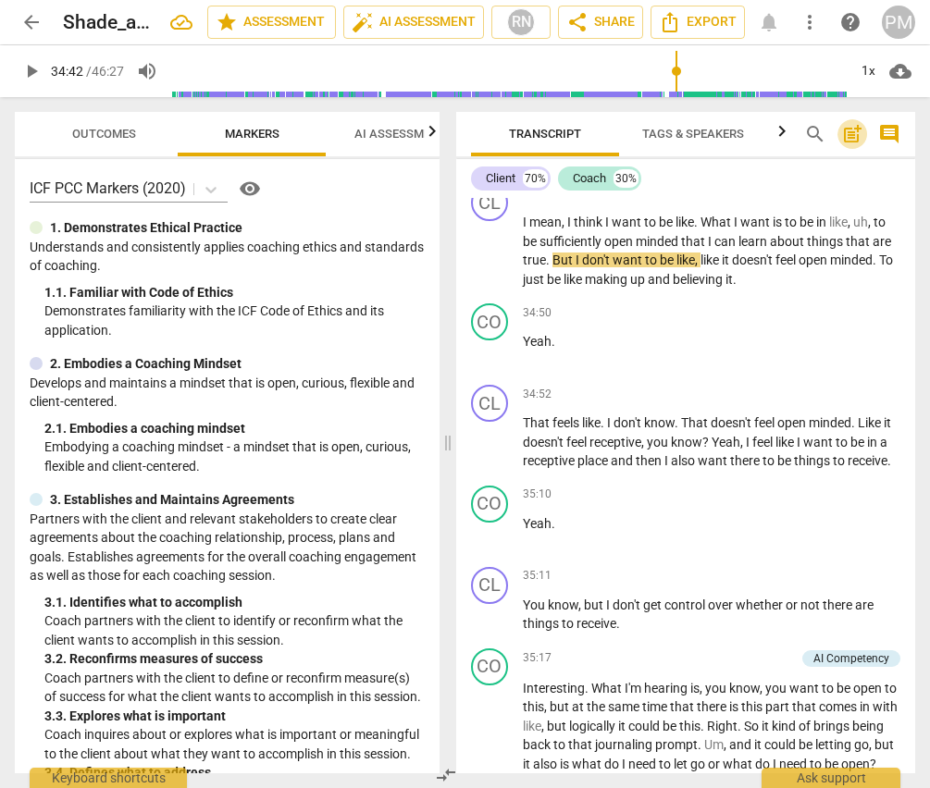
click at [846, 136] on span "post_add" at bounding box center [852, 134] width 22 height 22
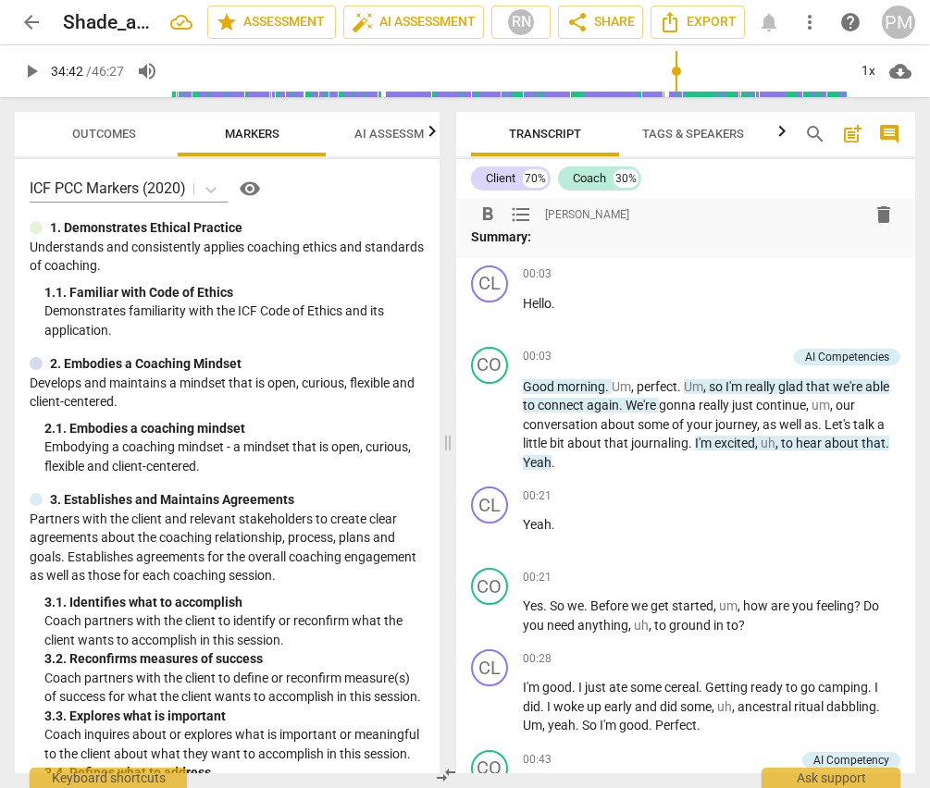
scroll to position [0, 0]
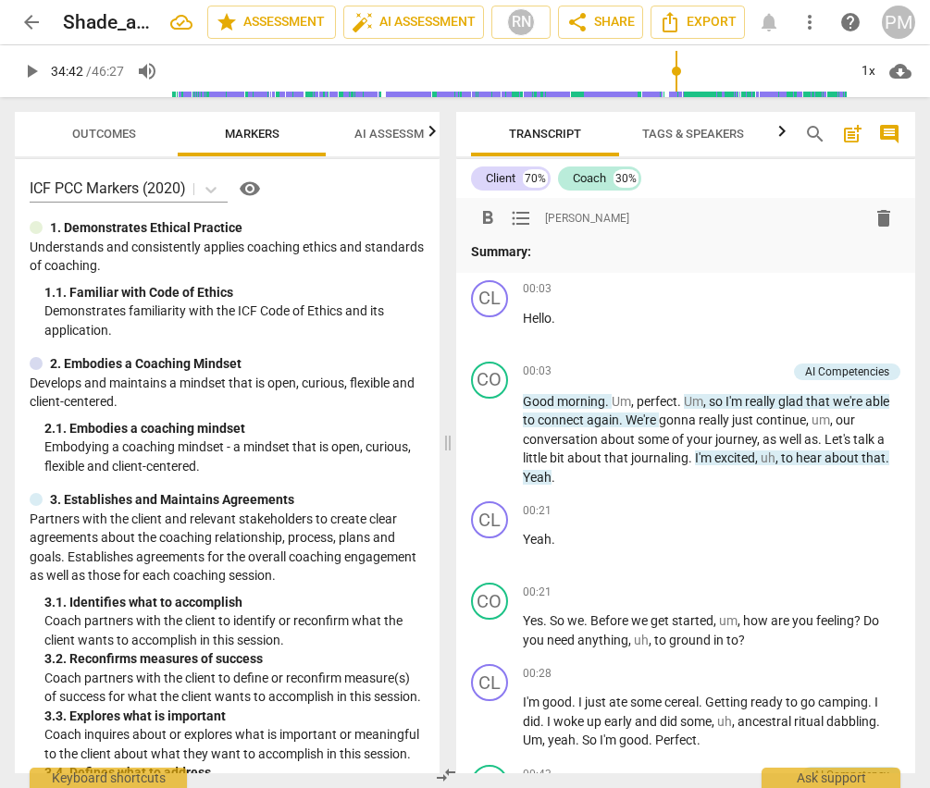
click at [562, 250] on p "Summary:" at bounding box center [686, 251] width 430 height 19
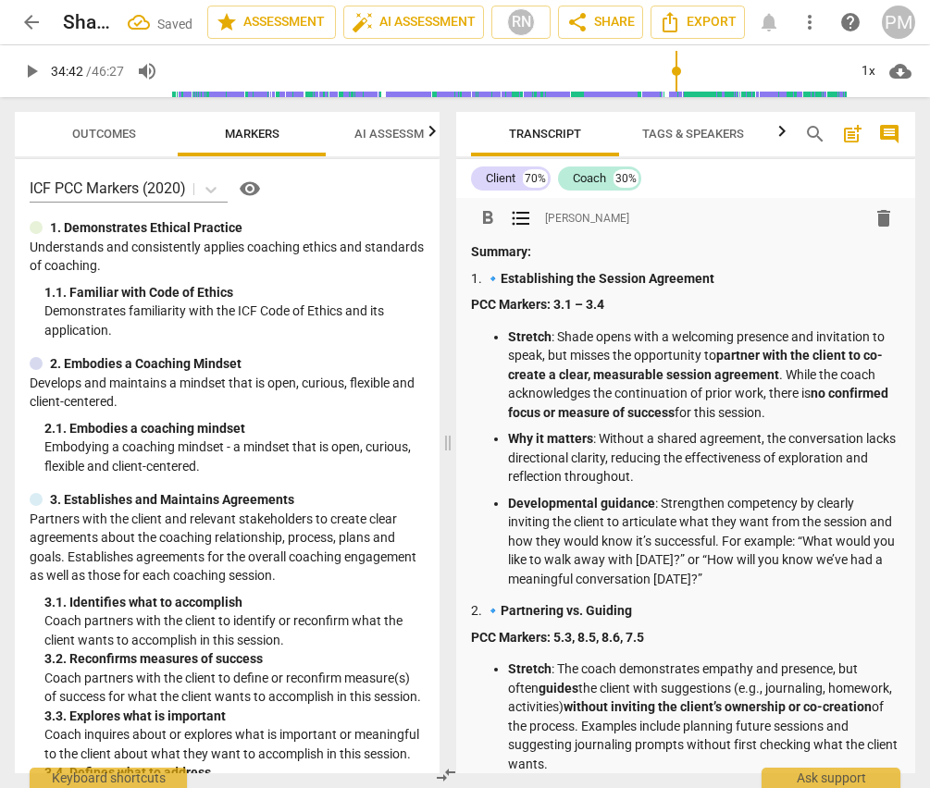
click at [572, 338] on p "Stretch : Shade opens with a welcoming presence and invitation to speak, but mi…" at bounding box center [704, 375] width 393 height 95
drag, startPoint x: 555, startPoint y: 332, endPoint x: 593, endPoint y: 329, distance: 38.0
click at [593, 329] on p "Stretch : Shade opens with a welcoming presence and invitation to speak, but mi…" at bounding box center [704, 375] width 393 height 95
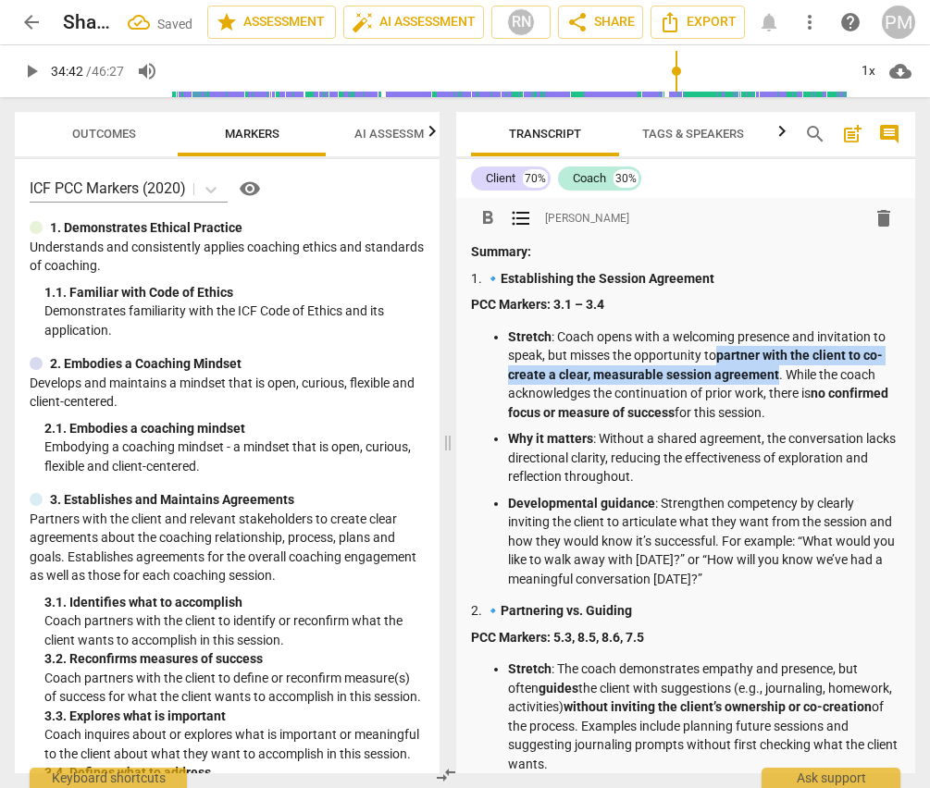
drag, startPoint x: 716, startPoint y: 352, endPoint x: 774, endPoint y: 371, distance: 61.2
click at [774, 371] on p "Stretch : Coach opens with a welcoming presence and invitation to speak, but mi…" at bounding box center [704, 375] width 393 height 95
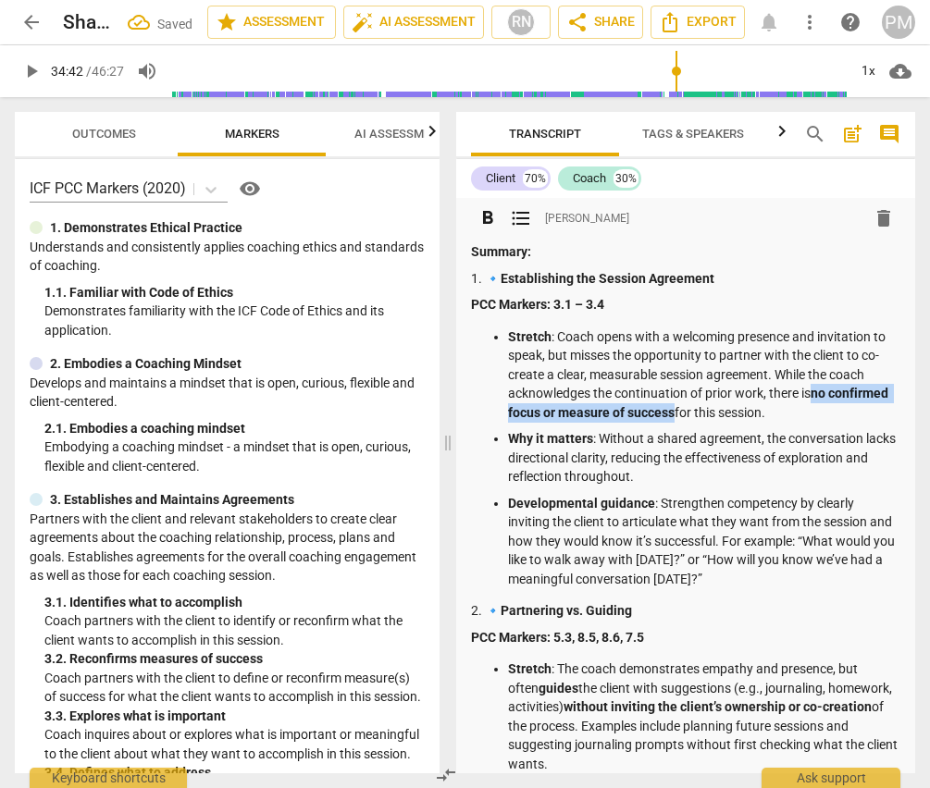
drag, startPoint x: 814, startPoint y: 394, endPoint x: 736, endPoint y: 411, distance: 79.5
click at [736, 414] on strong "no confirmed focus or measure of success" at bounding box center [699, 403] width 383 height 34
click at [662, 461] on p "Why it matters : Without a shared agreement, the conversation lacks directional…" at bounding box center [704, 457] width 393 height 57
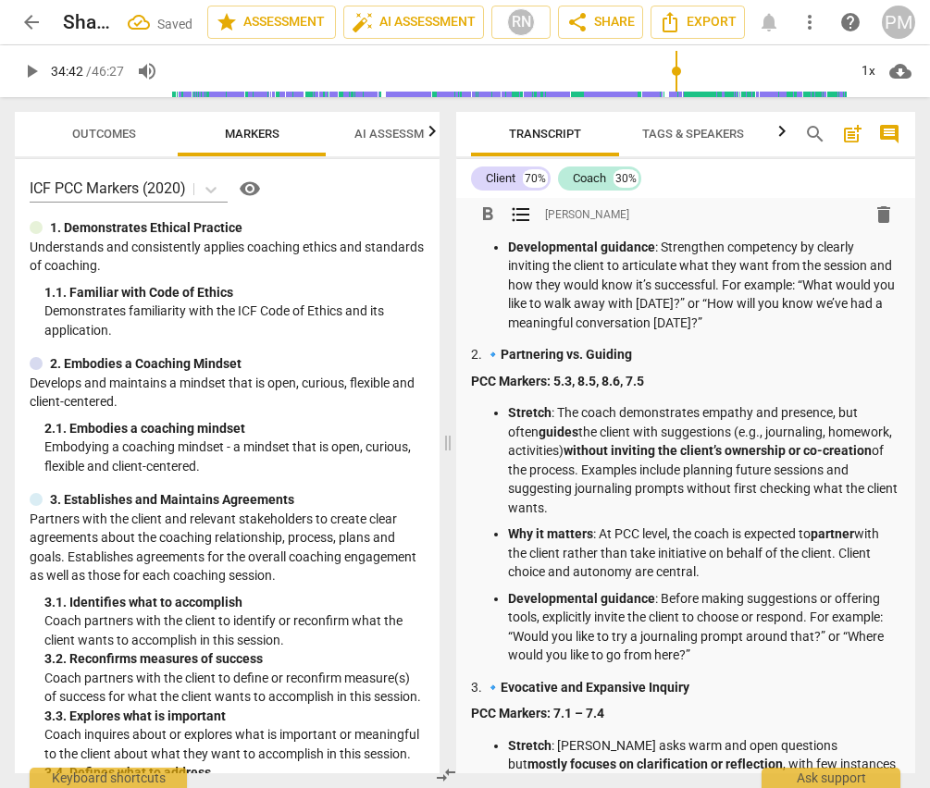
scroll to position [278, 0]
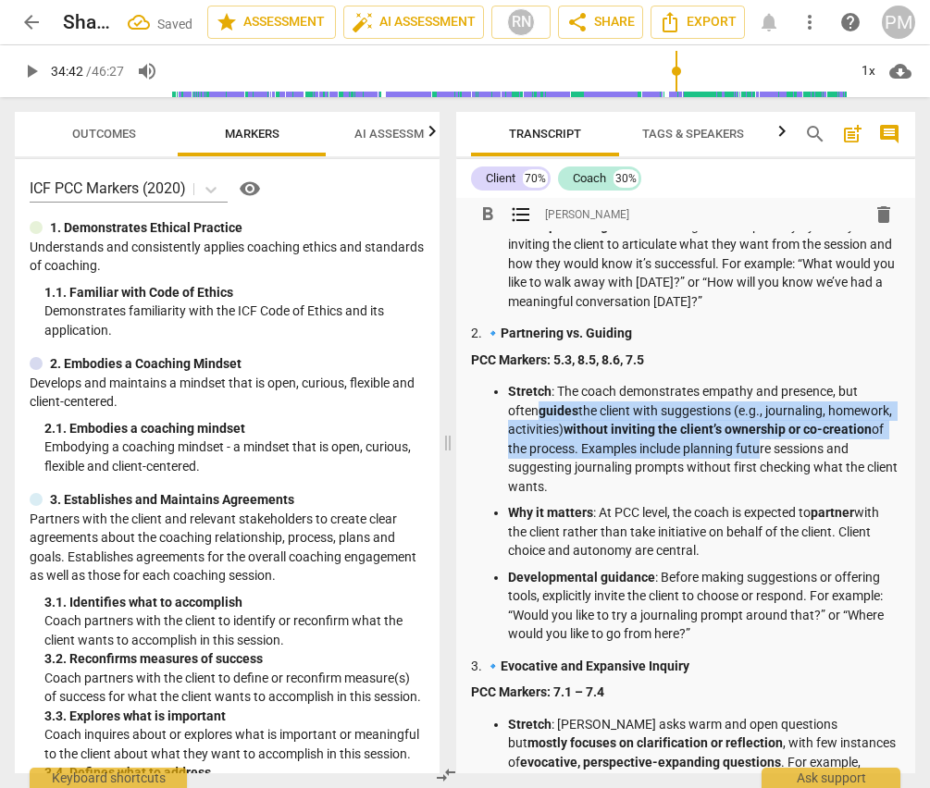
drag, startPoint x: 540, startPoint y: 408, endPoint x: 819, endPoint y: 447, distance: 281.2
click at [819, 447] on p "Stretch : The coach demonstrates empathy and presence, but often guides the cli…" at bounding box center [704, 439] width 393 height 114
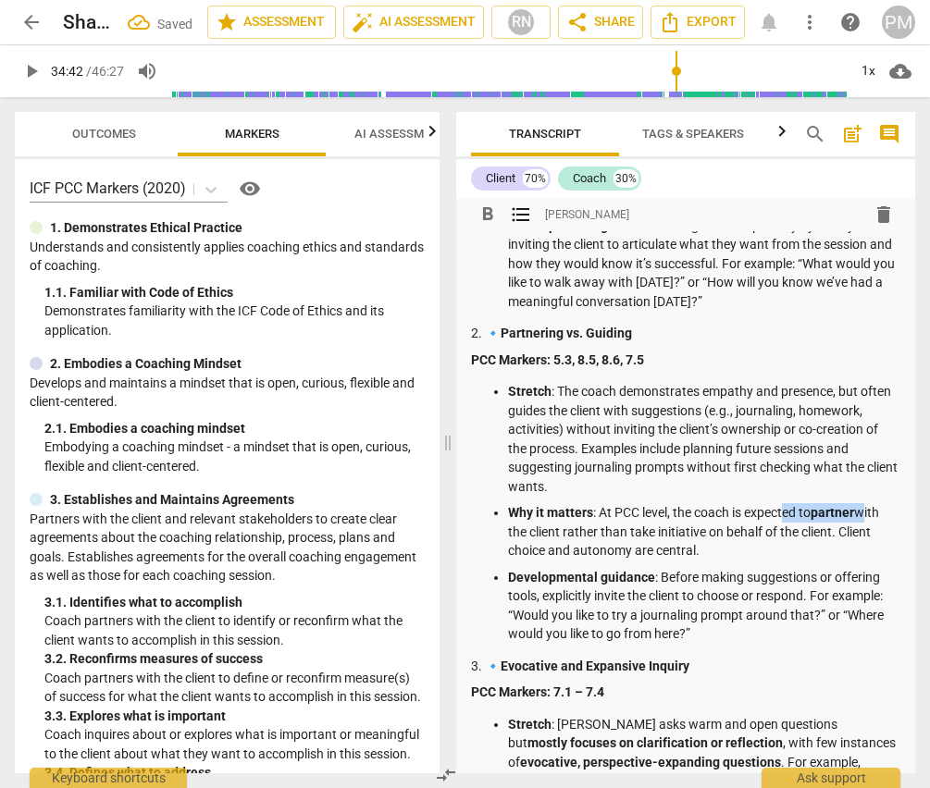
drag, startPoint x: 788, startPoint y: 513, endPoint x: 864, endPoint y: 512, distance: 75.9
click at [864, 512] on p "Why it matters : At PCC level, the coach is expected to partner with the client…" at bounding box center [704, 531] width 393 height 57
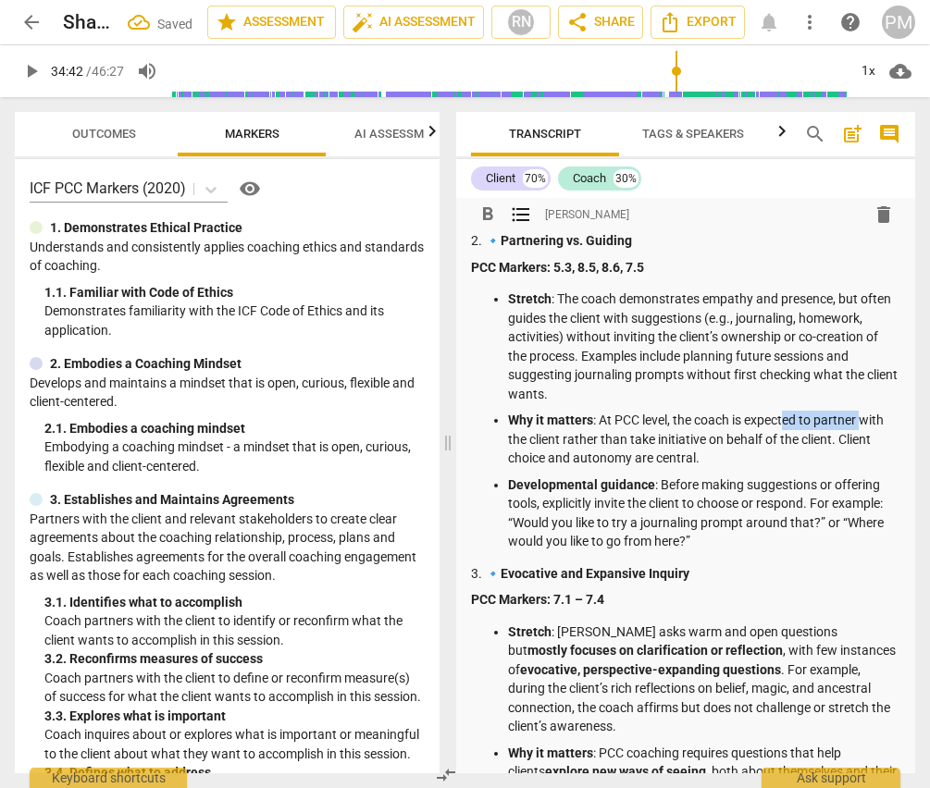
scroll to position [555, 0]
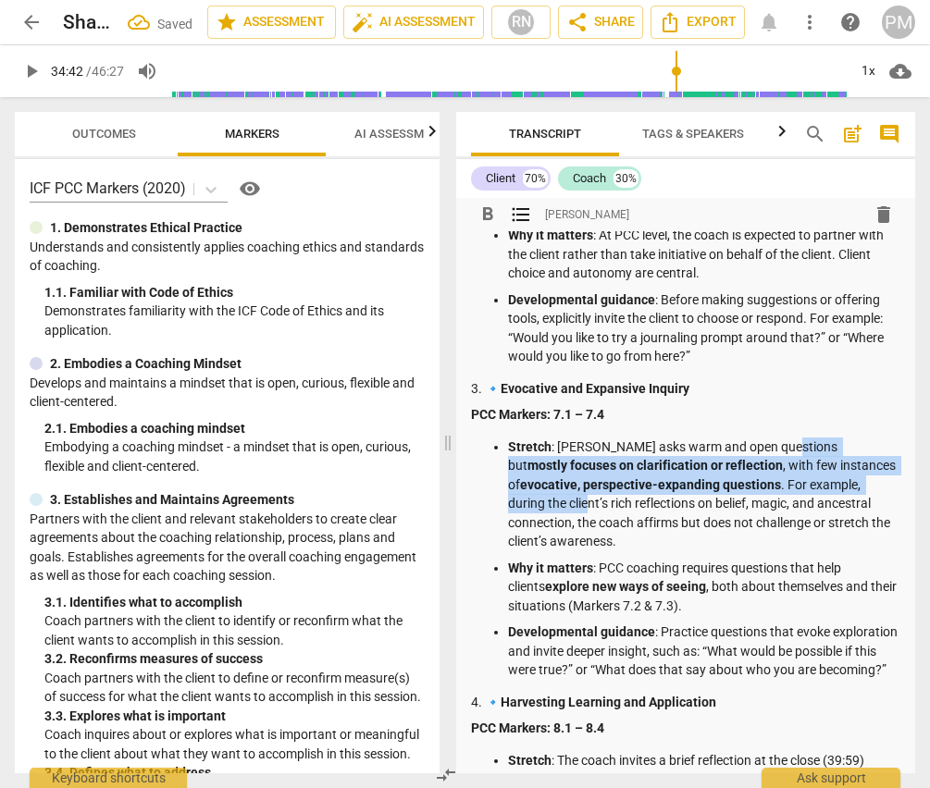
drag, startPoint x: 783, startPoint y: 450, endPoint x: 864, endPoint y: 490, distance: 91.0
click at [864, 490] on p "Stretch : [PERSON_NAME] asks warm and open questions but mostly focuses on clar…" at bounding box center [704, 495] width 393 height 114
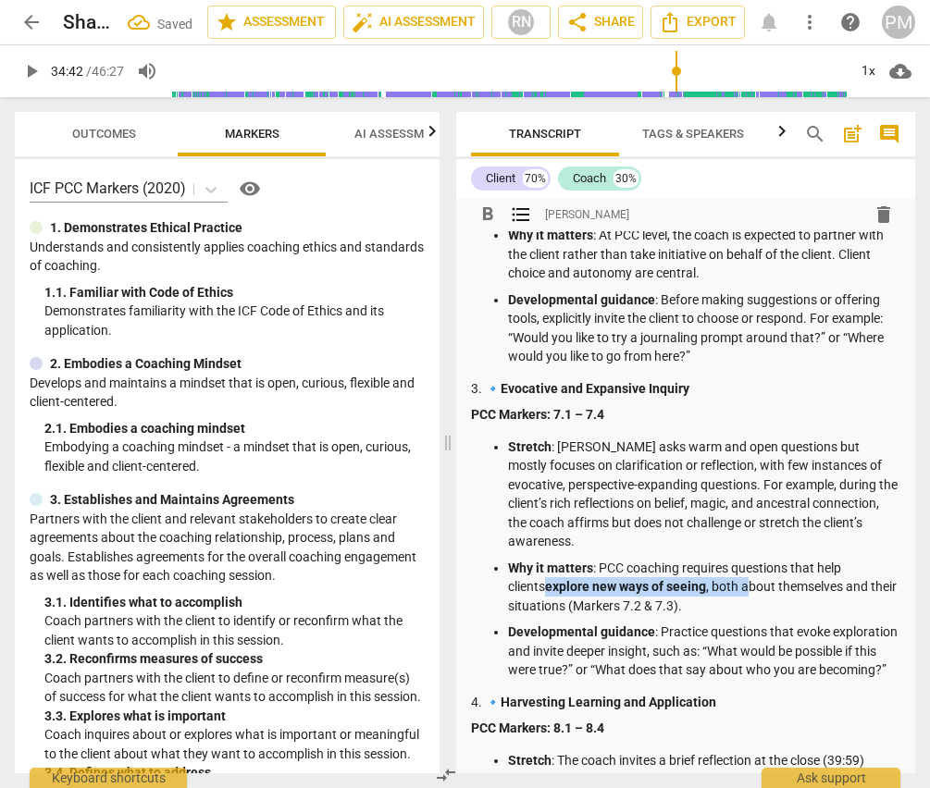
drag, startPoint x: 503, startPoint y: 588, endPoint x: 708, endPoint y: 588, distance: 204.5
click at [708, 588] on ul "Stretch : [PERSON_NAME] asks warm and open questions but mostly focuses on clar…" at bounding box center [686, 559] width 430 height 242
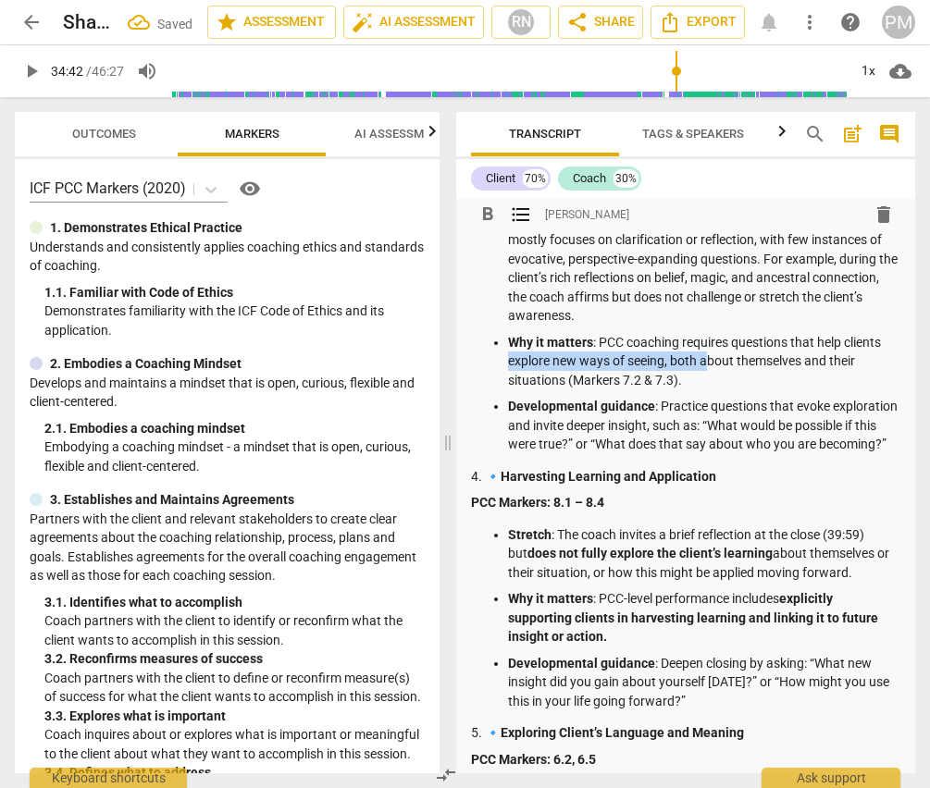
scroll to position [925, 0]
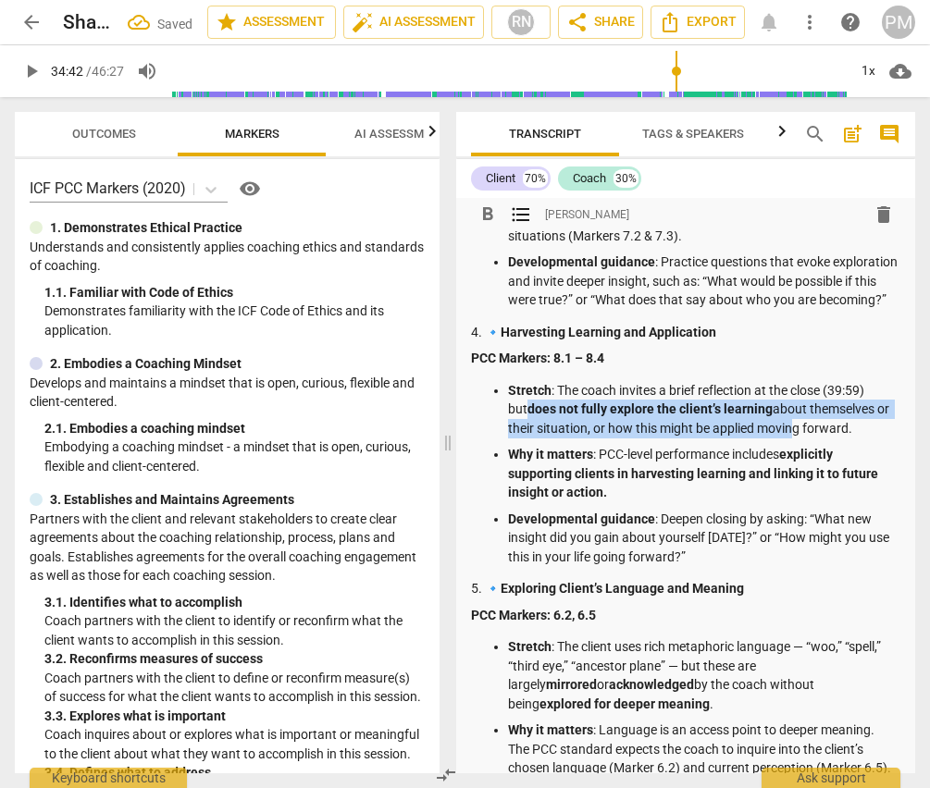
drag, startPoint x: 501, startPoint y: 427, endPoint x: 787, endPoint y: 445, distance: 286.5
click at [787, 445] on ul "Stretch : The coach invites a brief reflection at the close (39:59) but does no…" at bounding box center [686, 474] width 430 height 186
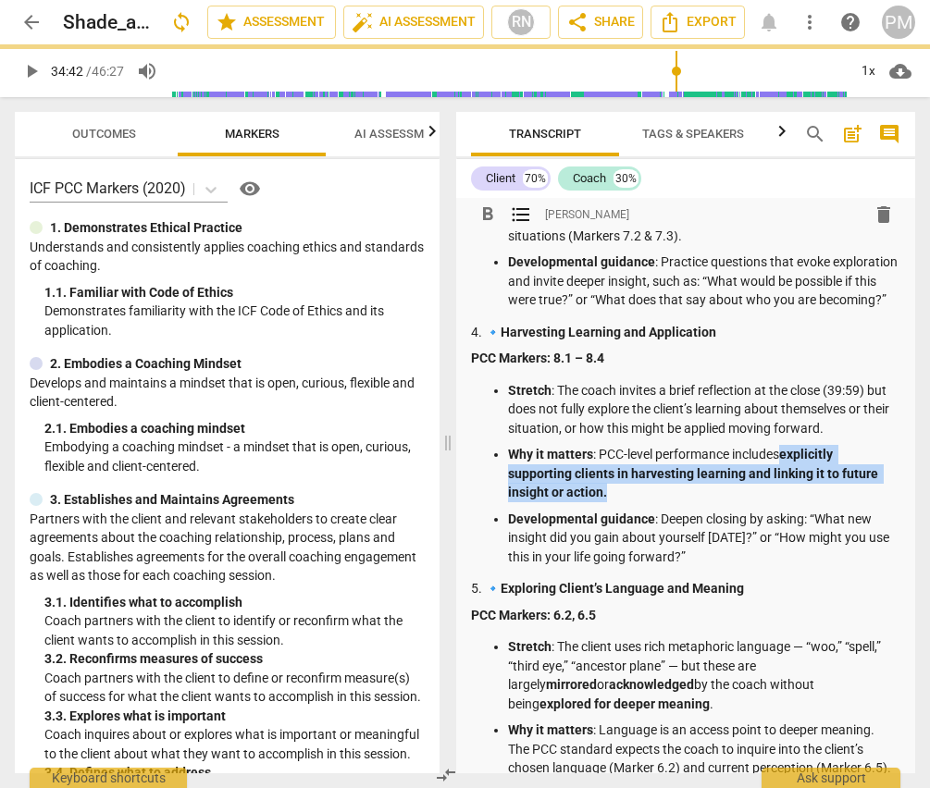
drag, startPoint x: 783, startPoint y: 470, endPoint x: 820, endPoint y: 515, distance: 58.5
click at [820, 502] on p "Why it matters : PCC-level performance includes explicitly supporting clients i…" at bounding box center [704, 473] width 393 height 57
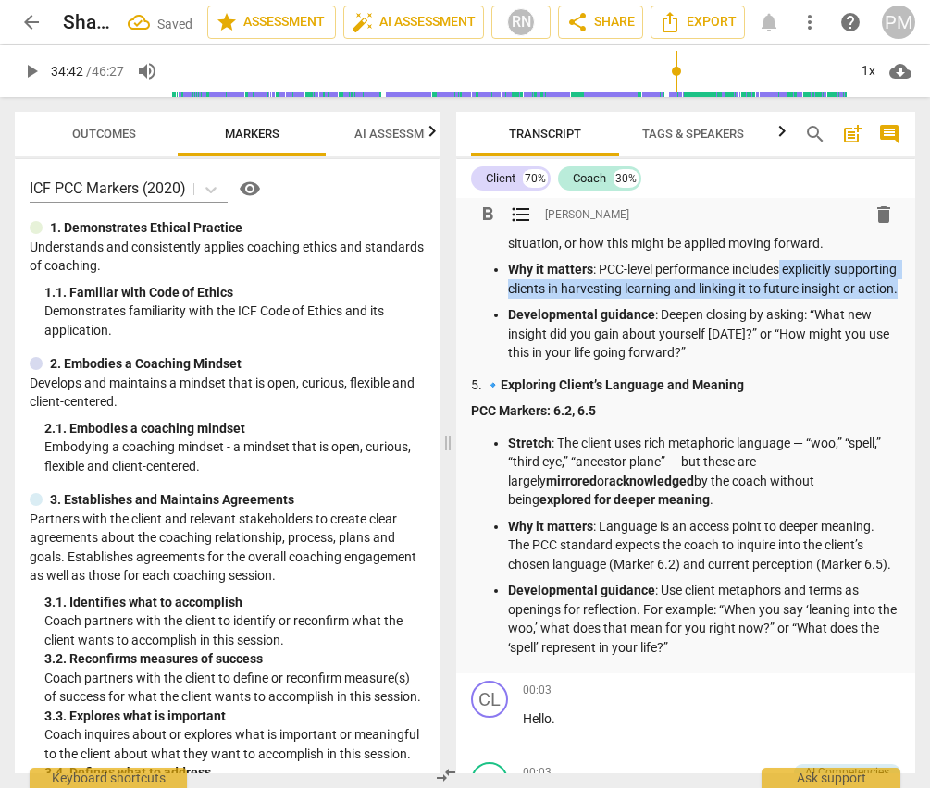
scroll to position [1203, 0]
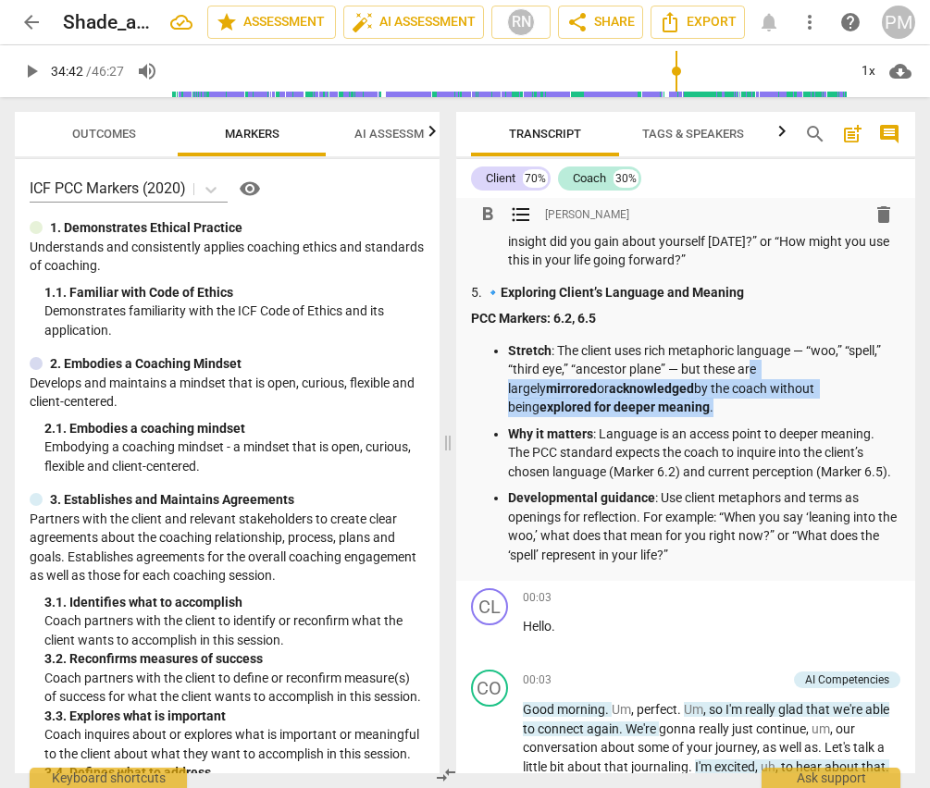
drag, startPoint x: 750, startPoint y: 401, endPoint x: 857, endPoint y: 456, distance: 120.0
click at [857, 456] on ul "Stretch : The client uses rich metaphoric language — “woo,” “spell,” “third eye…" at bounding box center [686, 453] width 430 height 224
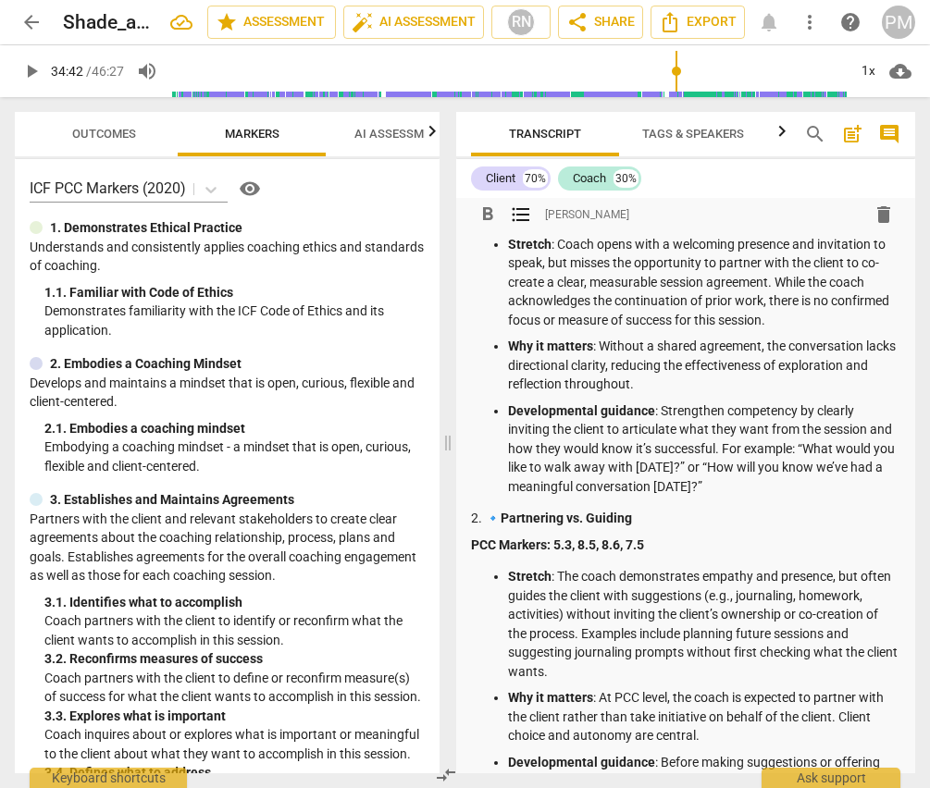
scroll to position [0, 0]
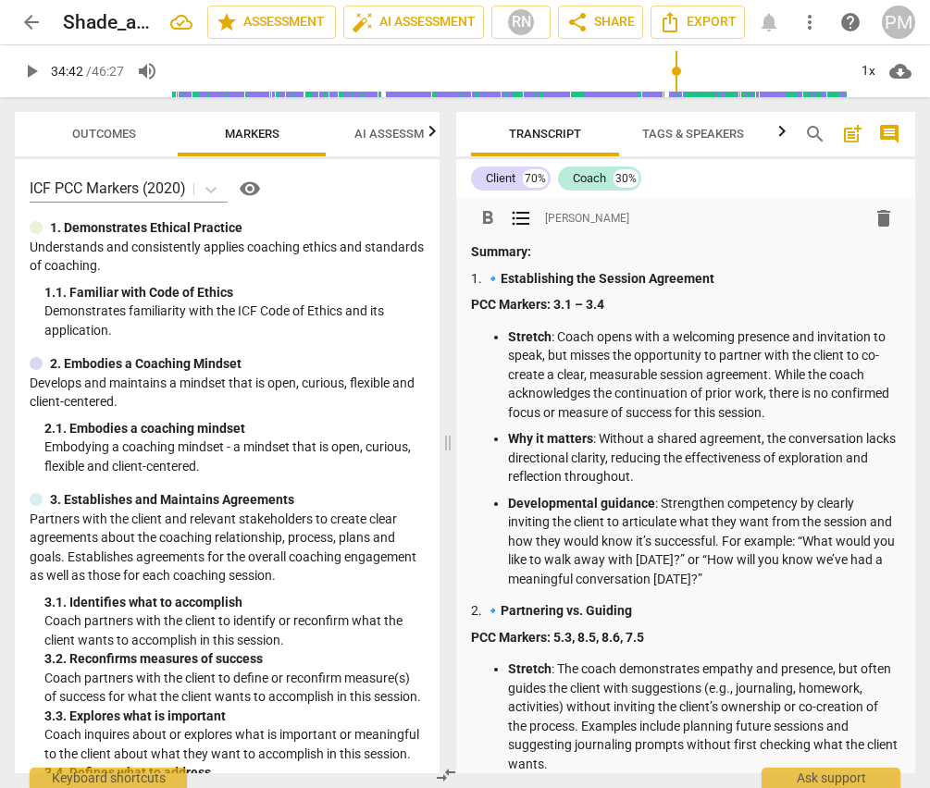
click at [547, 251] on p "Summary:" at bounding box center [686, 251] width 430 height 19
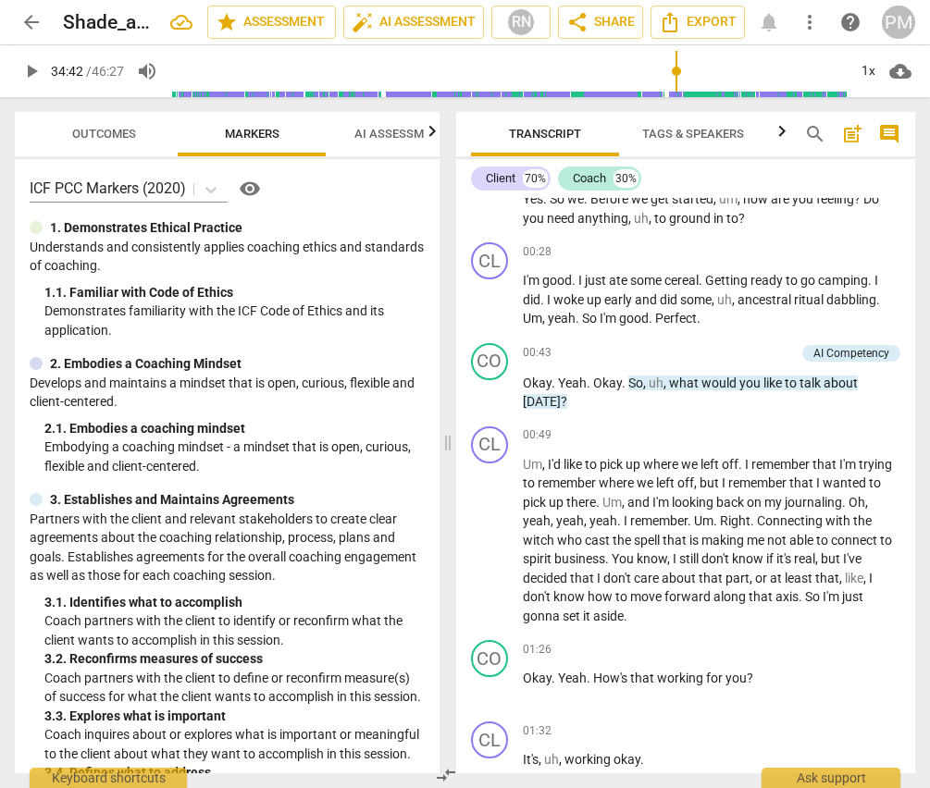
scroll to position [1480, 0]
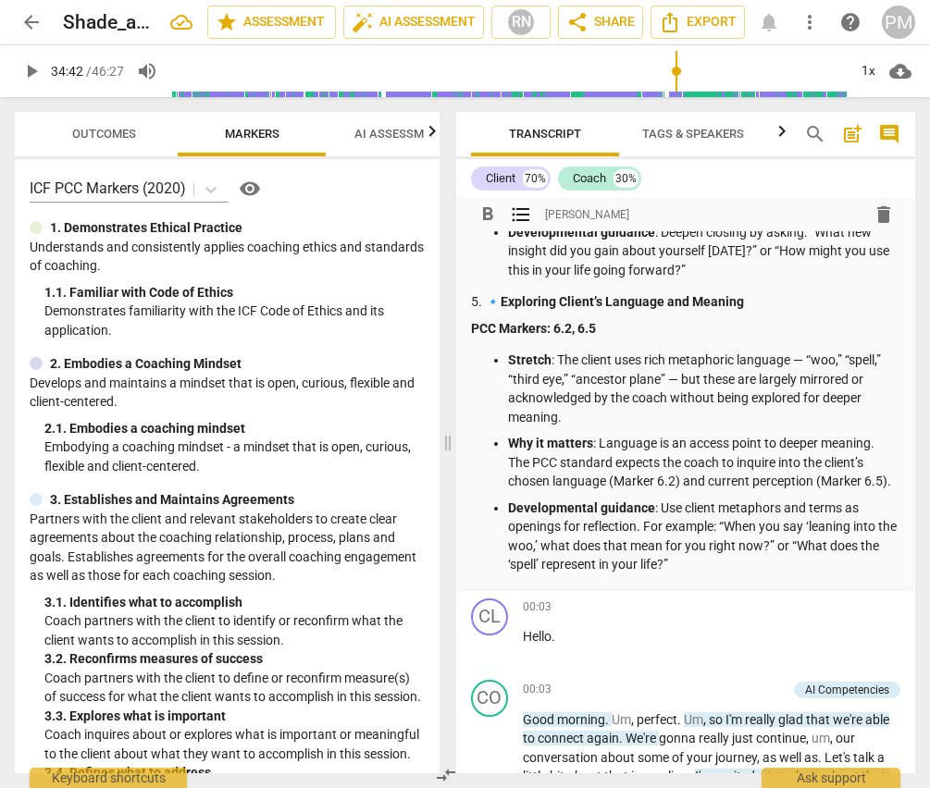
click at [711, 575] on p "Developmental guidance : Use client metaphors and terms as openings for reflect…" at bounding box center [704, 537] width 393 height 76
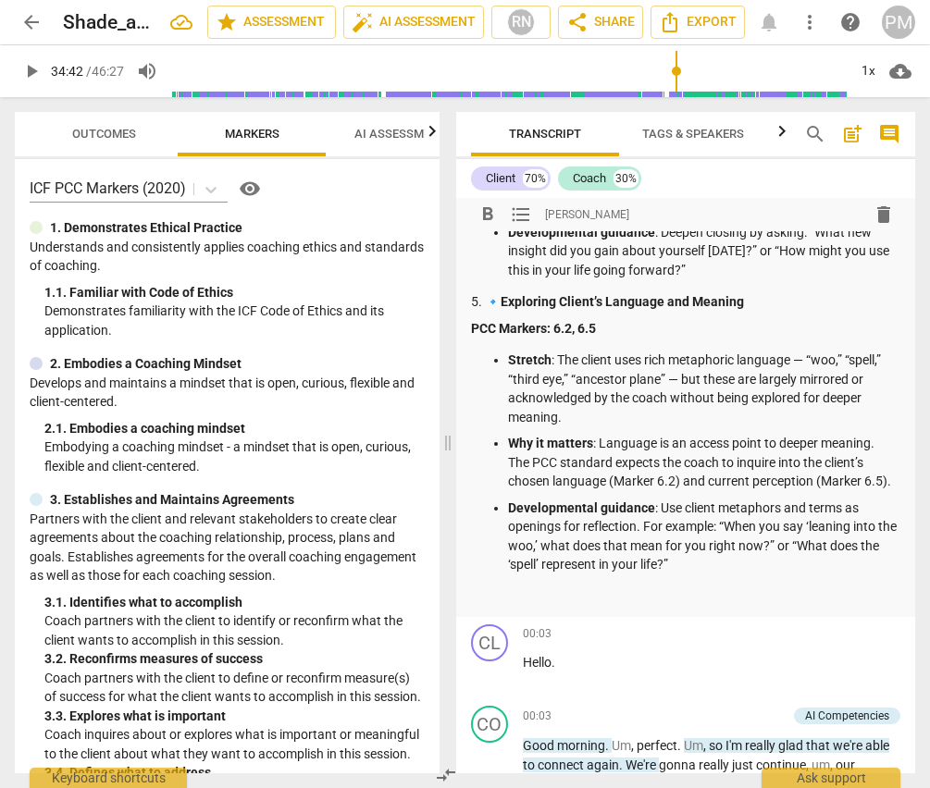
scroll to position [1513, 0]
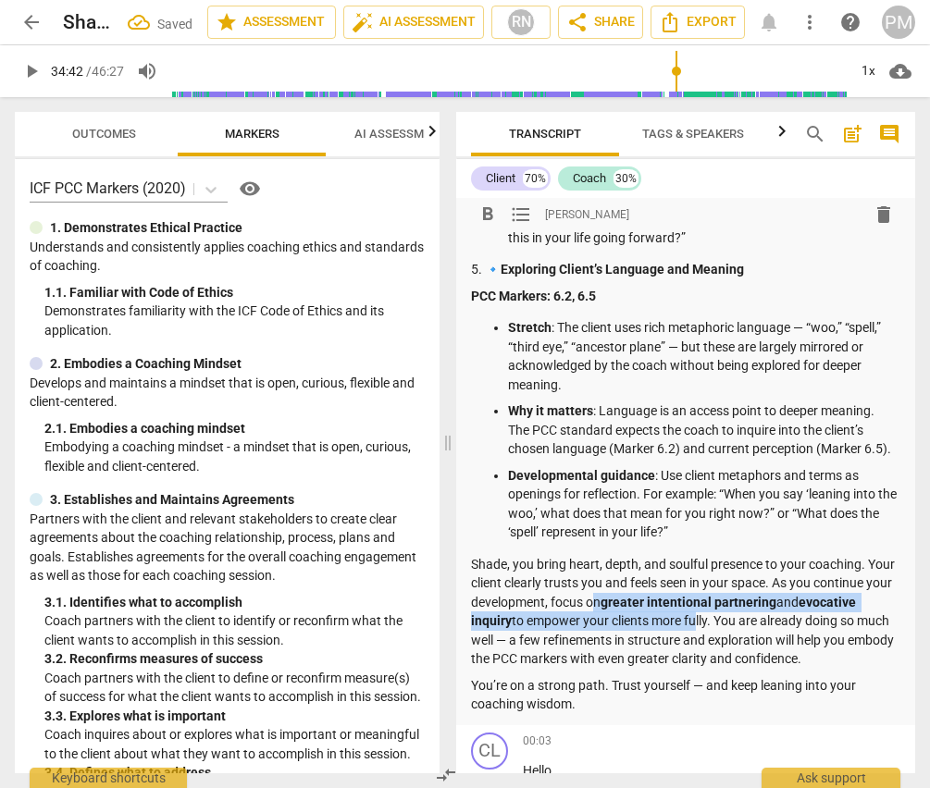
drag, startPoint x: 676, startPoint y: 649, endPoint x: 753, endPoint y: 667, distance: 79.0
click at [753, 667] on p "Shade, you bring heart, depth, and soulful presence to your coaching. Your clie…" at bounding box center [686, 612] width 430 height 114
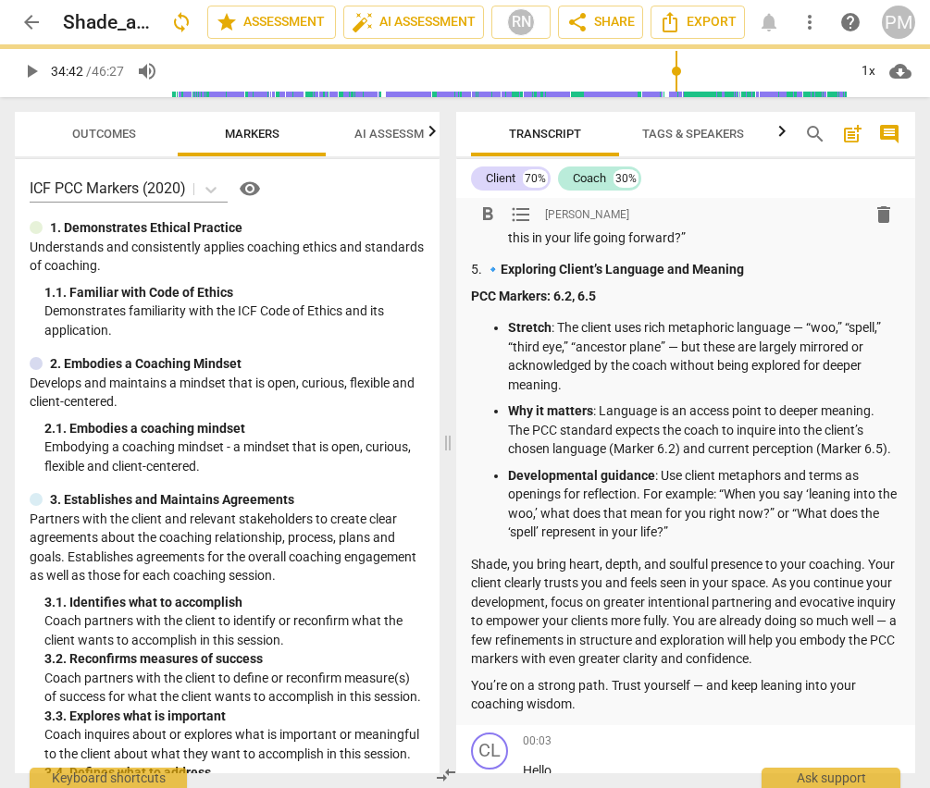
click at [593, 624] on p "Shade, you bring heart, depth, and soulful presence to your coaching. Your clie…" at bounding box center [686, 612] width 430 height 114
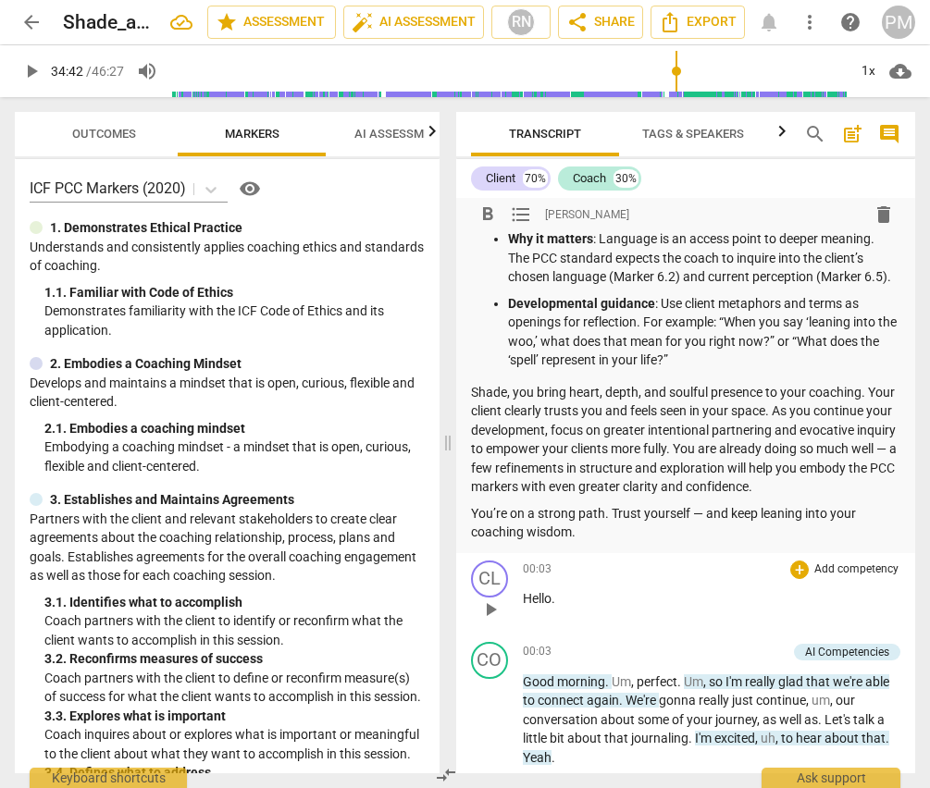
scroll to position [1698, 0]
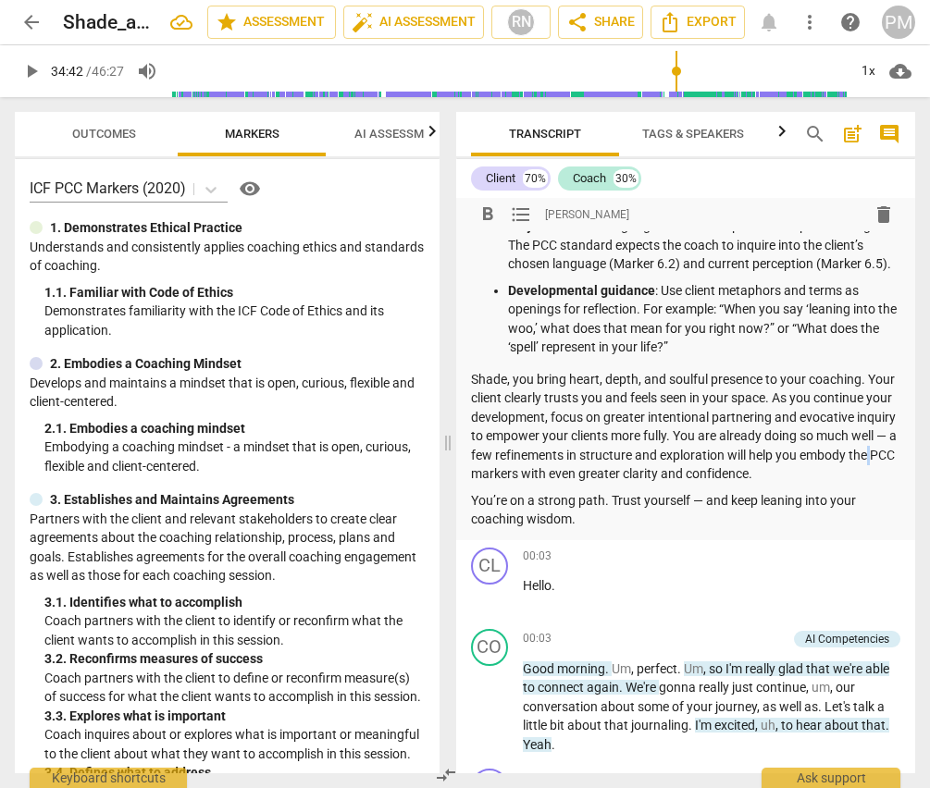
click at [593, 484] on p "Shade, you bring heart, depth, and soulful presence to your coaching. Your clie…" at bounding box center [686, 427] width 430 height 114
drag, startPoint x: 589, startPoint y: 511, endPoint x: 665, endPoint y: 511, distance: 75.9
click at [665, 484] on p "Shade, you bring heart, depth, and soulful presence to your coaching. Your clie…" at bounding box center [686, 427] width 430 height 114
type input "2083"
